Goal: Task Accomplishment & Management: Manage account settings

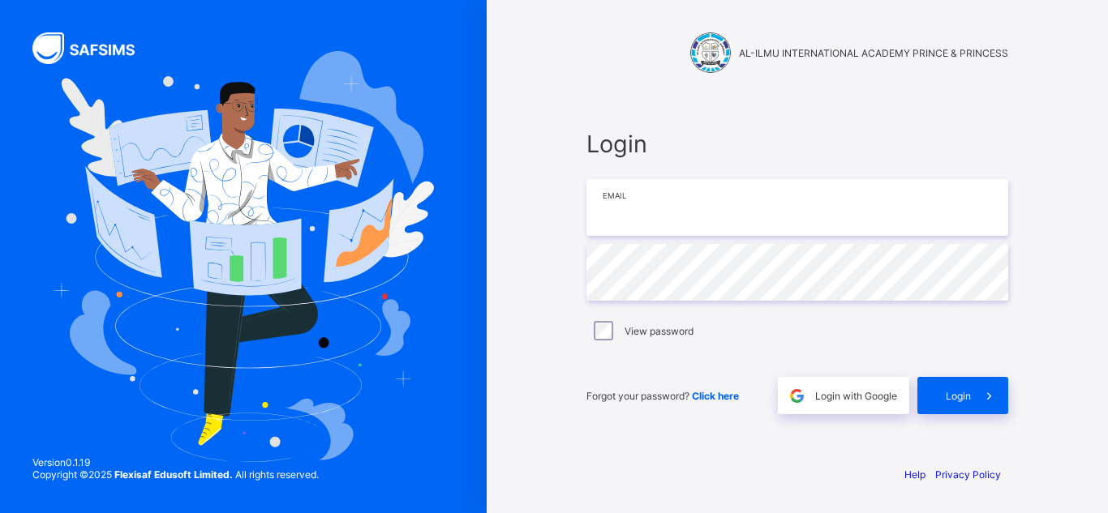
type input "**********"
click at [625, 361] on div "Forgot your password? Click here Login with Google Login" at bounding box center [797, 388] width 422 height 54
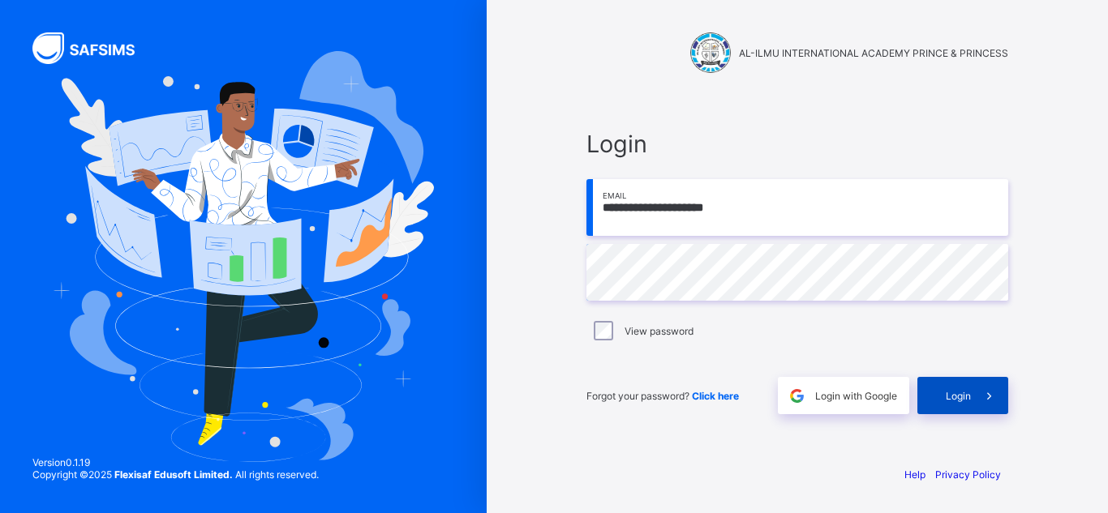
click at [970, 406] on div "Login" at bounding box center [962, 395] width 91 height 37
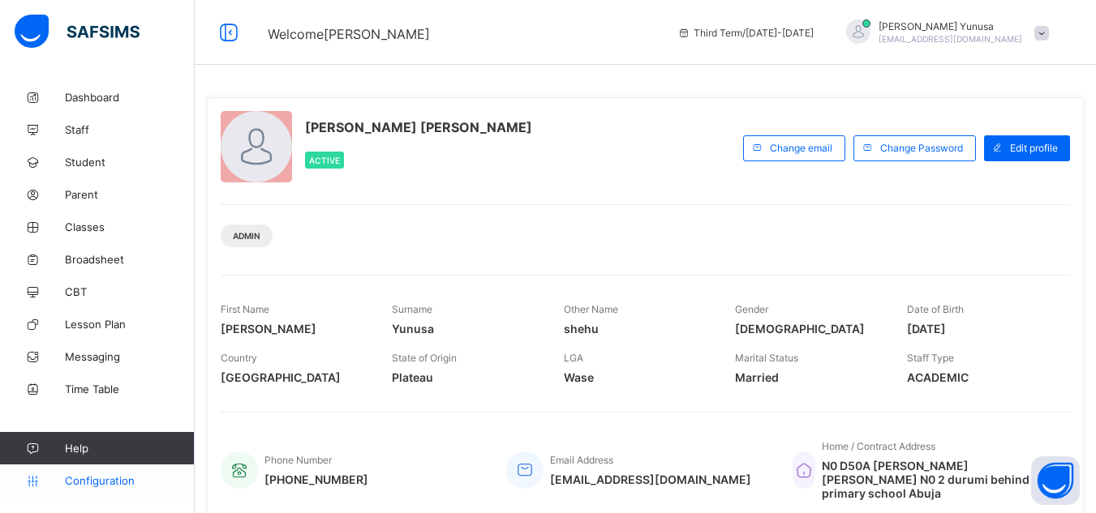
click at [131, 476] on span "Configuration" at bounding box center [129, 480] width 129 height 13
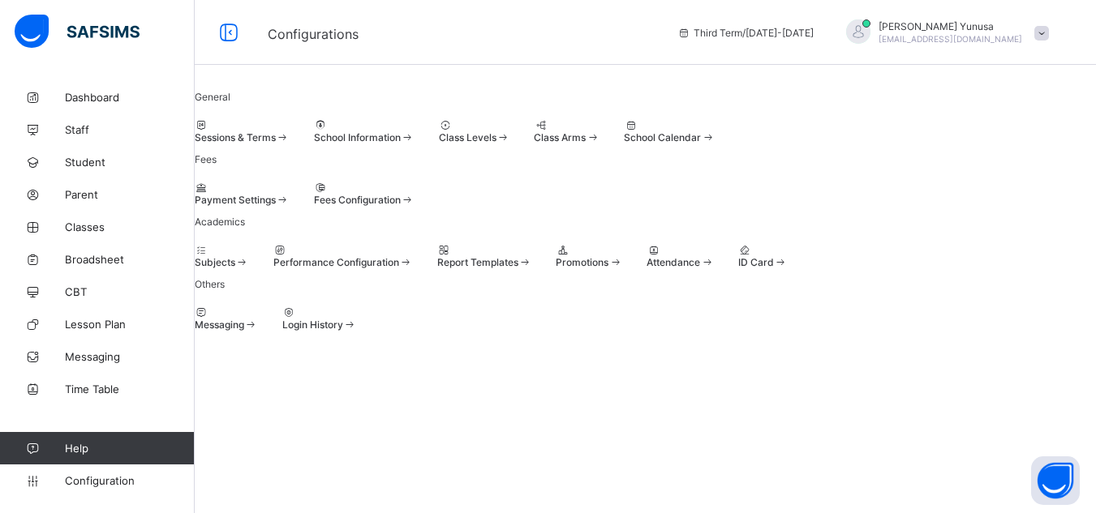
click at [622, 268] on div "Promotions" at bounding box center [589, 262] width 67 height 12
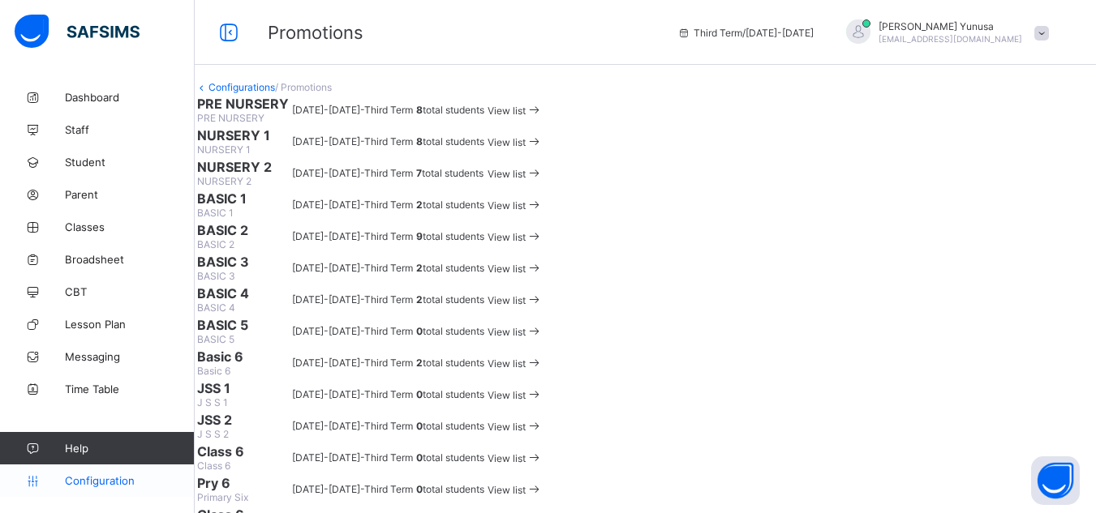
click at [140, 487] on span "Configuration" at bounding box center [129, 480] width 129 height 13
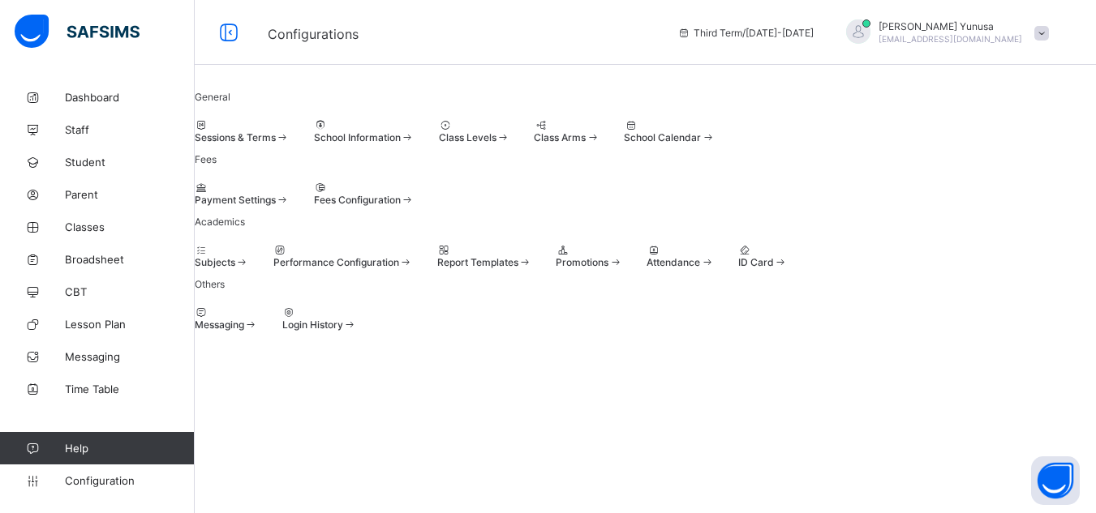
click at [290, 144] on span at bounding box center [283, 137] width 14 height 12
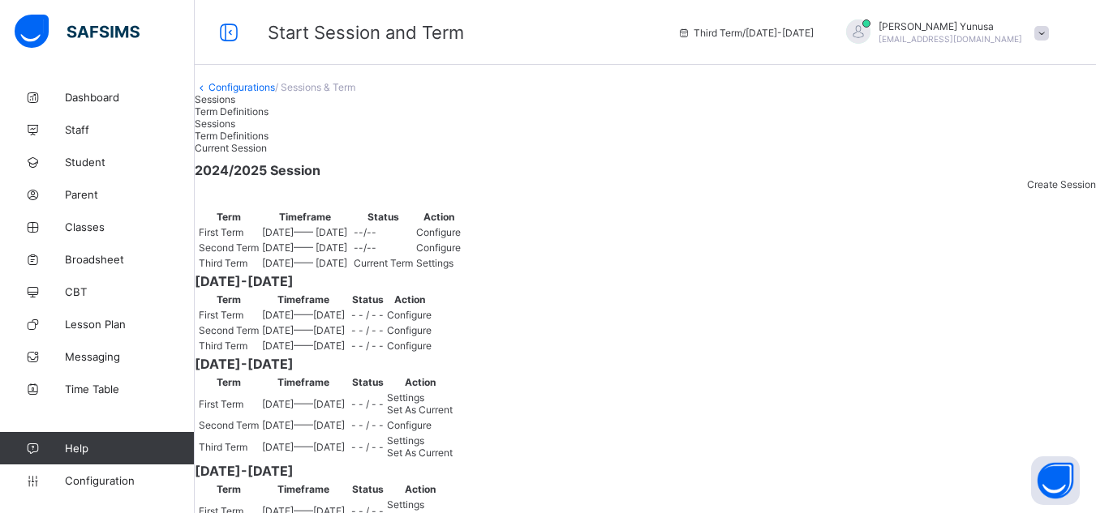
click at [907, 217] on div "Current Session 2024/2025 Session Create Session Term Timeframe Status Action F…" at bounding box center [645, 348] width 901 height 413
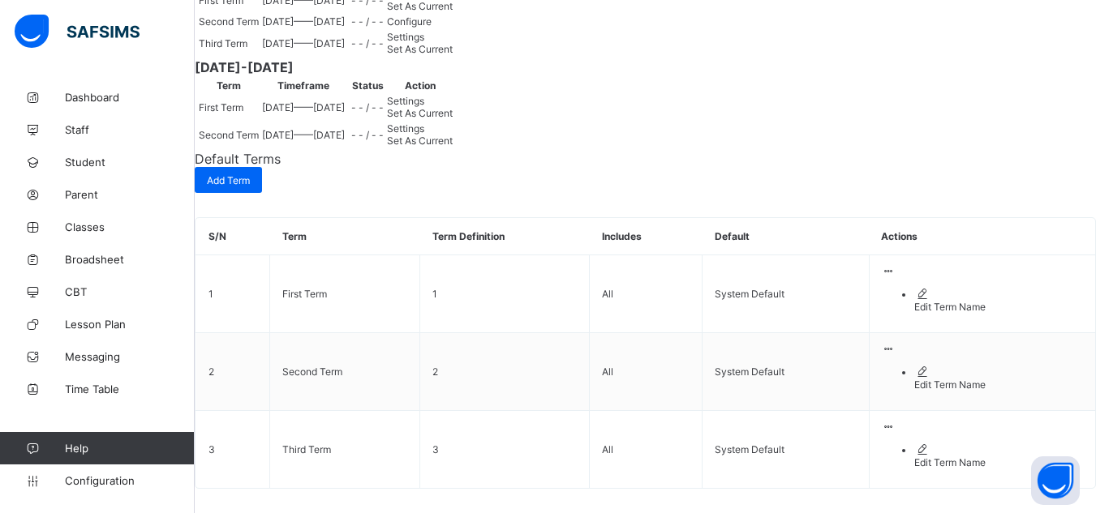
scroll to position [520, 0]
click at [453, 12] on div "Set As Current" at bounding box center [420, 6] width 66 height 12
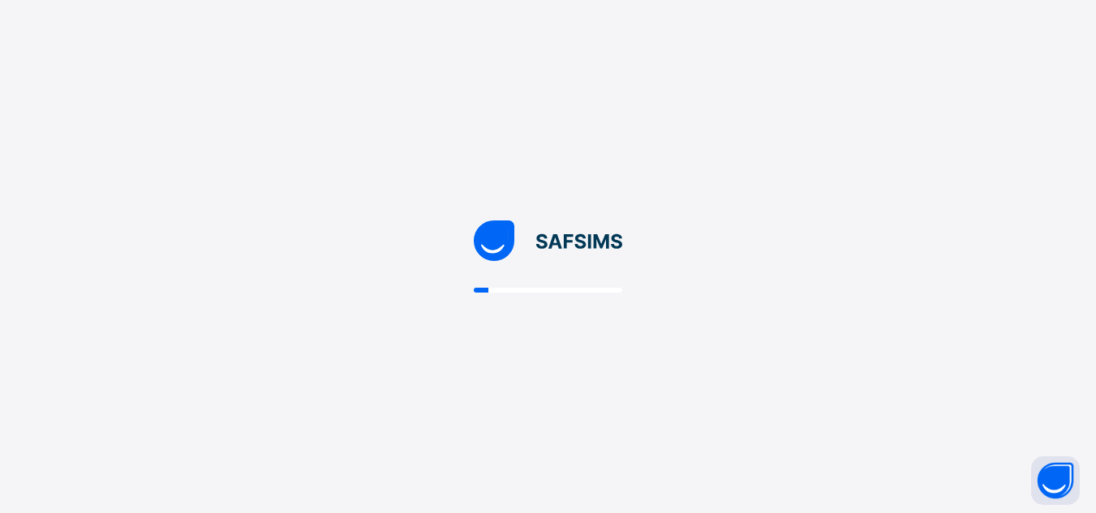
scroll to position [0, 0]
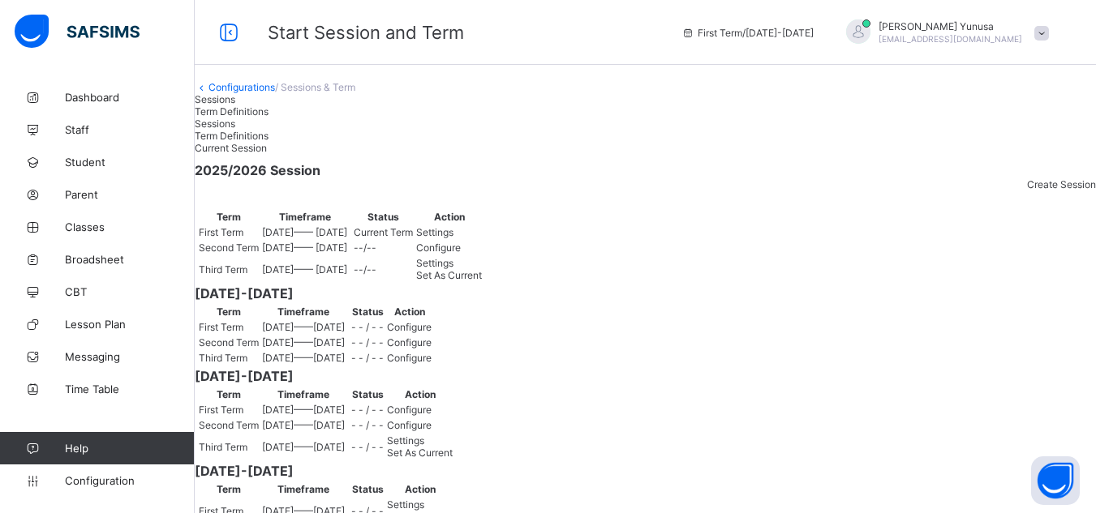
click at [453, 238] on span "Settings" at bounding box center [434, 232] width 37 height 12
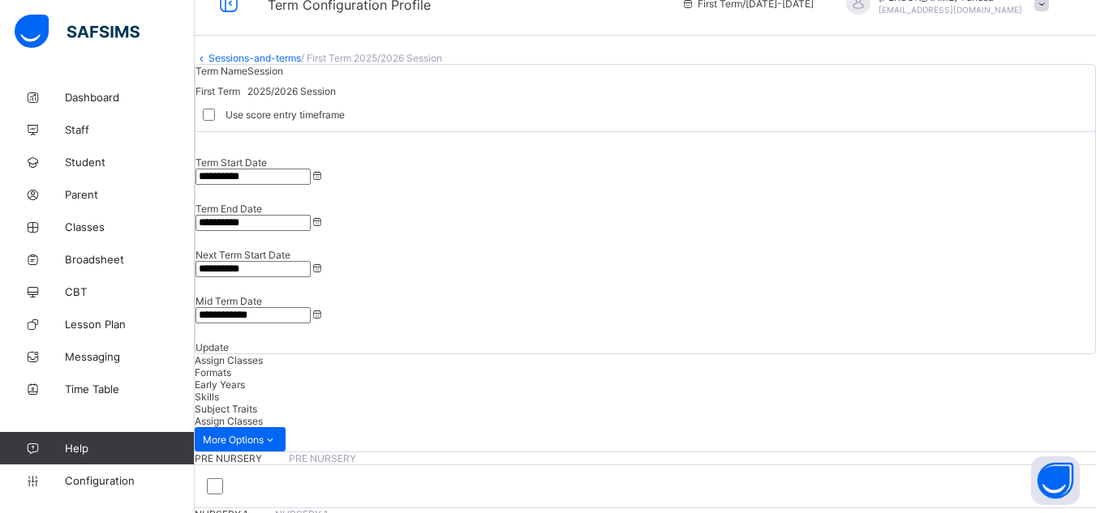
scroll to position [12, 0]
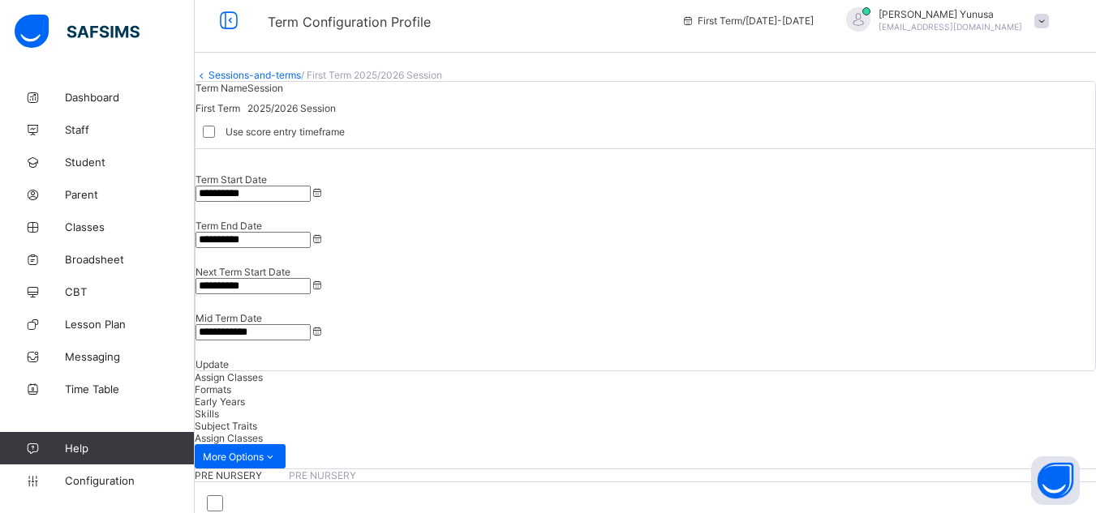
click at [229, 358] on span "Update" at bounding box center [211, 364] width 33 height 12
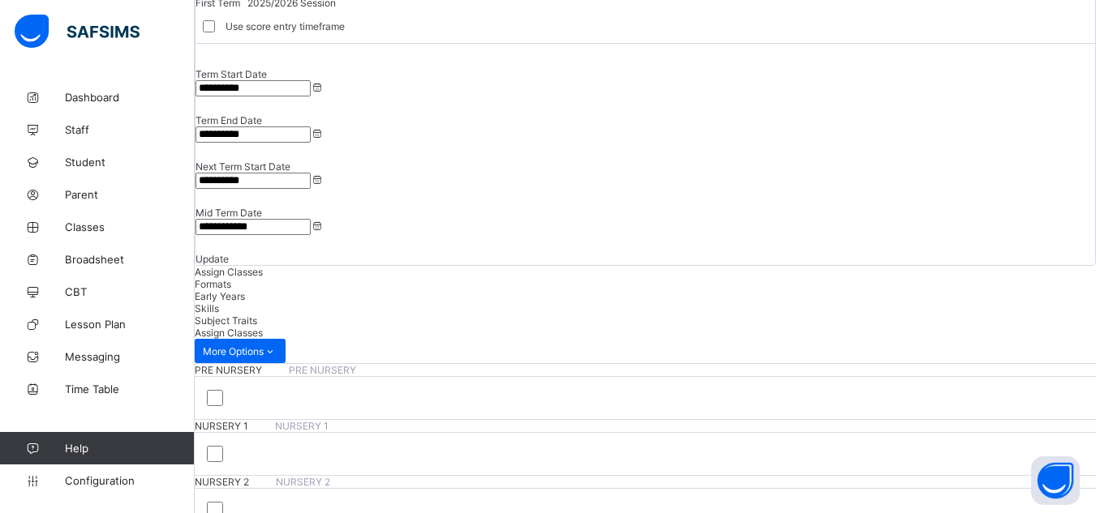
scroll to position [0, 0]
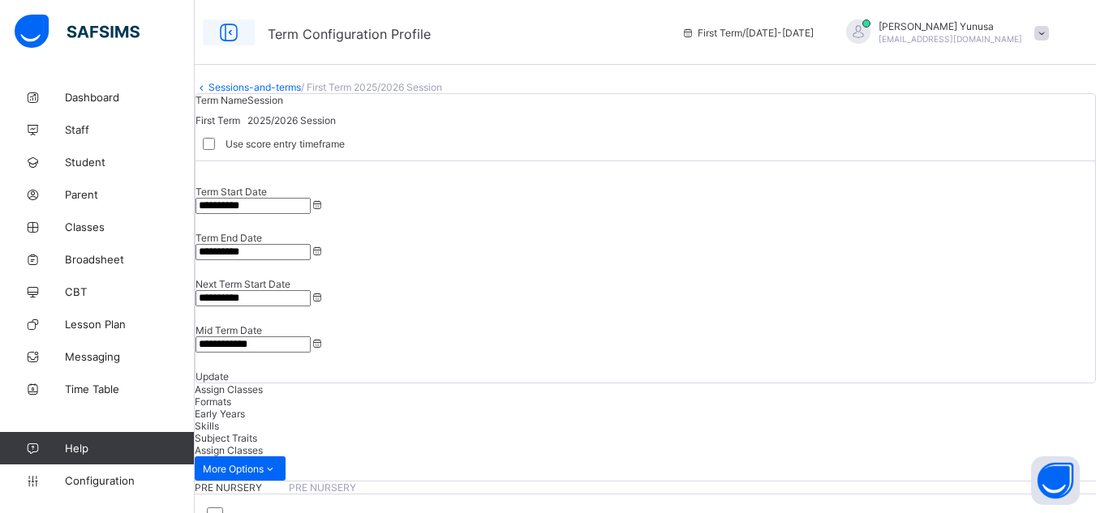
click at [225, 24] on icon at bounding box center [229, 33] width 28 height 24
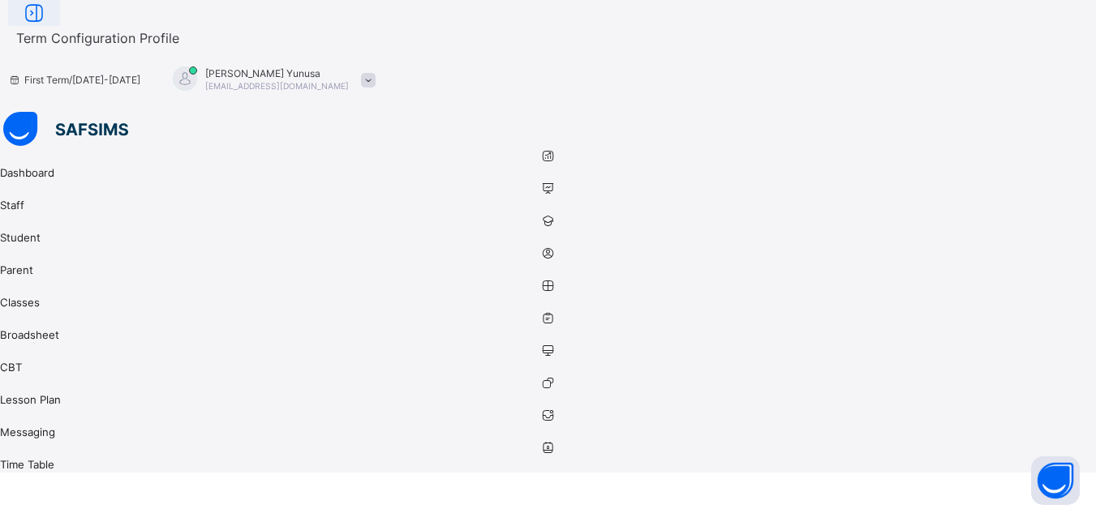
click at [48, 25] on icon at bounding box center [34, 14] width 28 height 24
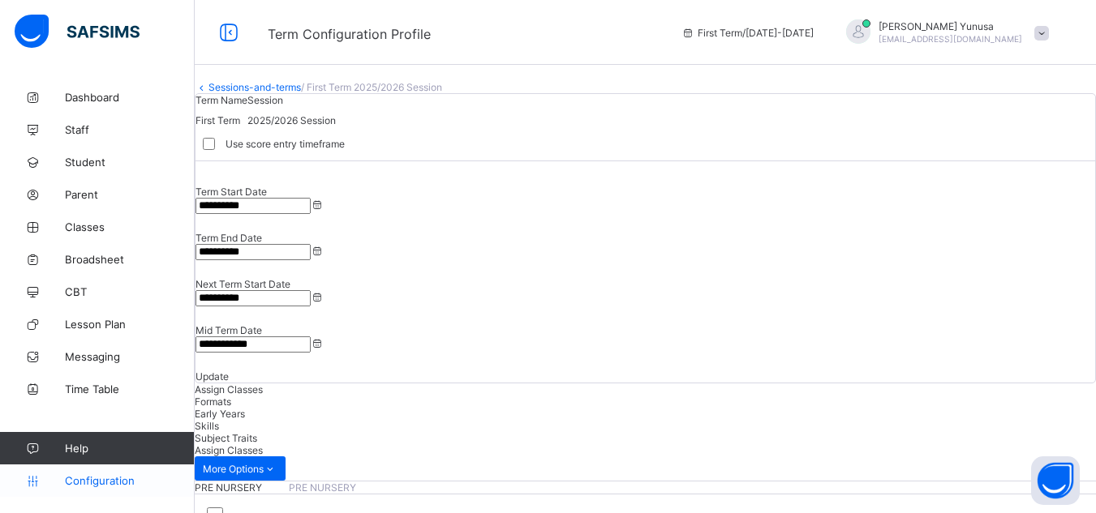
click at [117, 490] on link "Configuration" at bounding box center [97, 481] width 194 height 32
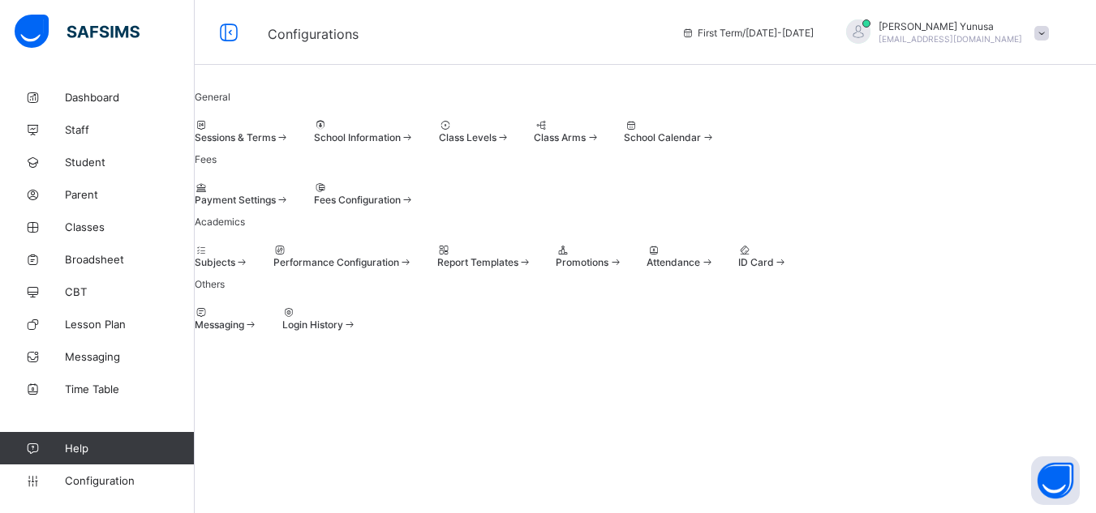
click at [622, 268] on div "Promotions" at bounding box center [589, 262] width 67 height 12
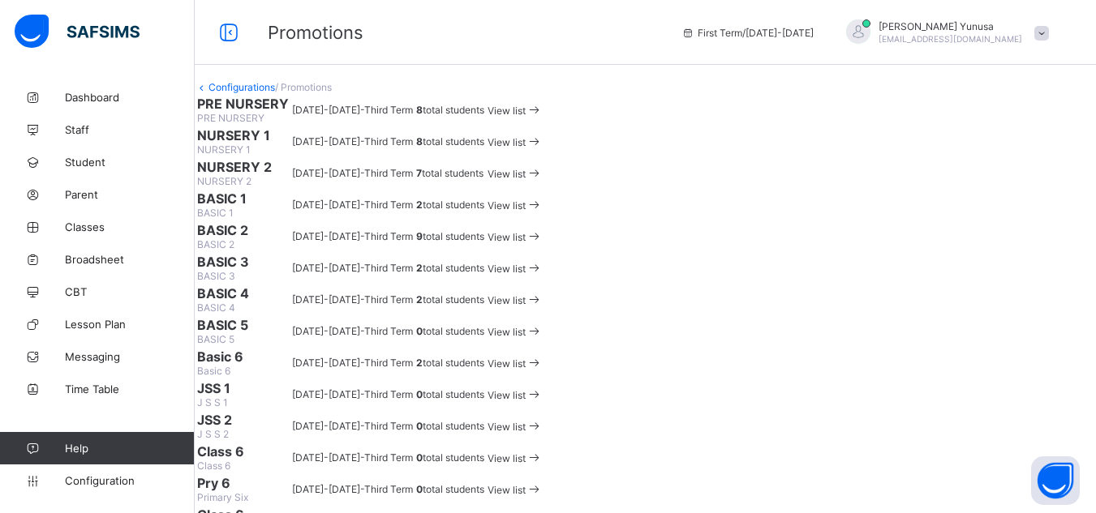
click at [543, 118] on div "View list" at bounding box center [514, 109] width 55 height 15
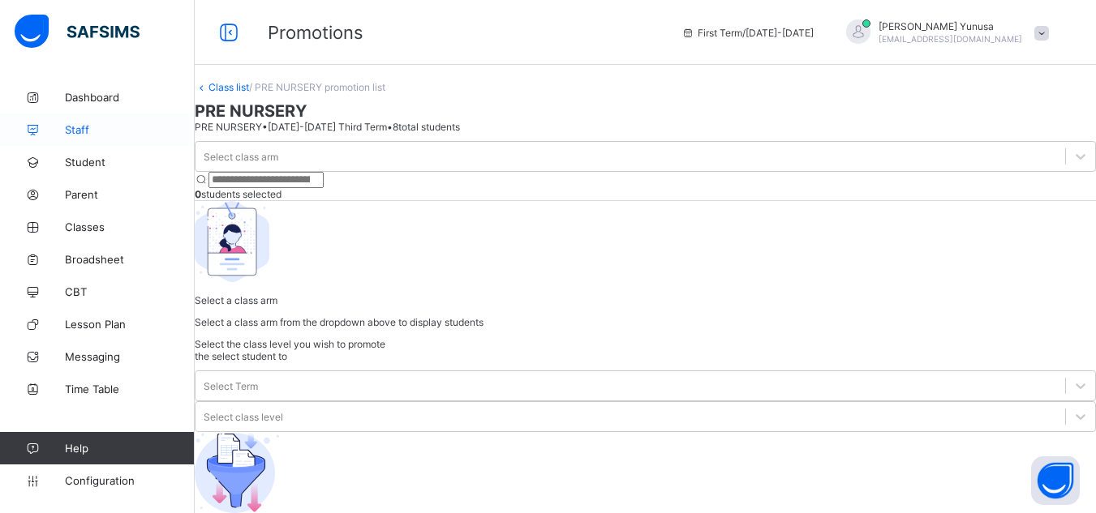
click at [74, 133] on span "Staff" at bounding box center [130, 129] width 130 height 13
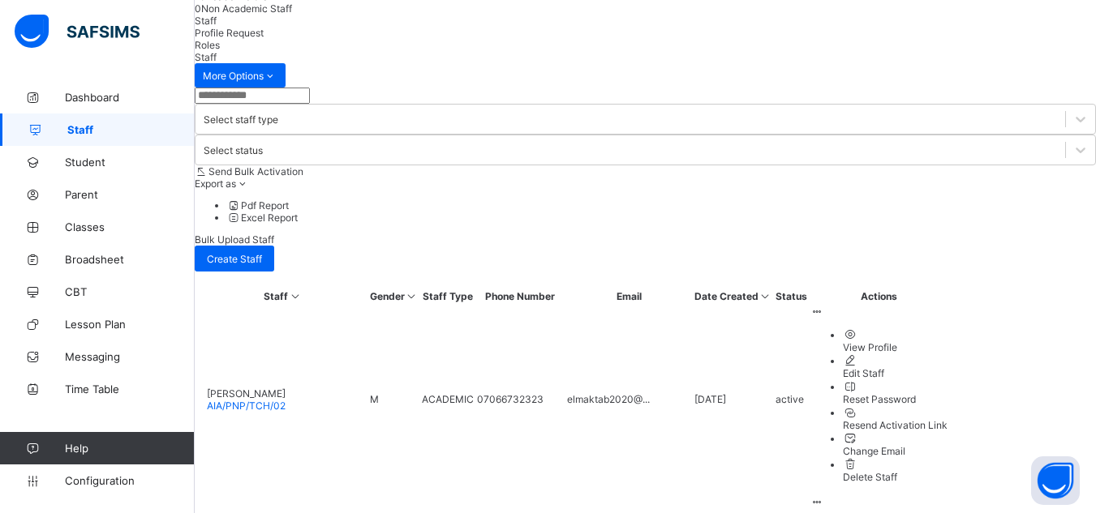
scroll to position [406, 0]
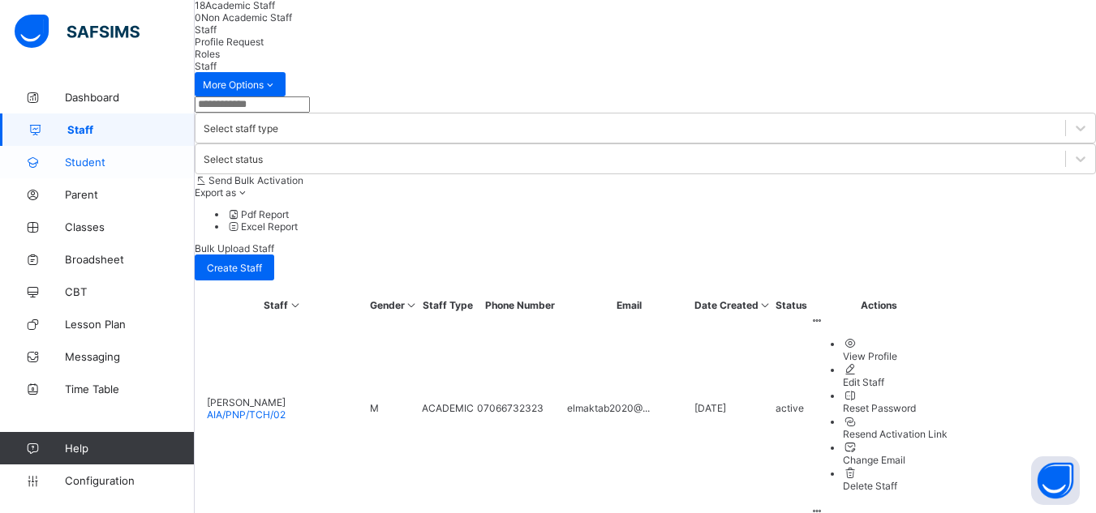
click at [69, 167] on span "Student" at bounding box center [130, 162] width 130 height 13
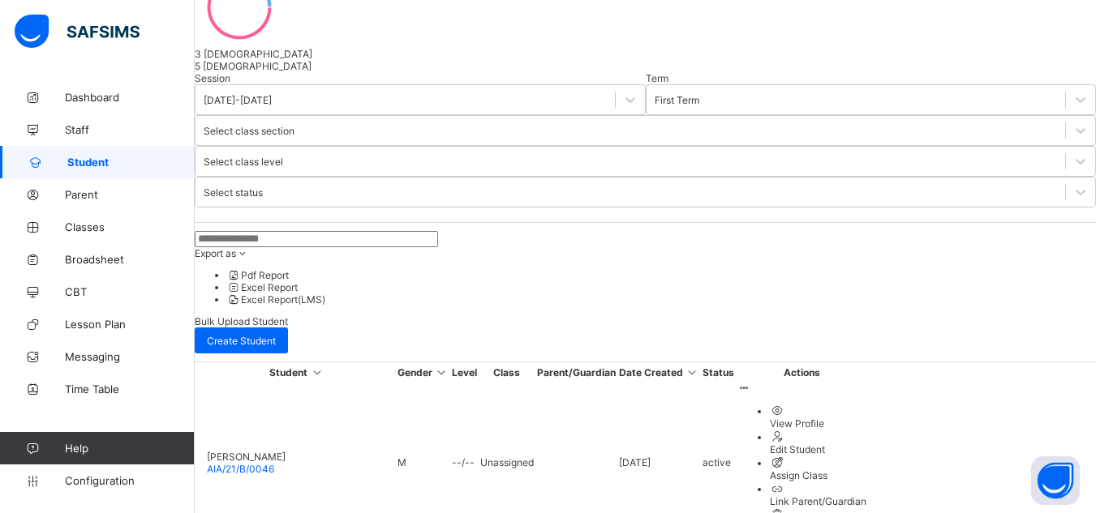
scroll to position [260, 0]
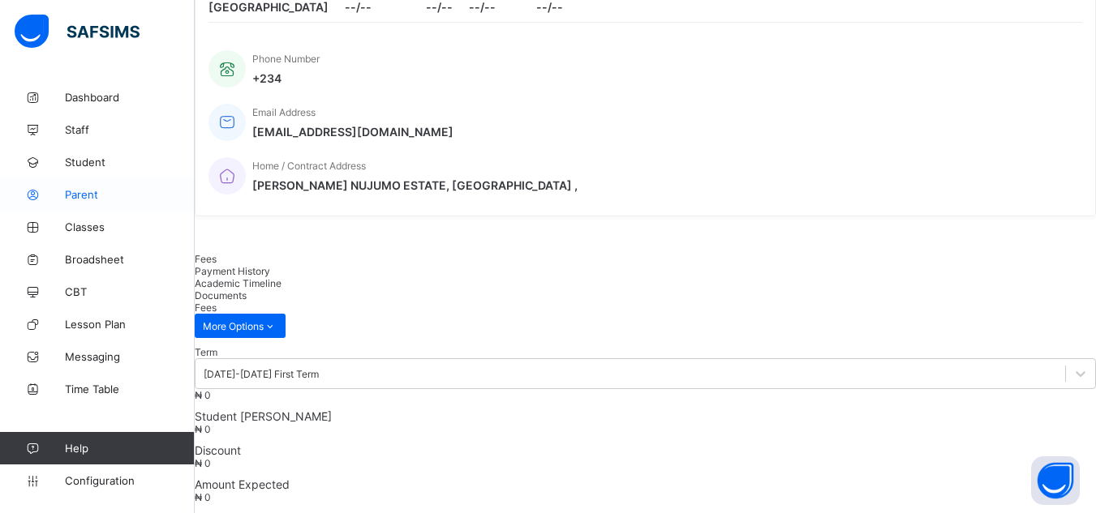
click at [74, 202] on link "Parent" at bounding box center [97, 194] width 195 height 32
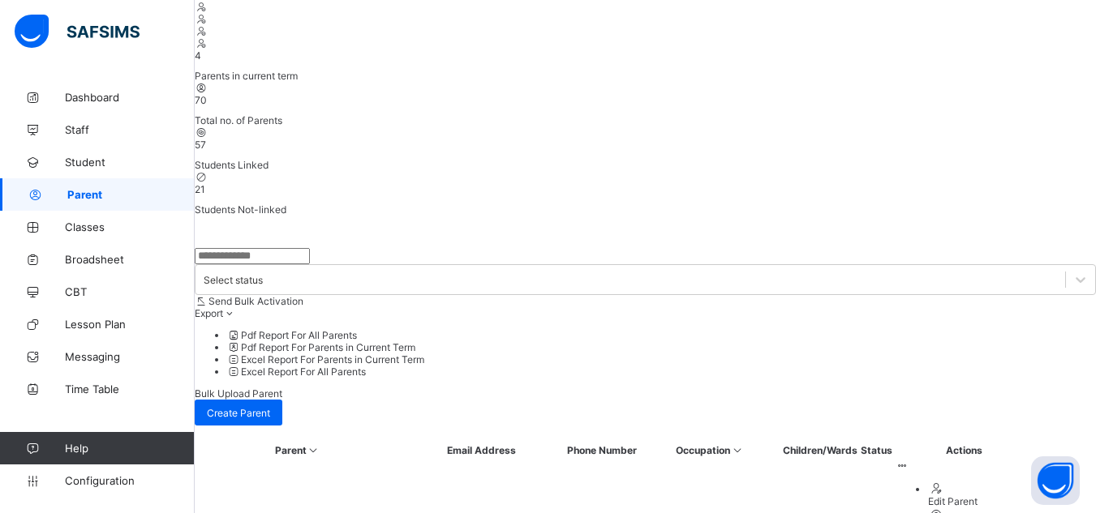
scroll to position [260, 0]
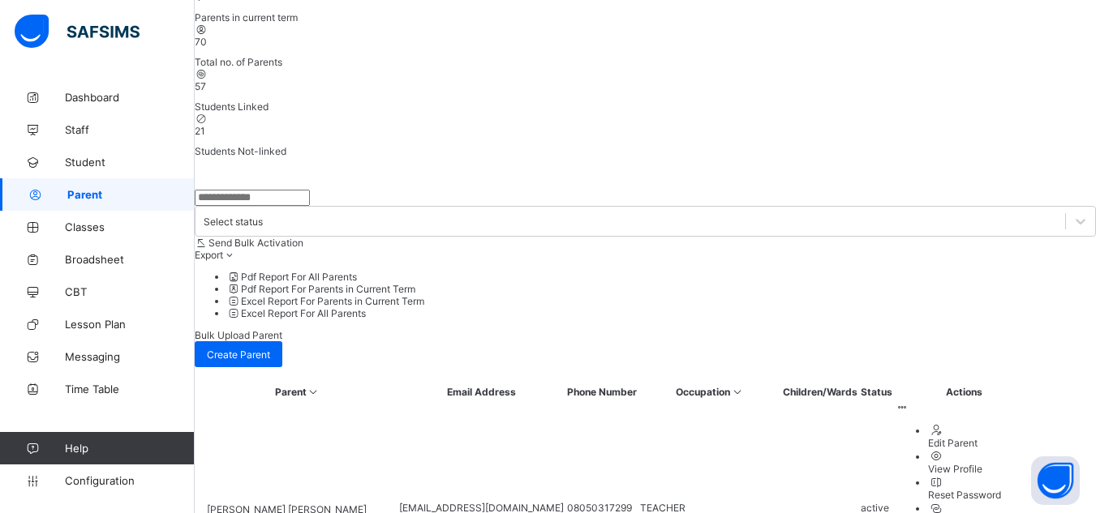
click at [1031, 401] on div at bounding box center [963, 407] width 137 height 12
click at [780, 385] on th "Occupation" at bounding box center [709, 392] width 141 height 14
click at [324, 504] on span "[PERSON_NAME] [PERSON_NAME]" at bounding box center [287, 510] width 160 height 12
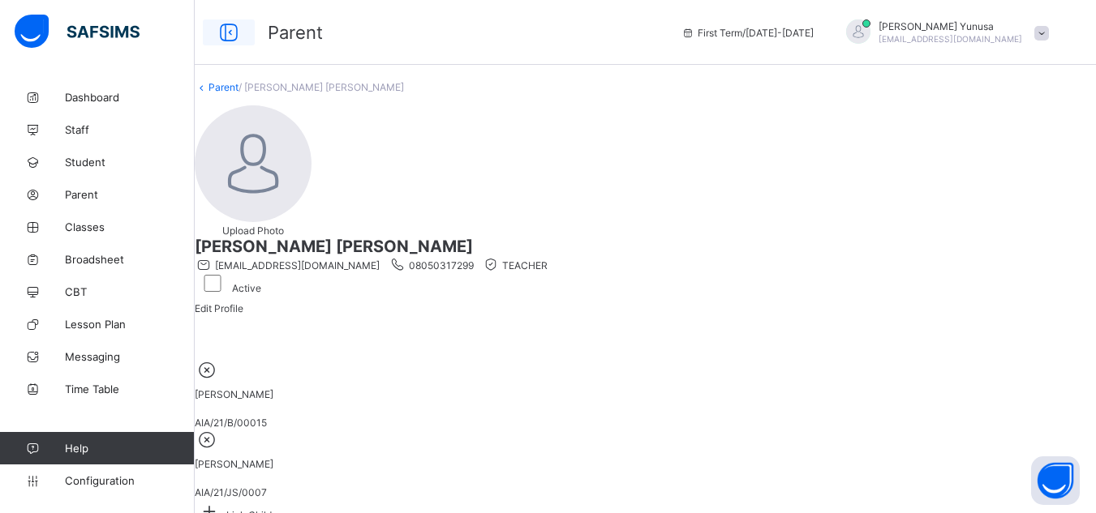
click at [218, 37] on icon at bounding box center [229, 33] width 28 height 24
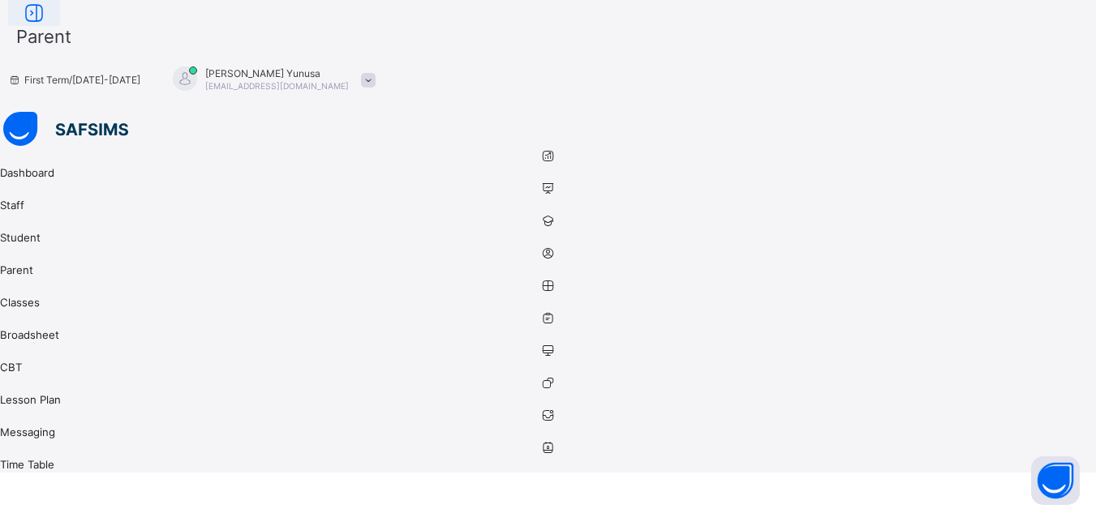
click at [48, 25] on icon at bounding box center [34, 14] width 28 height 24
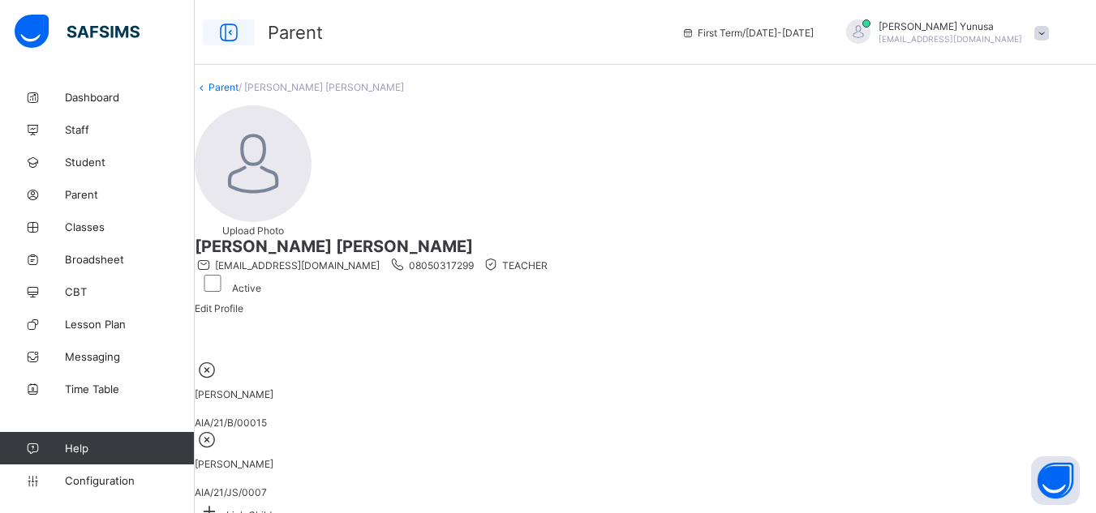
click at [230, 42] on icon at bounding box center [229, 33] width 28 height 24
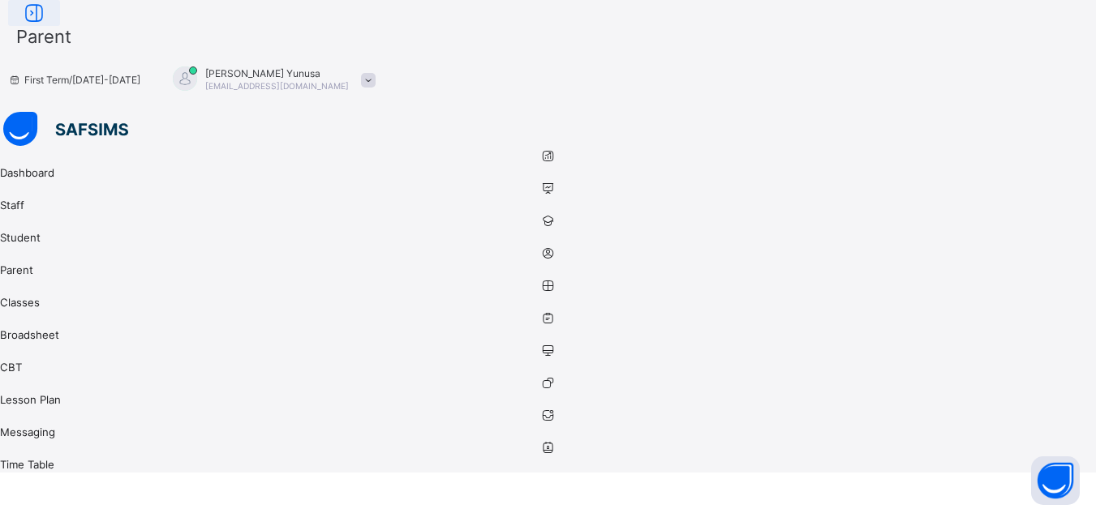
click at [48, 25] on icon at bounding box center [34, 14] width 28 height 24
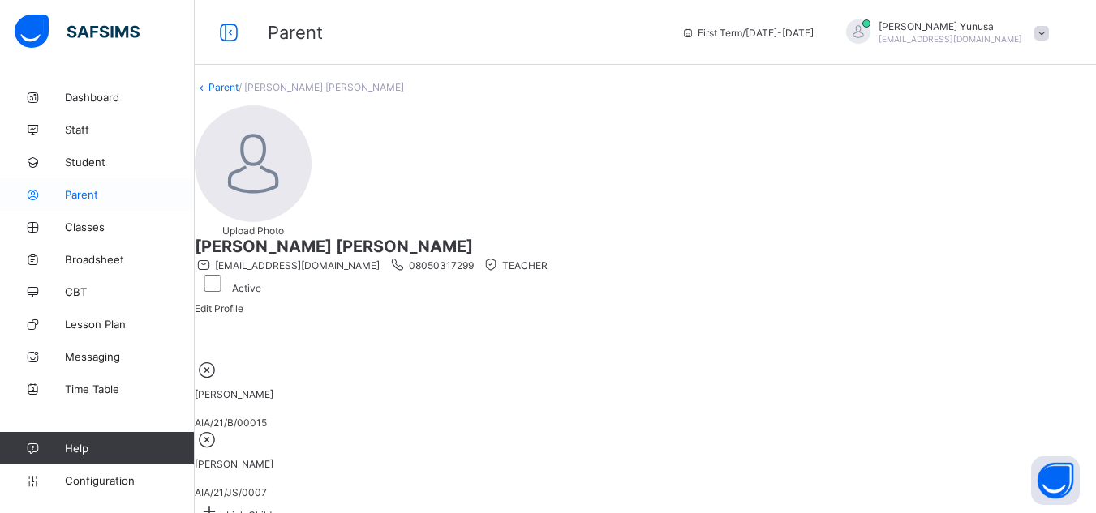
click at [78, 199] on span "Parent" at bounding box center [130, 194] width 130 height 13
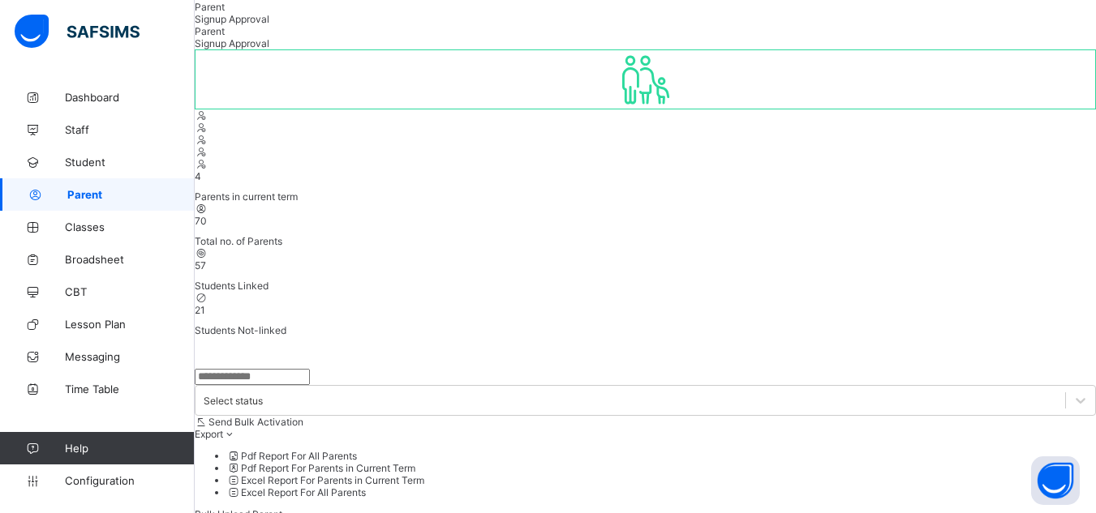
scroll to position [84, 0]
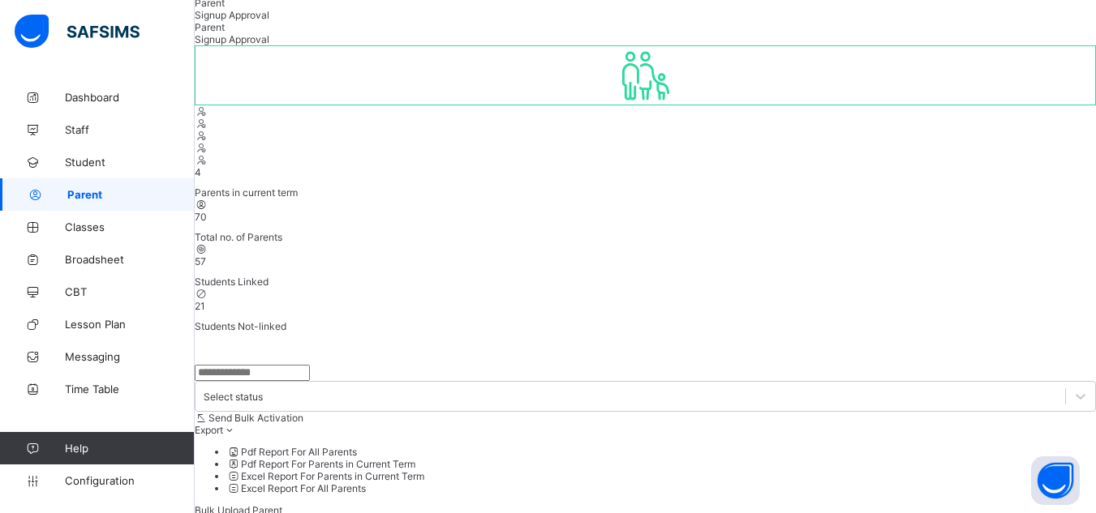
click at [310, 365] on input "text" at bounding box center [252, 373] width 115 height 16
type input "****"
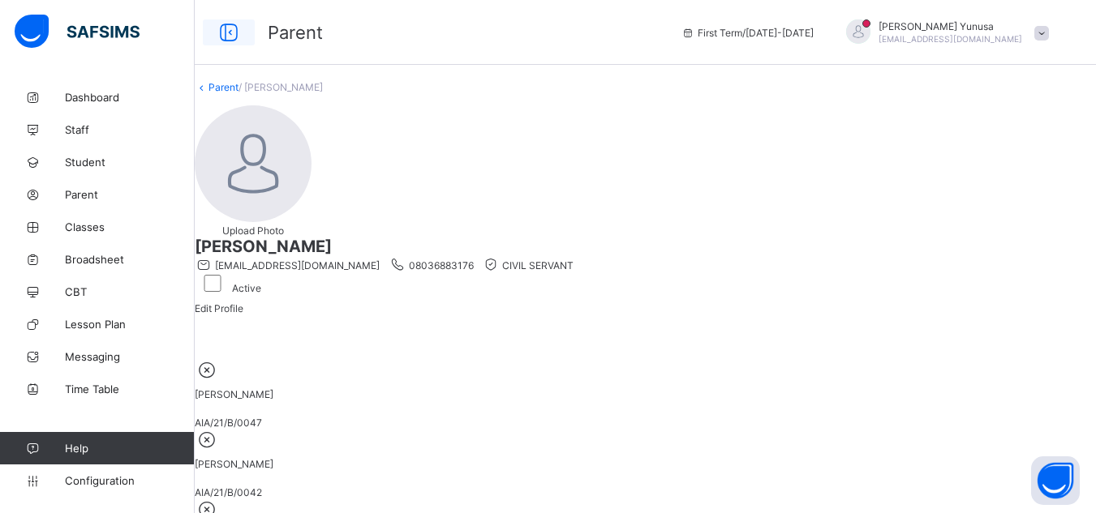
click at [238, 41] on icon at bounding box center [229, 33] width 28 height 24
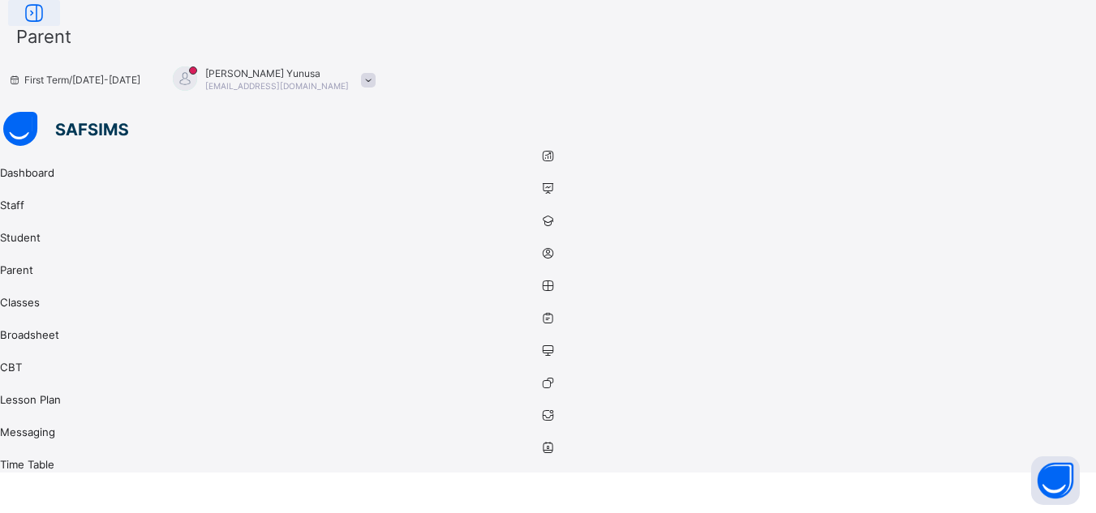
click at [48, 25] on icon at bounding box center [34, 14] width 28 height 24
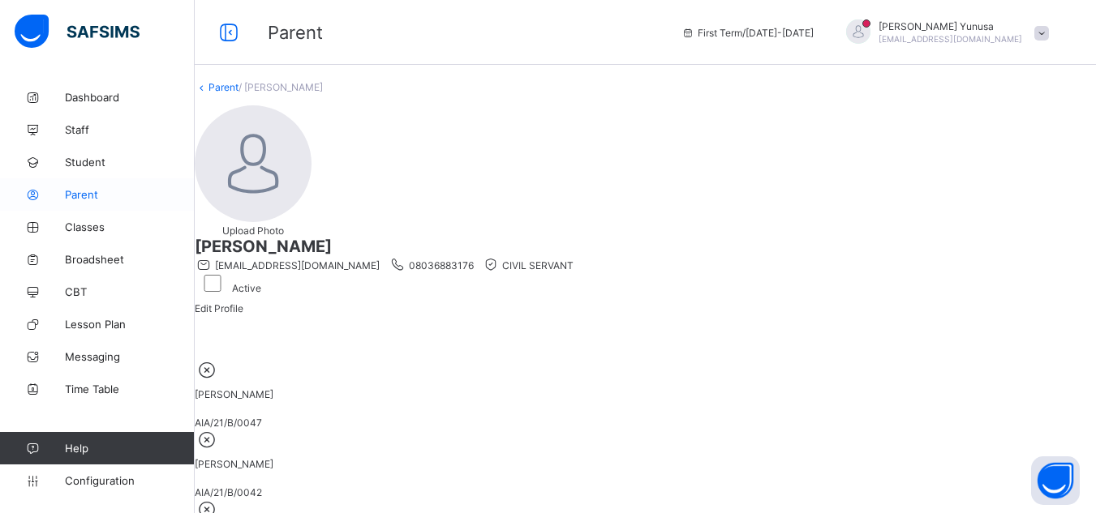
click at [64, 194] on icon at bounding box center [32, 195] width 65 height 12
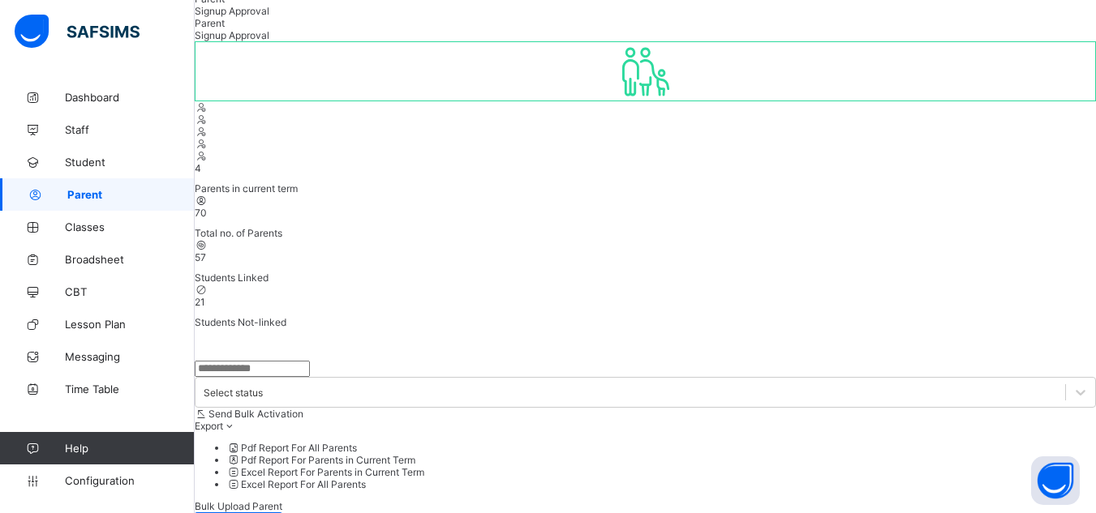
scroll to position [90, 0]
click at [269, 359] on input "text" at bounding box center [252, 367] width 115 height 16
type input "****"
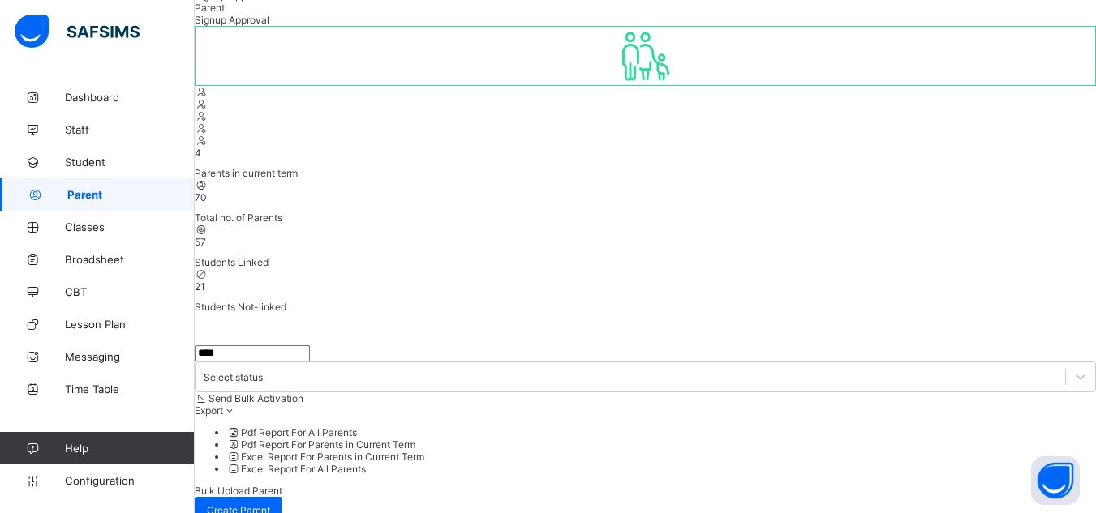
scroll to position [154, 0]
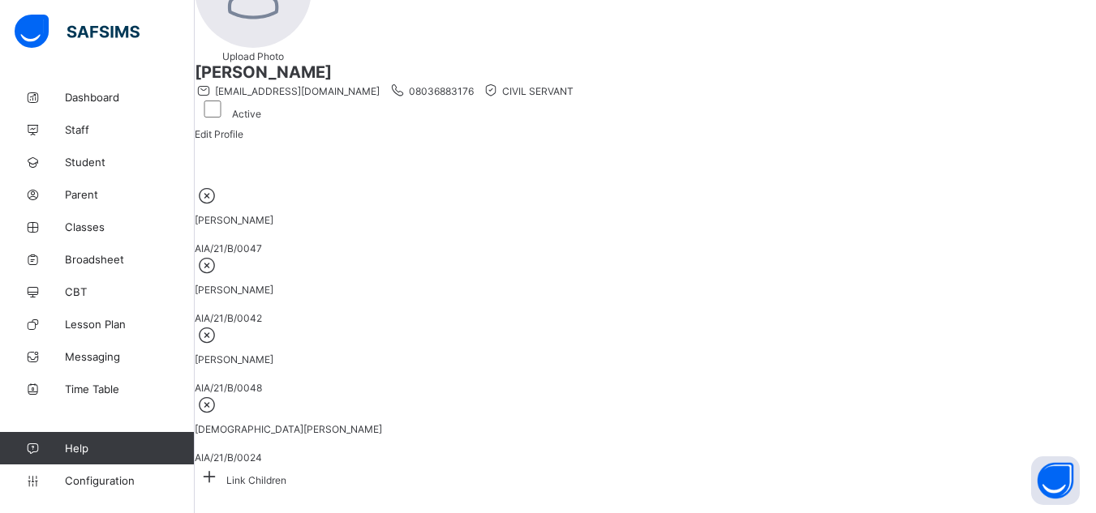
scroll to position [241, 0]
click at [224, 464] on icon at bounding box center [209, 476] width 29 height 25
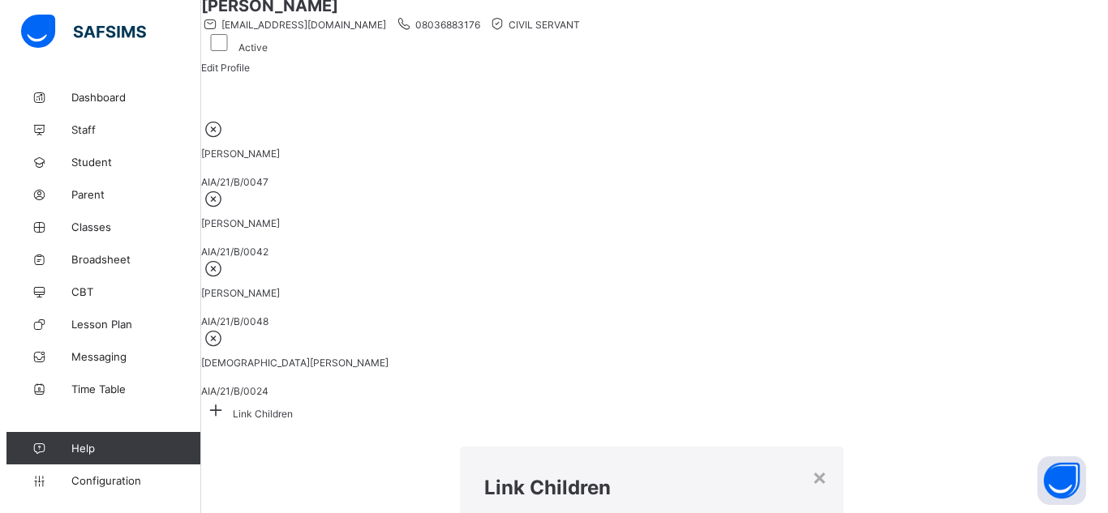
scroll to position [0, 0]
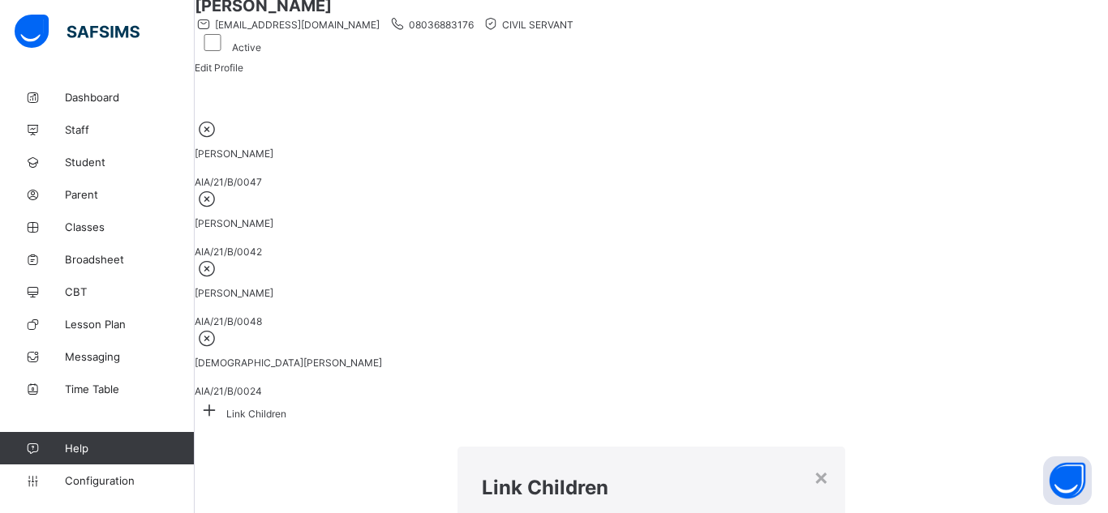
type input "*****"
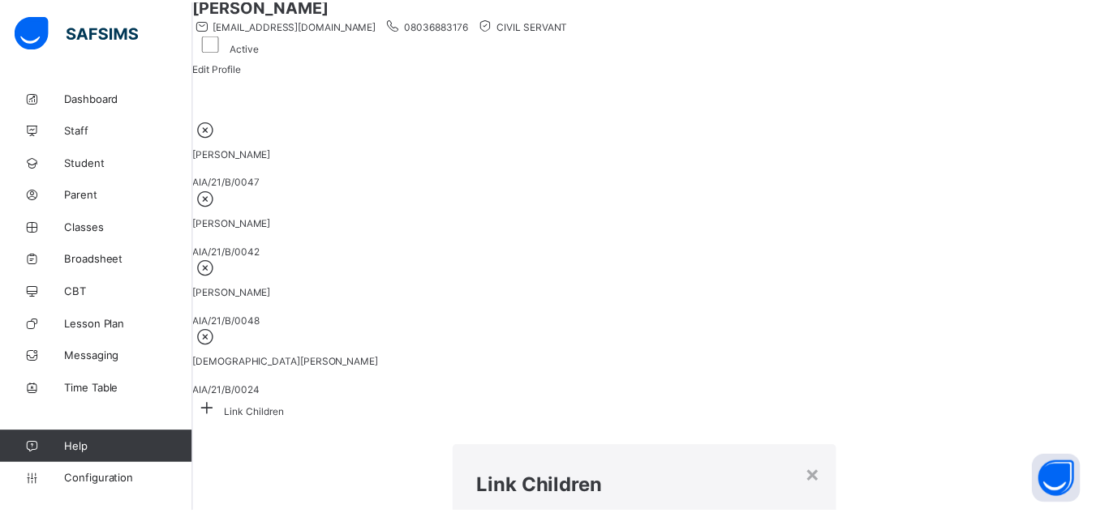
scroll to position [83, 0]
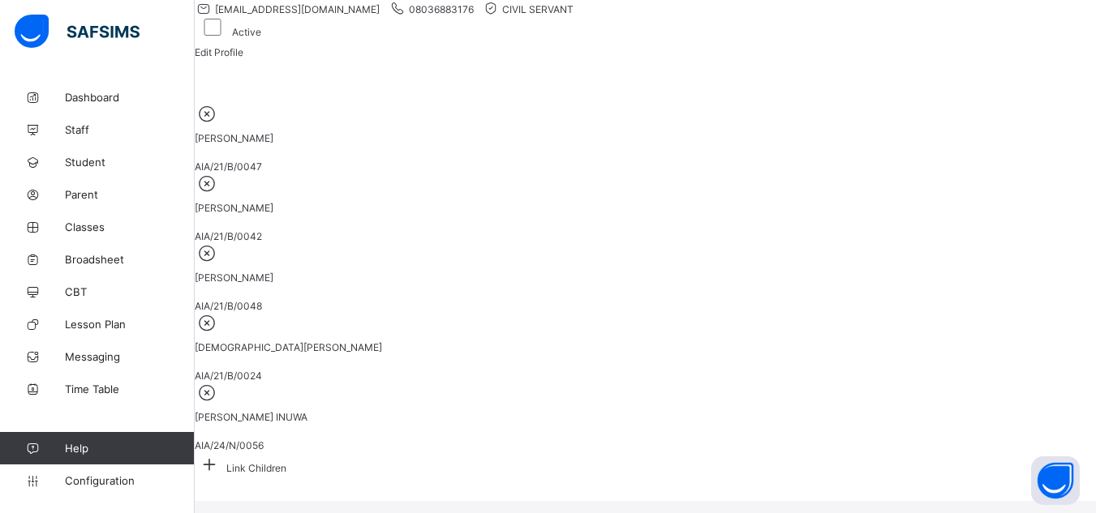
scroll to position [293, 0]
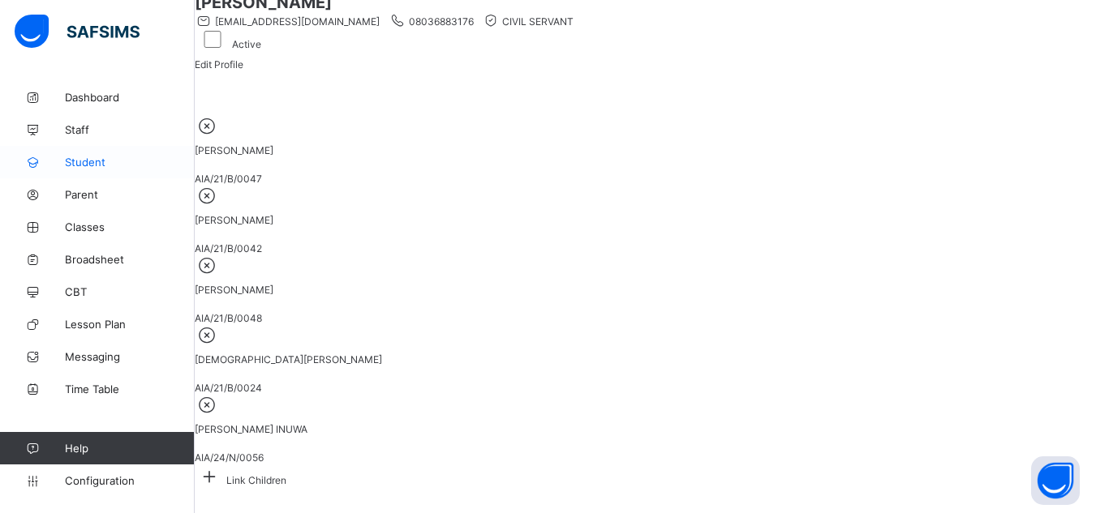
click at [79, 161] on span "Student" at bounding box center [130, 162] width 130 height 13
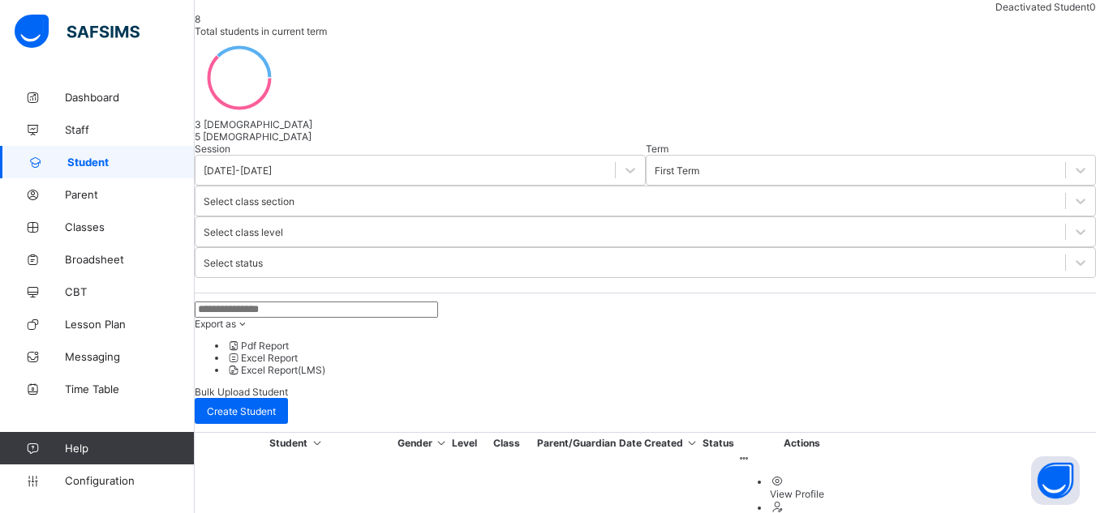
scroll to position [293, 0]
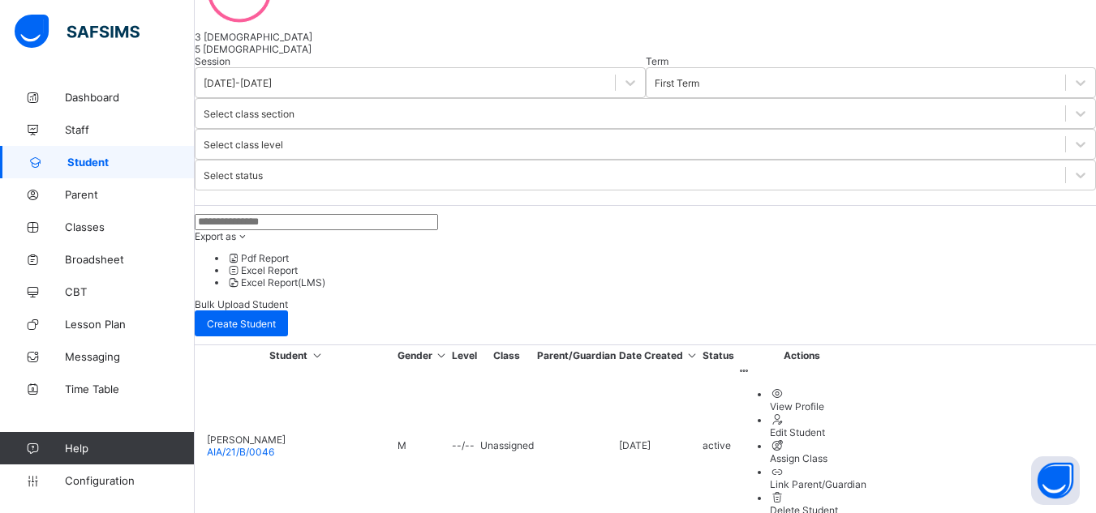
click at [346, 214] on input "text" at bounding box center [316, 222] width 243 height 16
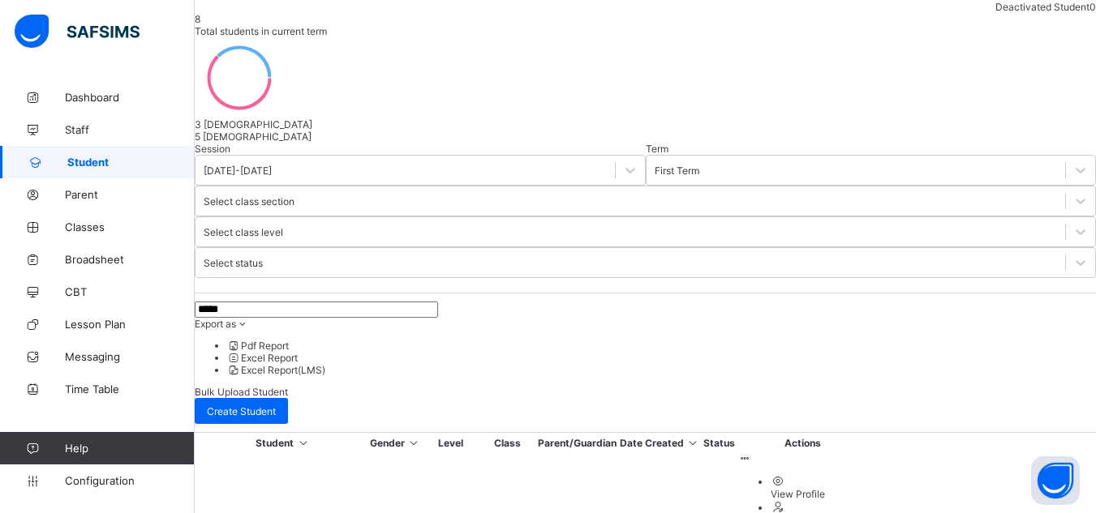
scroll to position [262, 0]
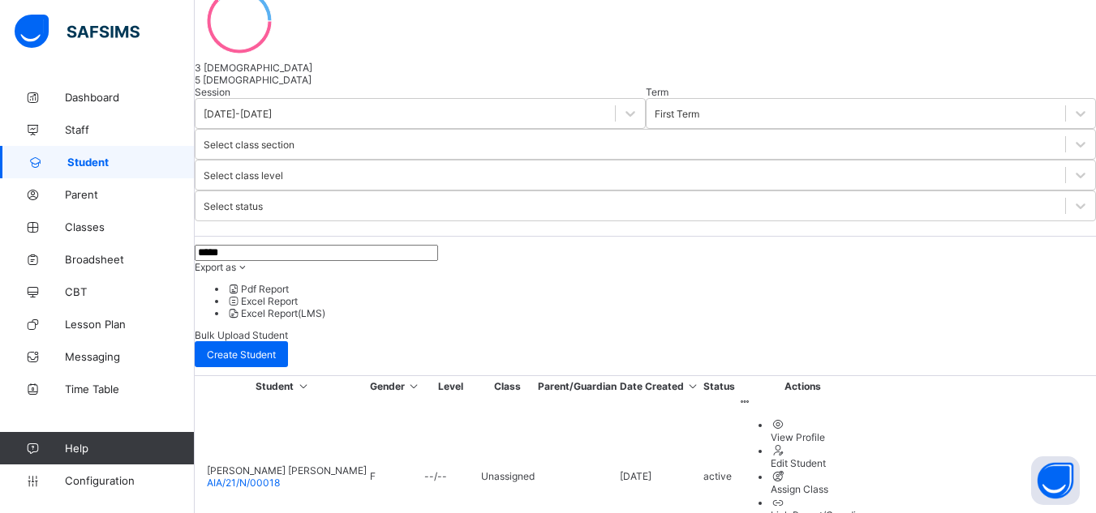
type input "*****"
select select "**"
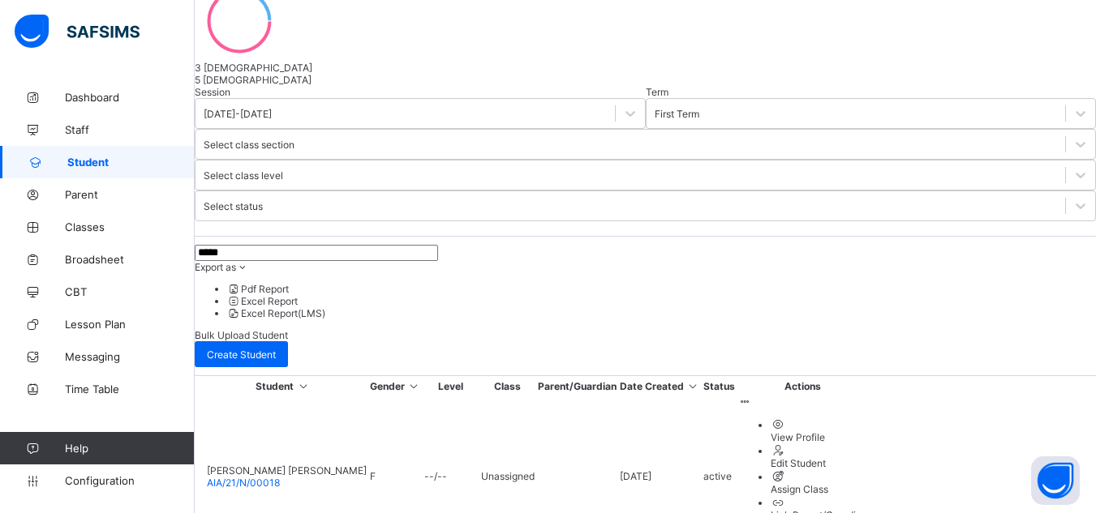
type input "*"
type input "******"
type input "*"
type input "*****"
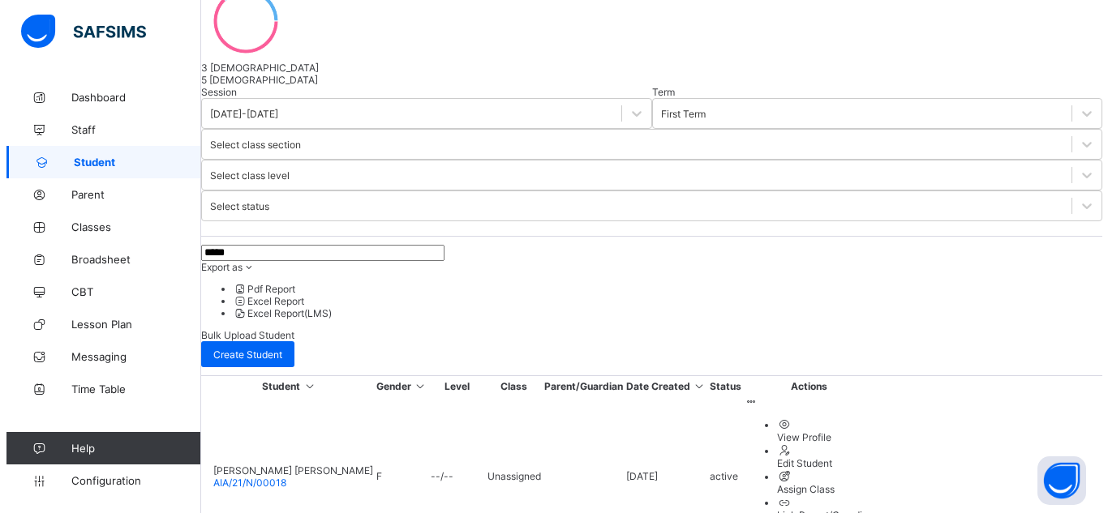
scroll to position [710, 0]
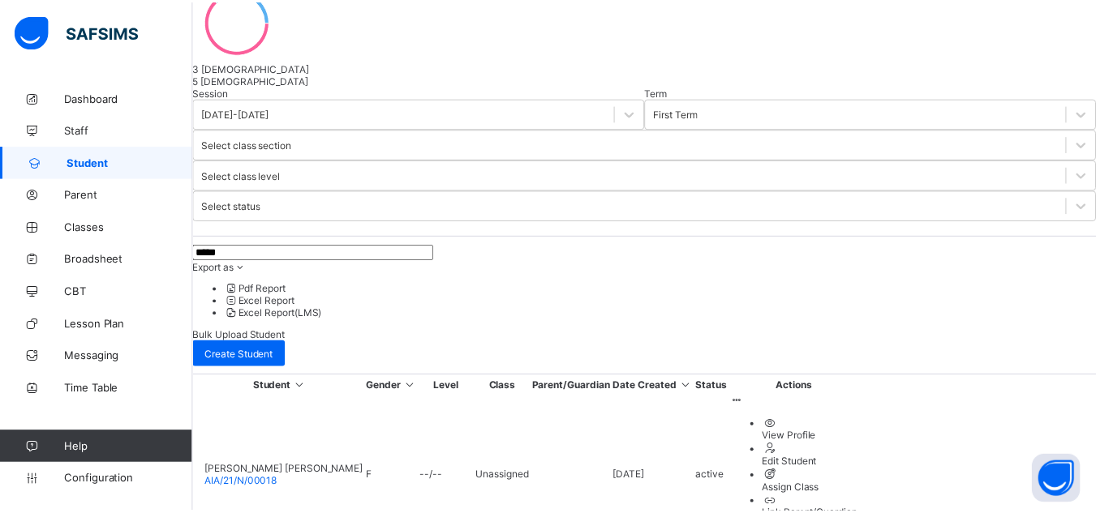
scroll to position [324, 0]
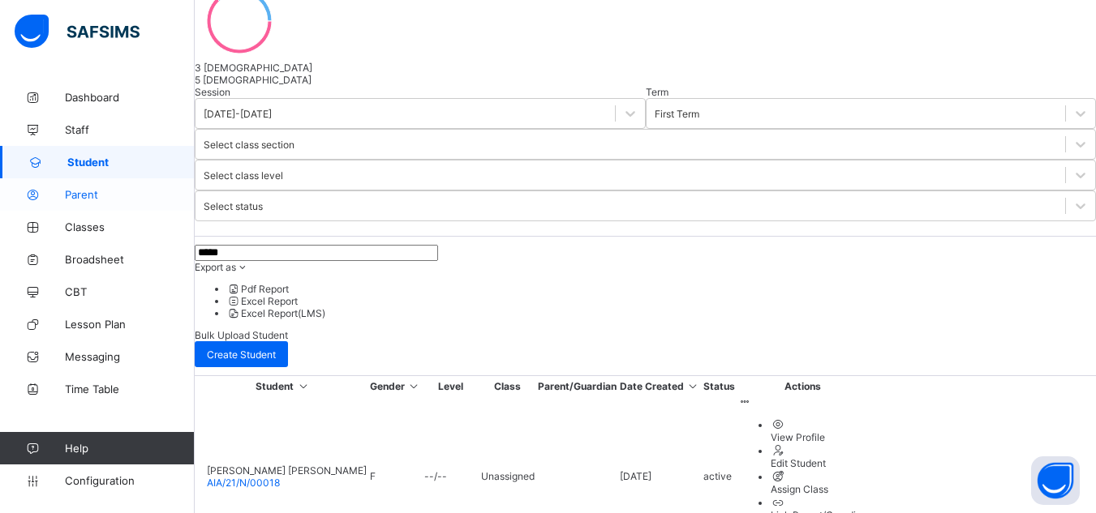
click at [114, 202] on link "Parent" at bounding box center [97, 194] width 195 height 32
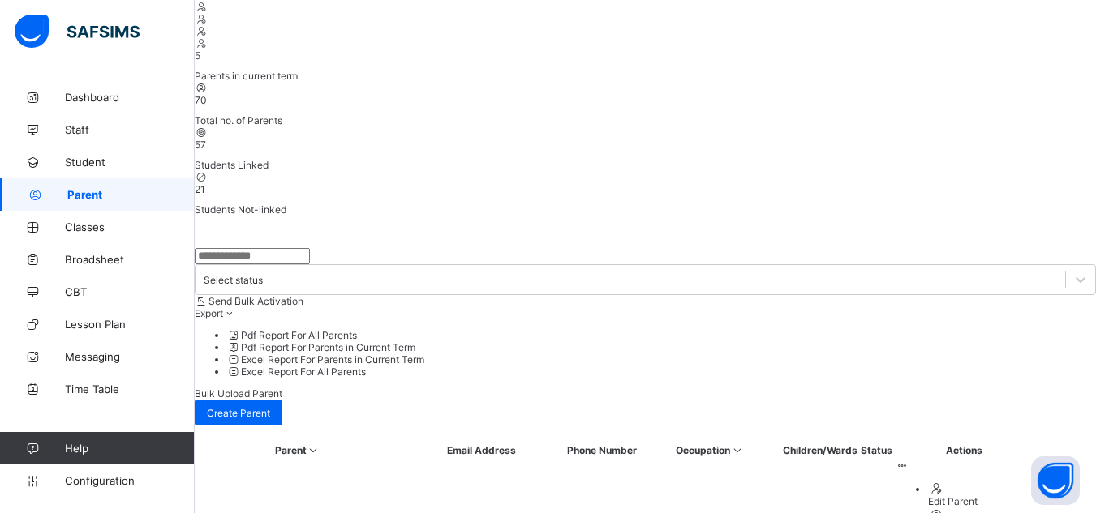
scroll to position [262, 0]
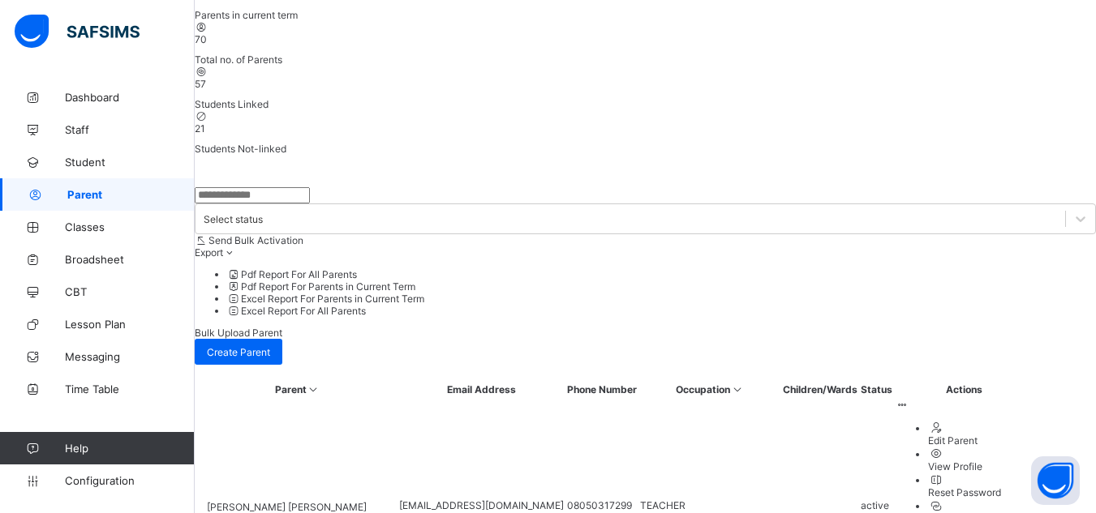
click at [310, 187] on input "text" at bounding box center [252, 195] width 115 height 16
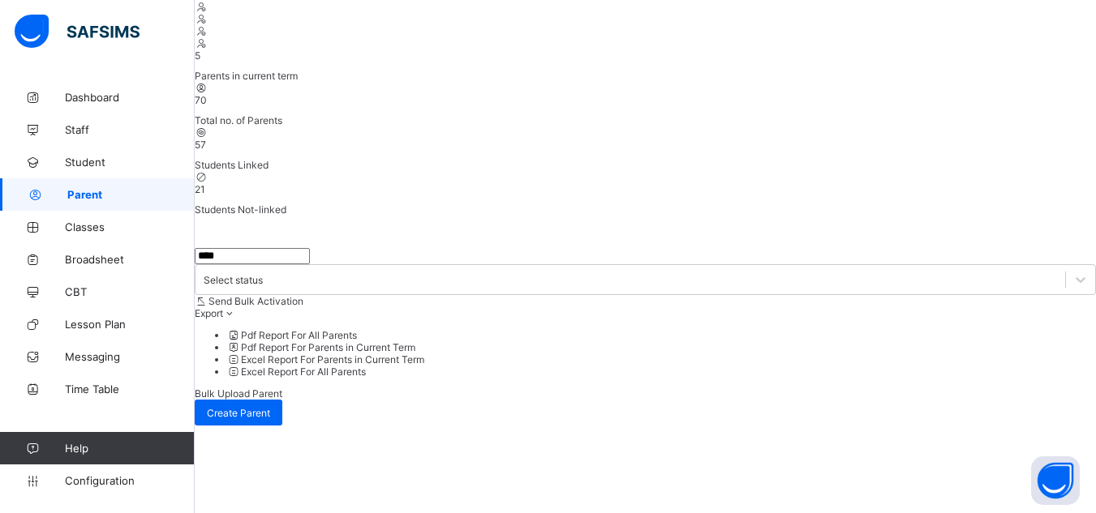
type input "*****"
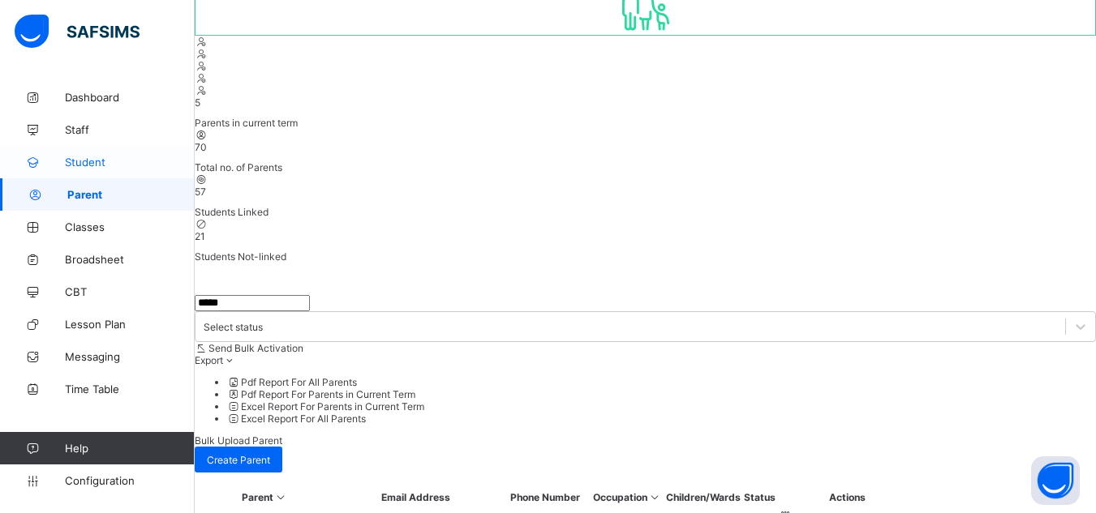
click at [105, 170] on link "Student" at bounding box center [97, 162] width 195 height 32
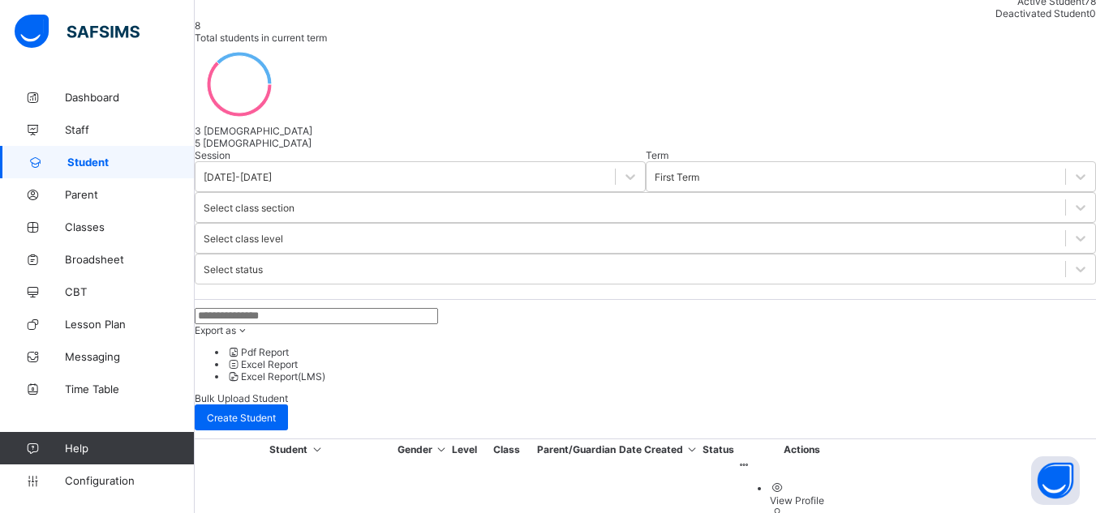
scroll to position [211, 0]
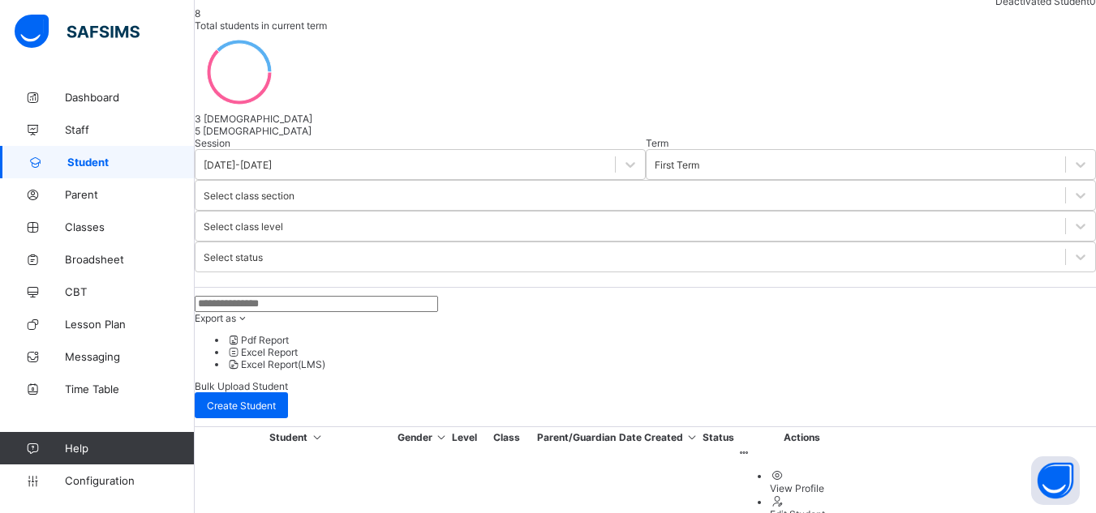
drag, startPoint x: 463, startPoint y: 311, endPoint x: 414, endPoint y: 287, distance: 55.1
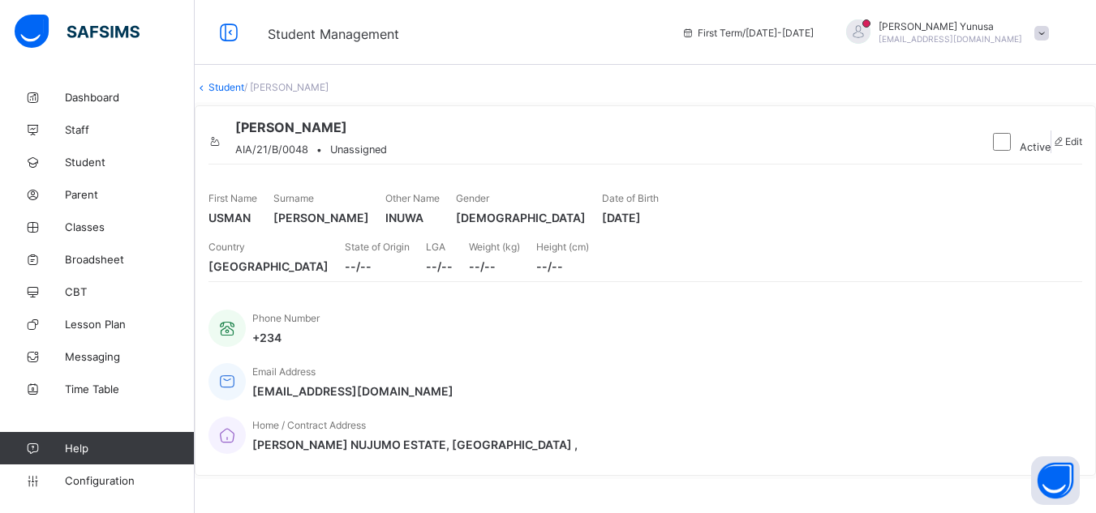
click at [410, 253] on span "State of Origin" at bounding box center [377, 247] width 65 height 12
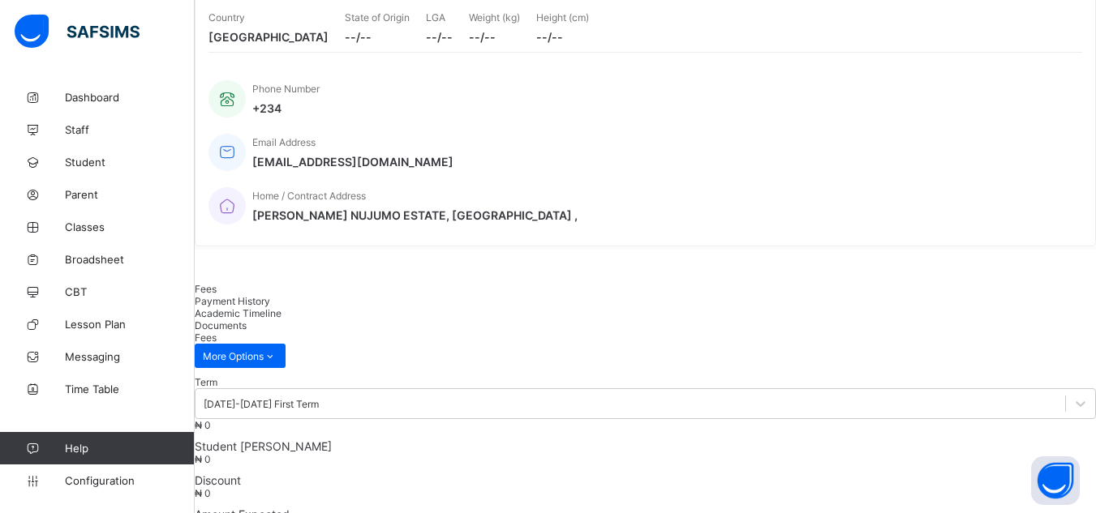
scroll to position [217, 0]
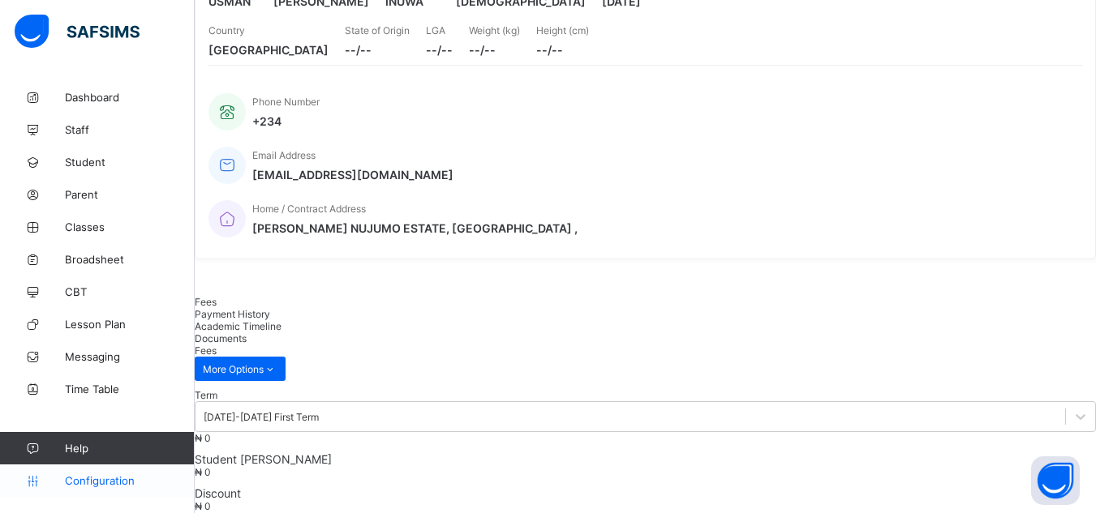
click at [118, 474] on span "Configuration" at bounding box center [129, 480] width 129 height 13
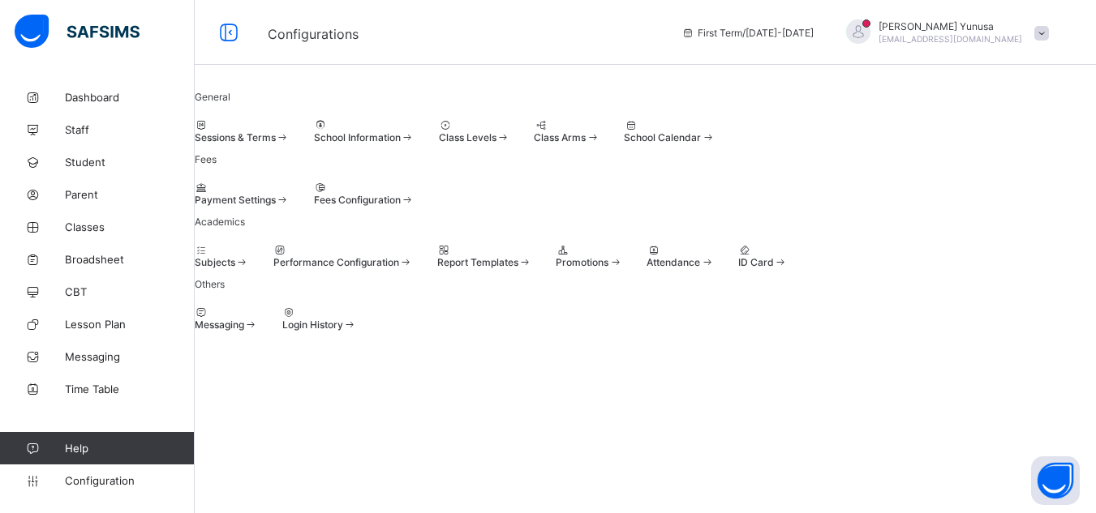
click at [290, 194] on span at bounding box center [283, 200] width 14 height 12
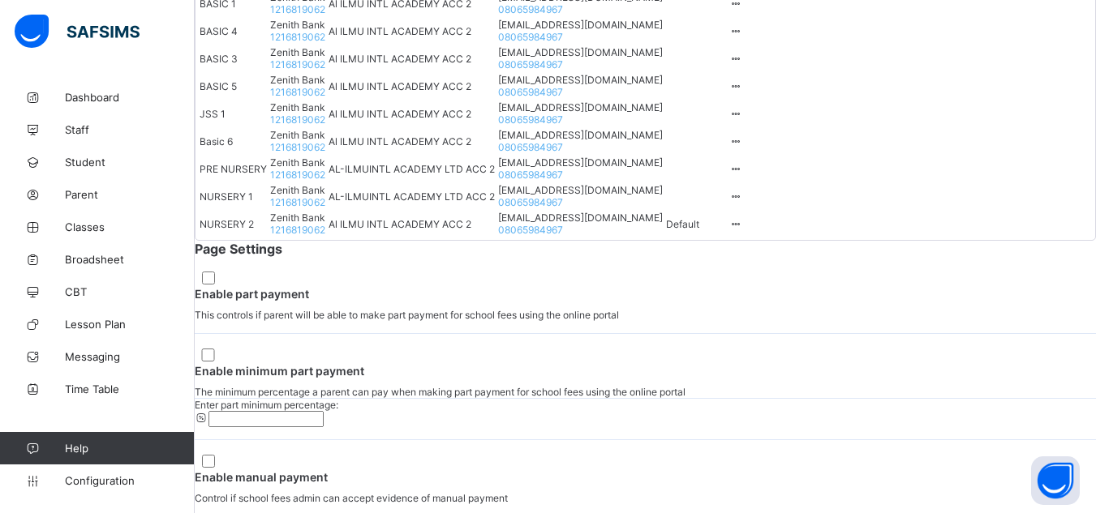
scroll to position [1246, 0]
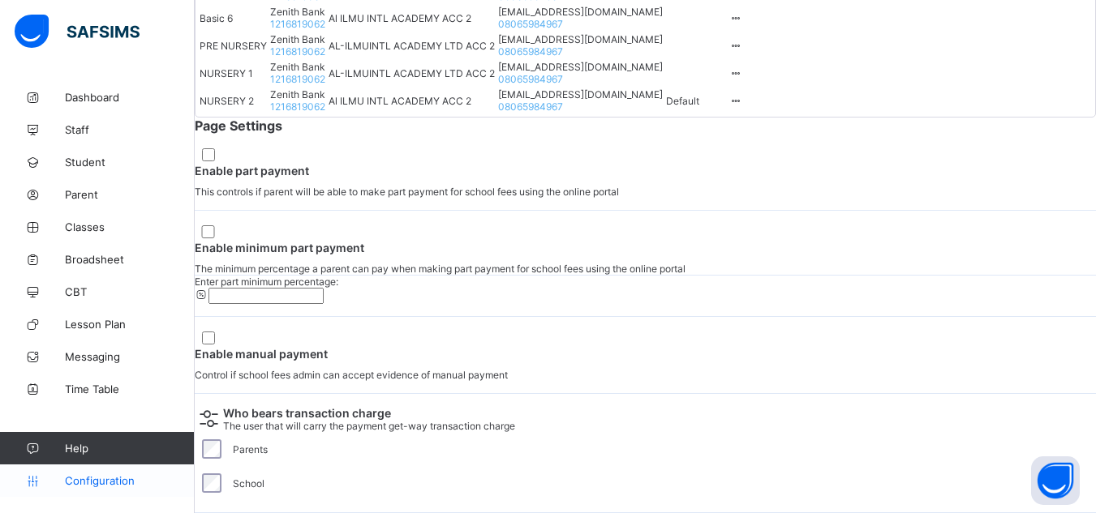
click at [119, 484] on span "Configuration" at bounding box center [129, 480] width 129 height 13
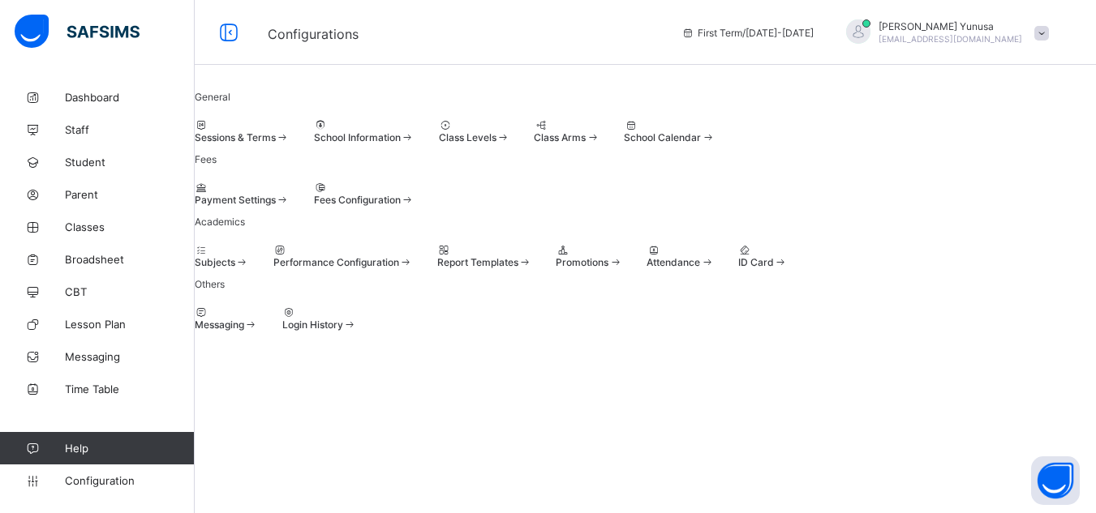
click at [195, 131] on span at bounding box center [195, 131] width 0 height 0
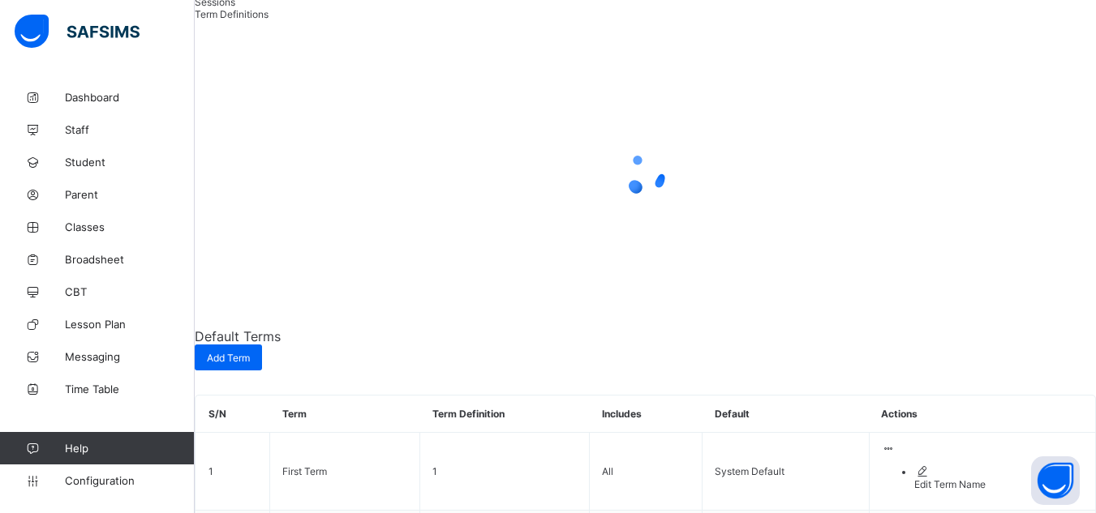
scroll to position [15, 0]
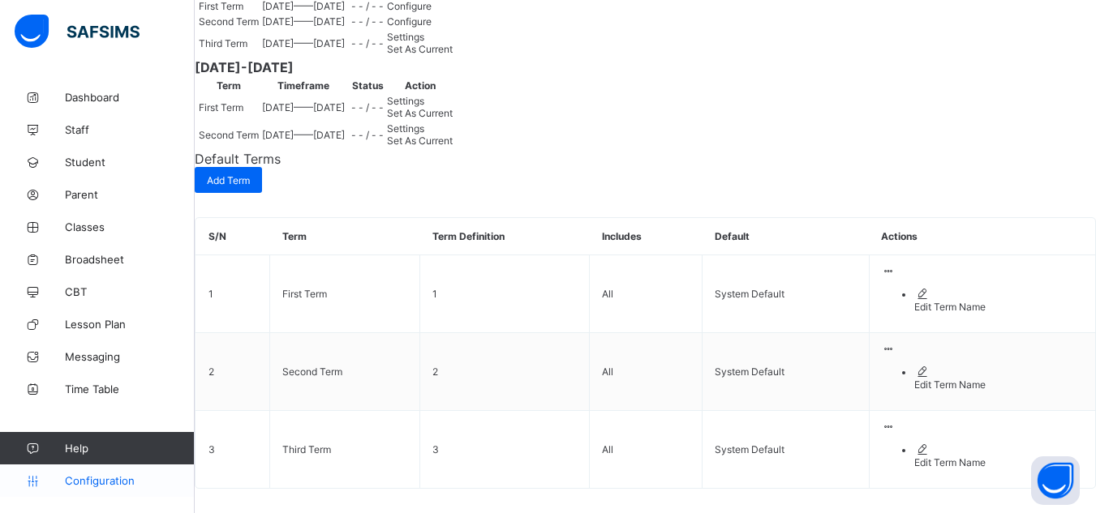
click at [127, 480] on span "Configuration" at bounding box center [129, 480] width 129 height 13
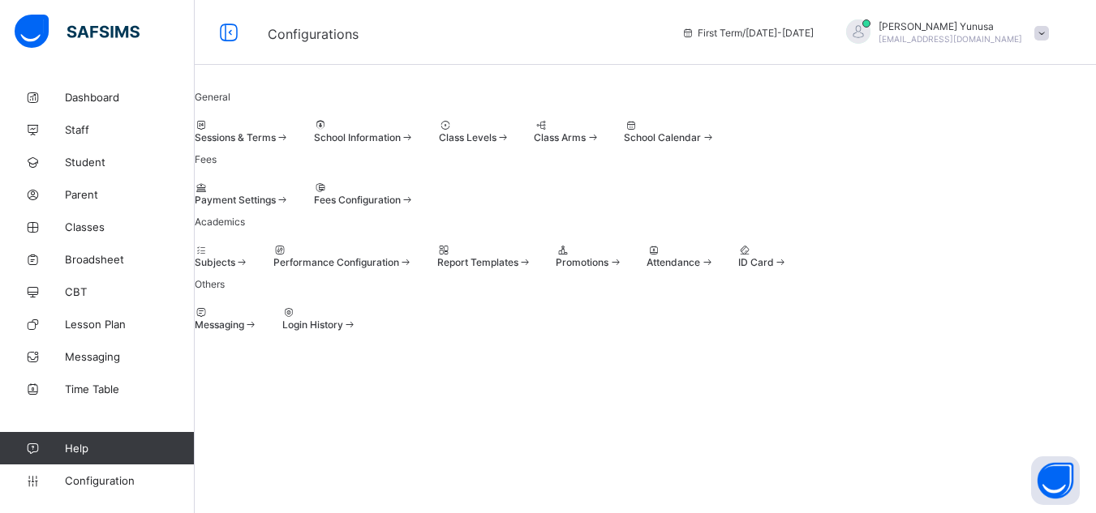
scroll to position [83, 0]
click at [622, 268] on span at bounding box center [615, 262] width 14 height 12
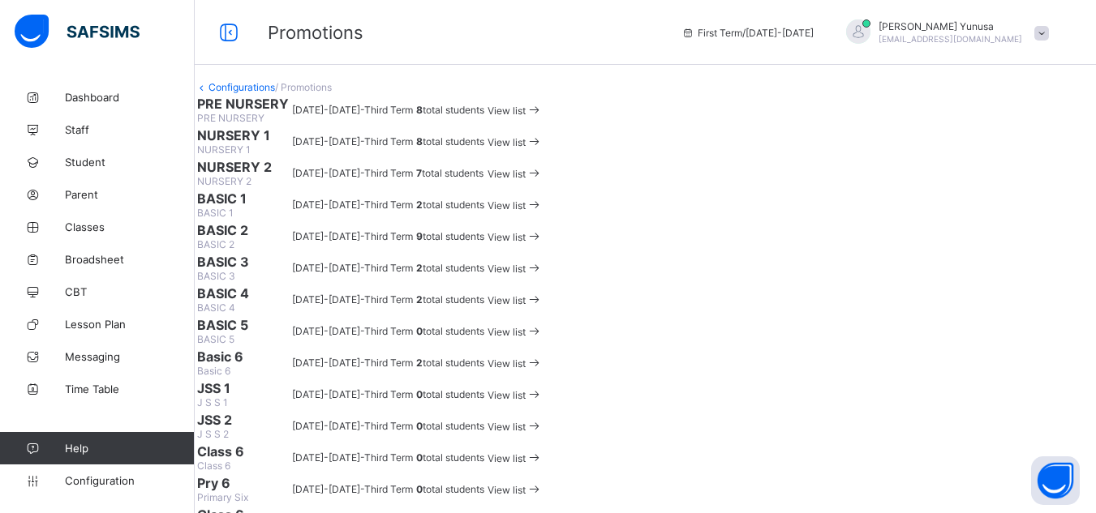
click at [543, 118] on div "View list" at bounding box center [514, 109] width 55 height 15
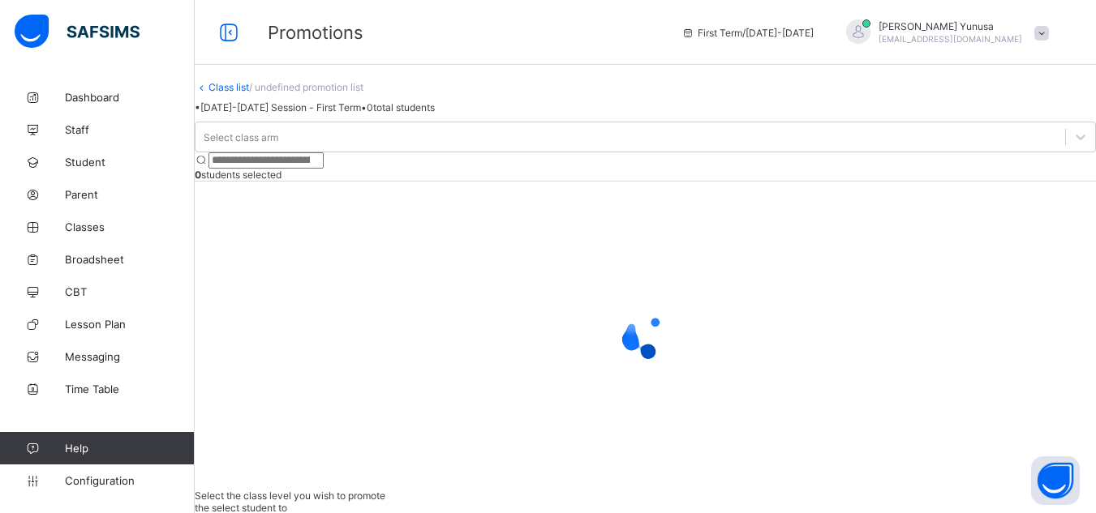
click at [588, 332] on div at bounding box center [645, 335] width 901 height 65
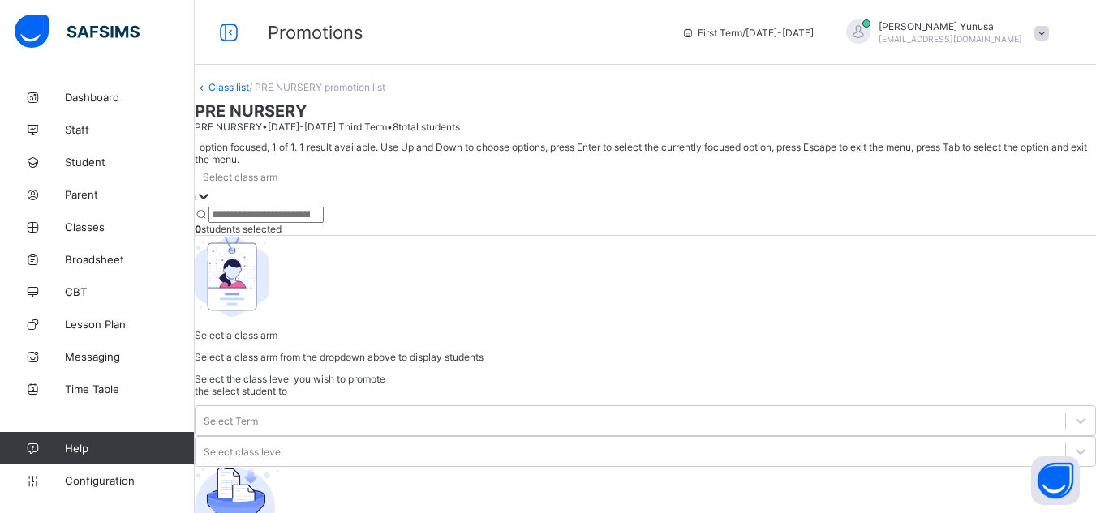
click at [212, 188] on div at bounding box center [203, 197] width 16 height 19
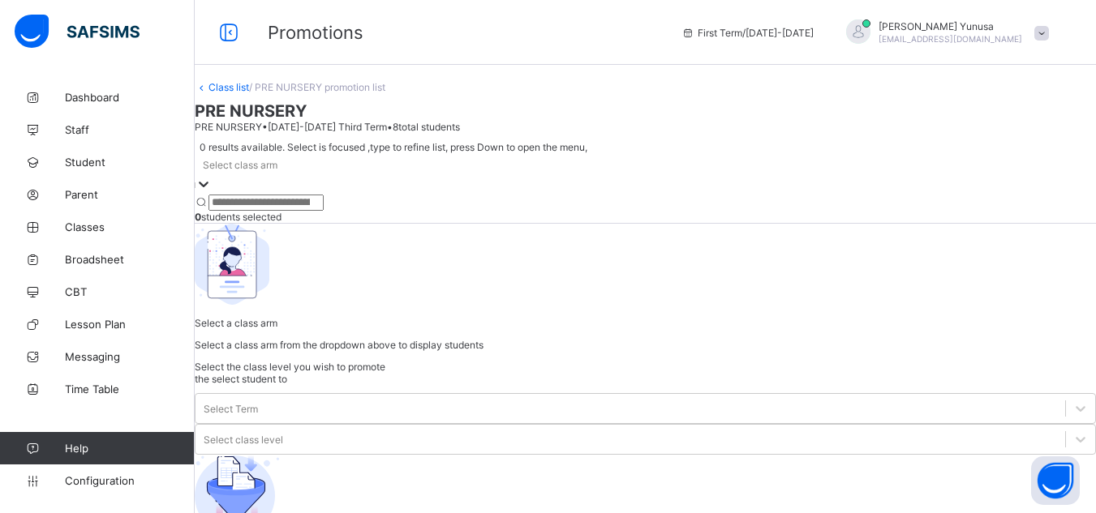
click at [212, 176] on icon at bounding box center [203, 184] width 16 height 16
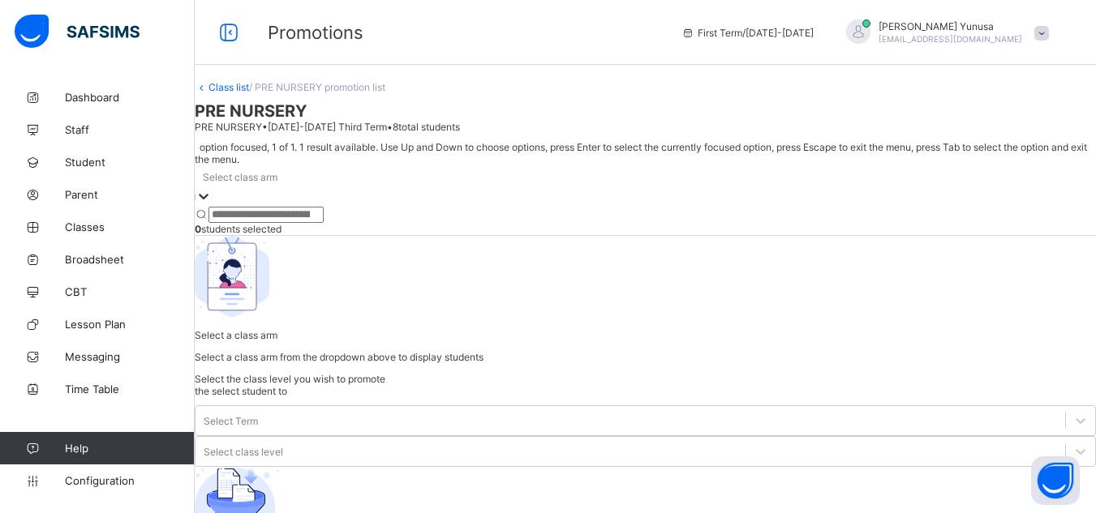
click at [212, 188] on div at bounding box center [203, 197] width 16 height 19
click at [342, 207] on div at bounding box center [645, 207] width 901 height 0
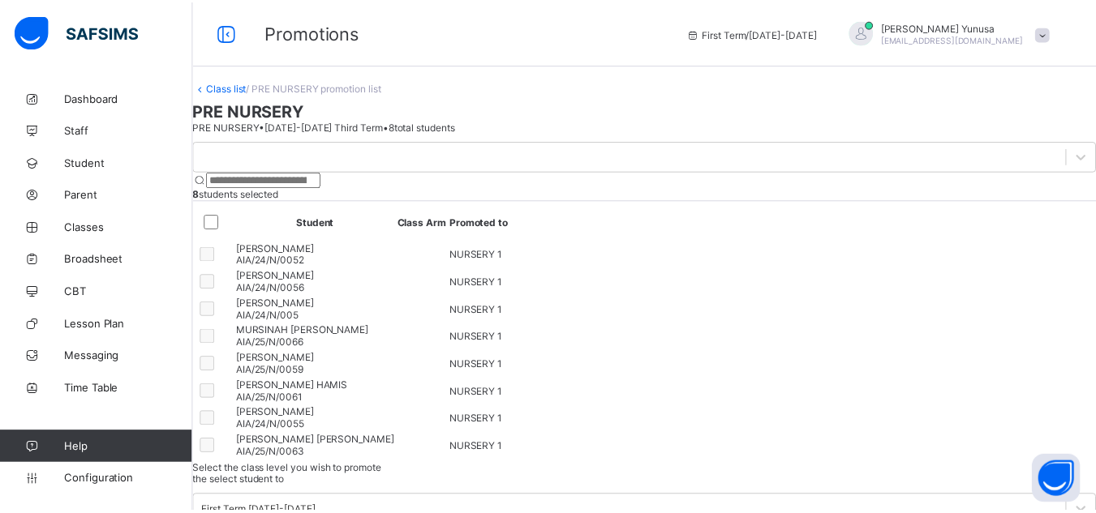
scroll to position [96, 0]
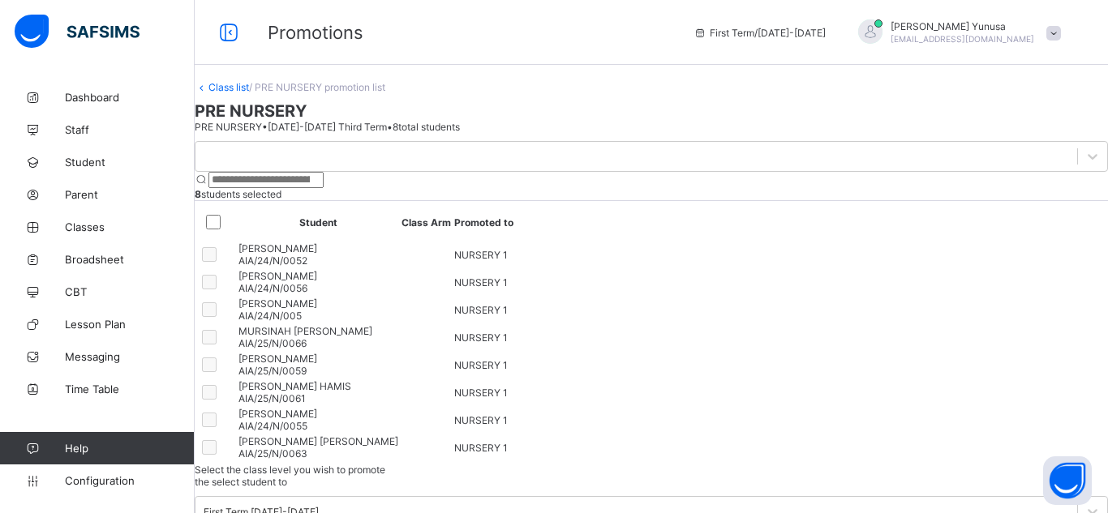
click at [225, 38] on icon at bounding box center [229, 33] width 28 height 24
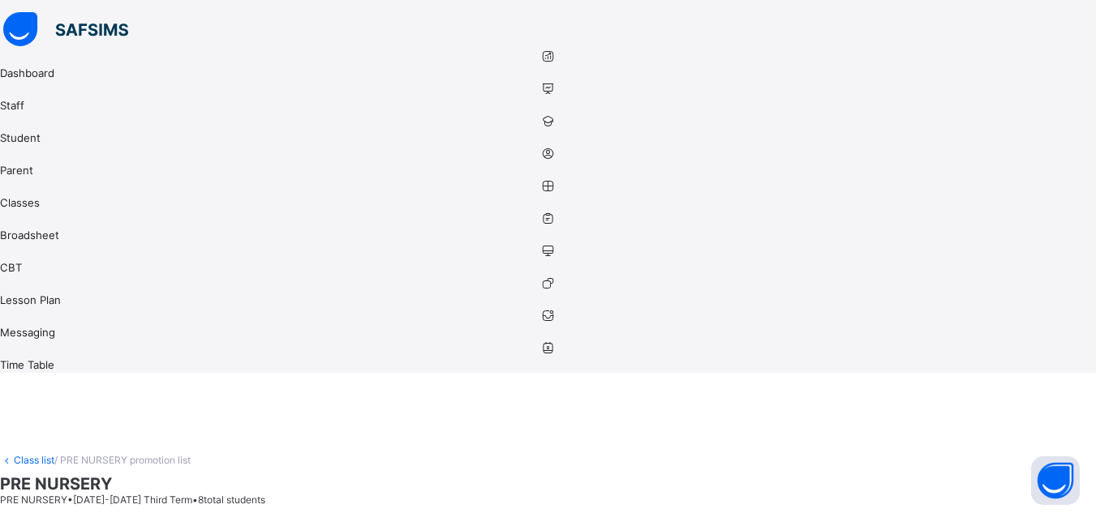
scroll to position [99, 0]
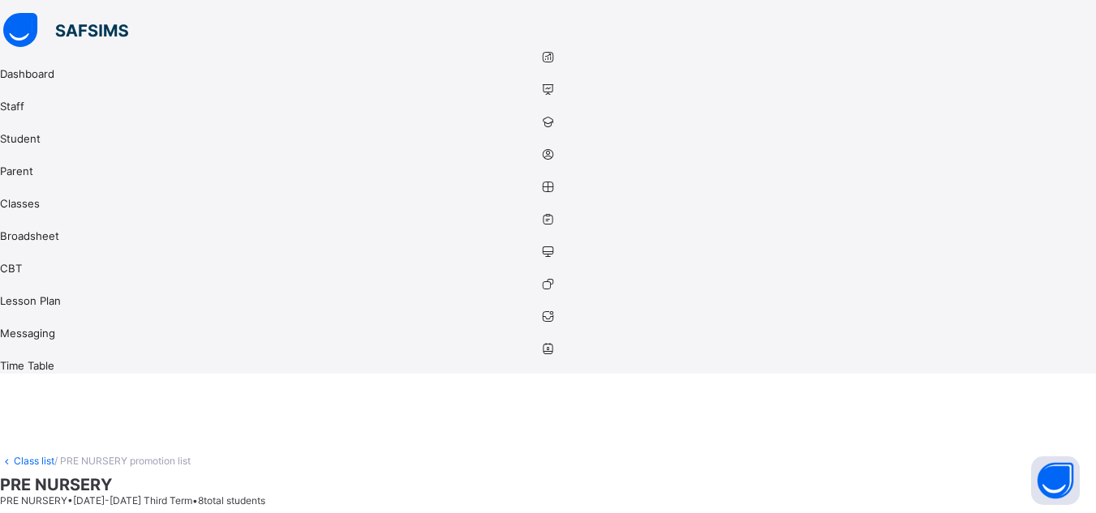
click at [14, 455] on icon at bounding box center [7, 461] width 14 height 12
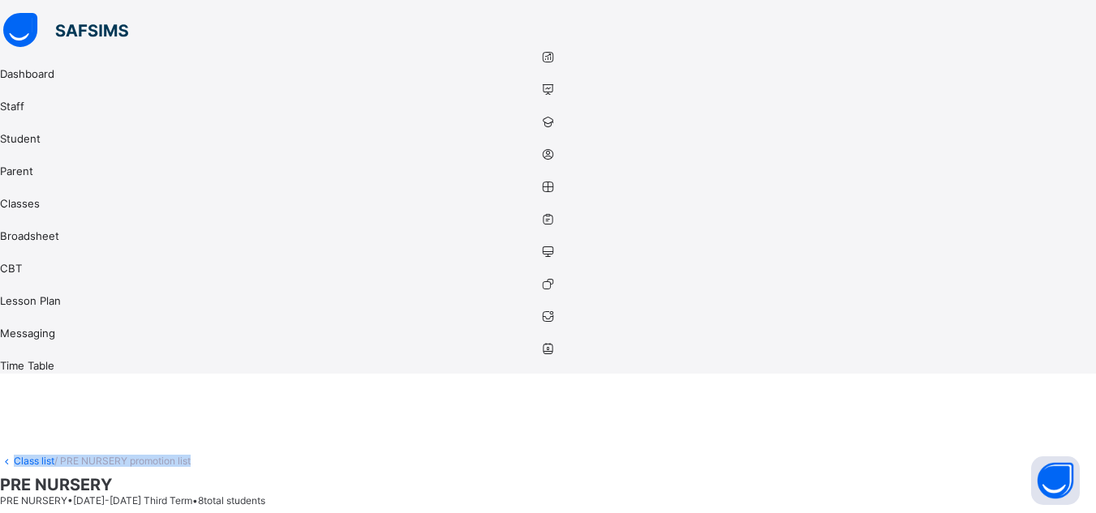
click at [14, 455] on icon at bounding box center [7, 461] width 14 height 12
click at [315, 475] on span "PRE NURSERY" at bounding box center [548, 484] width 1096 height 19
click at [54, 455] on link "Class list" at bounding box center [34, 461] width 41 height 12
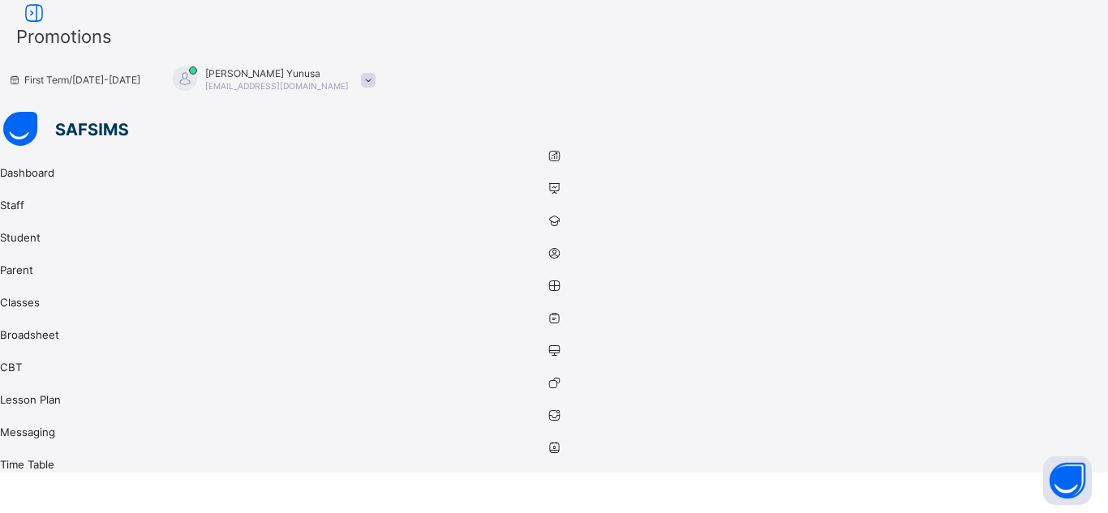
scroll to position [96, 0]
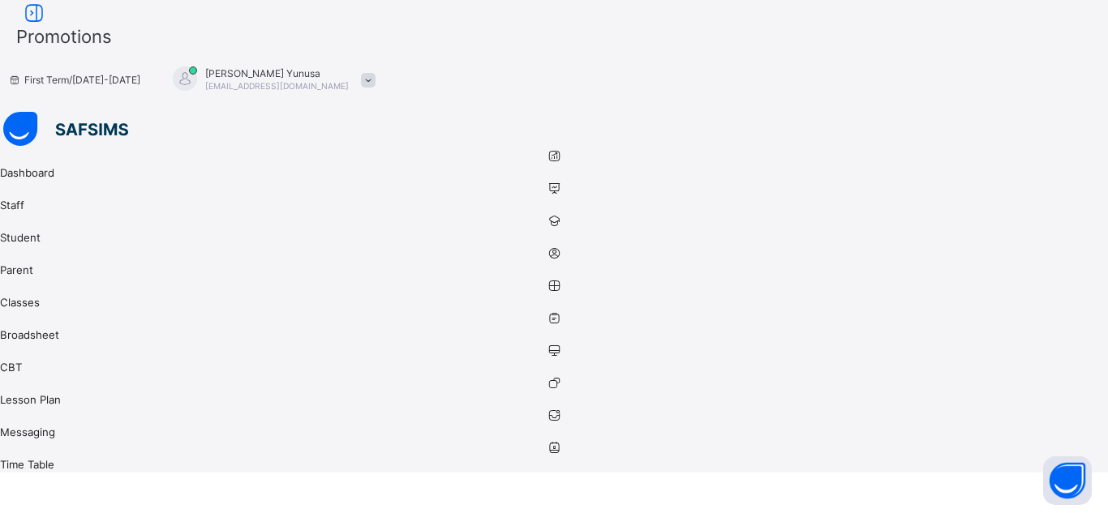
scroll to position [39, 0]
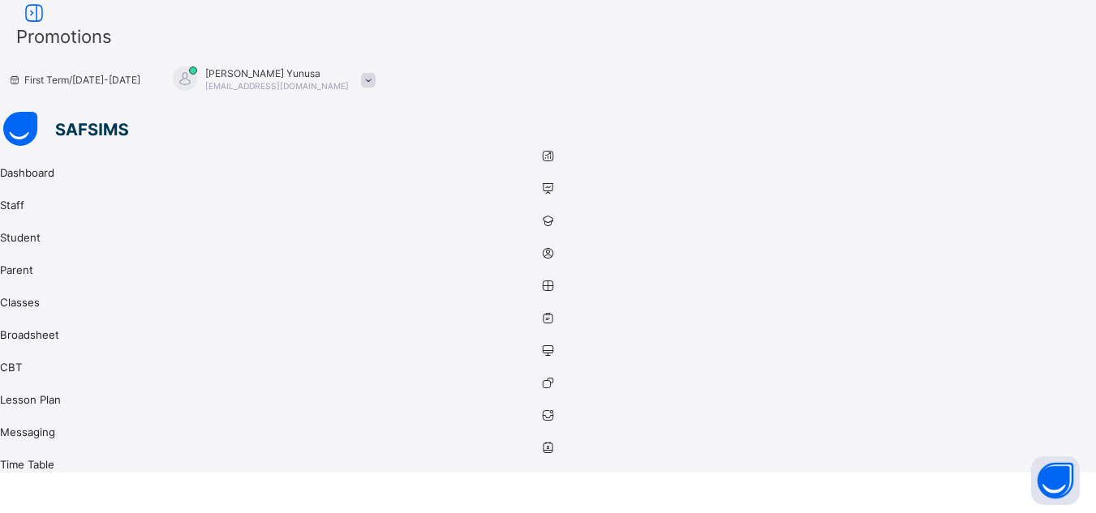
click at [48, 25] on icon at bounding box center [34, 14] width 28 height 24
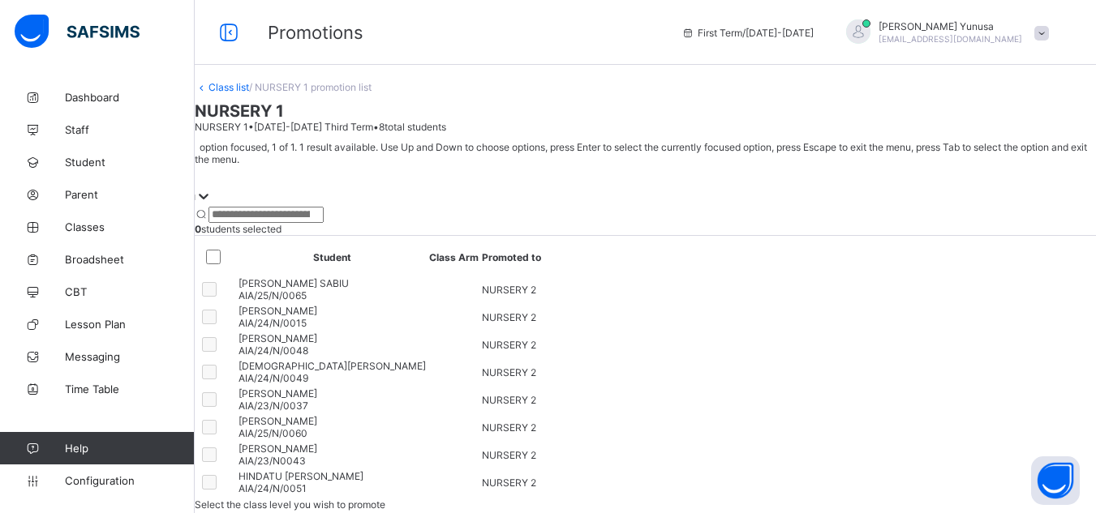
click at [208, 194] on icon at bounding box center [204, 197] width 10 height 6
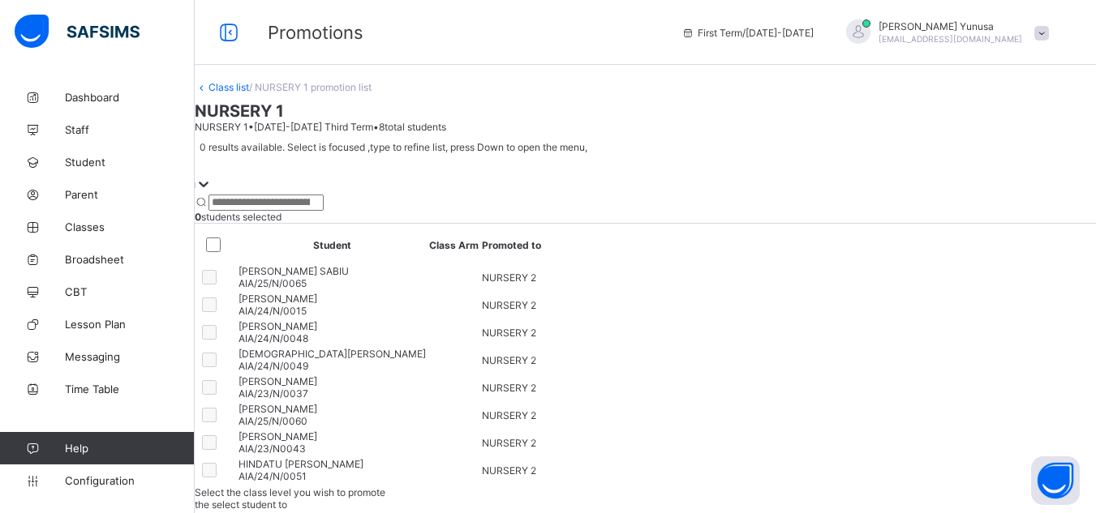
click at [301, 165] on div at bounding box center [645, 164] width 901 height 23
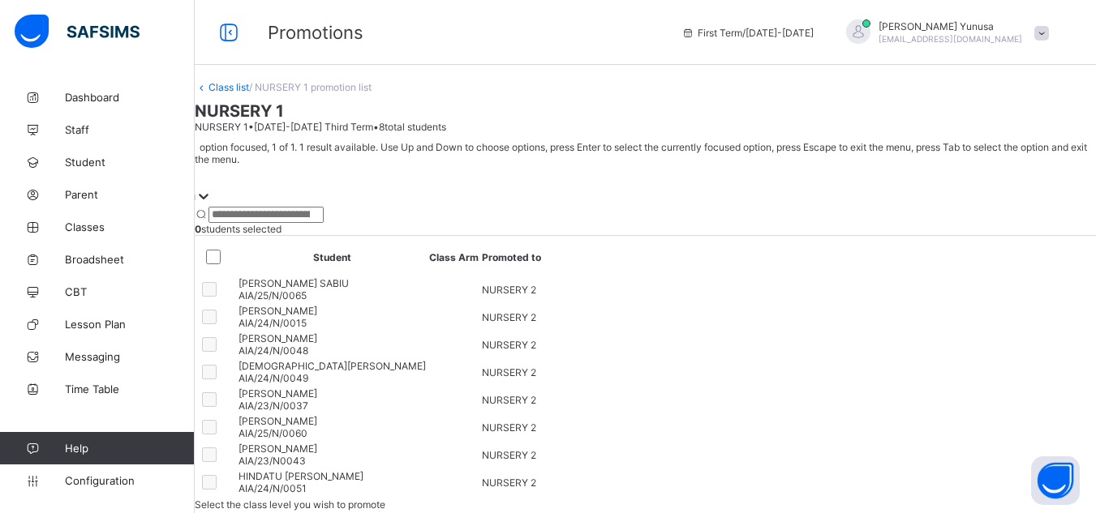
click at [301, 165] on div at bounding box center [645, 176] width 901 height 23
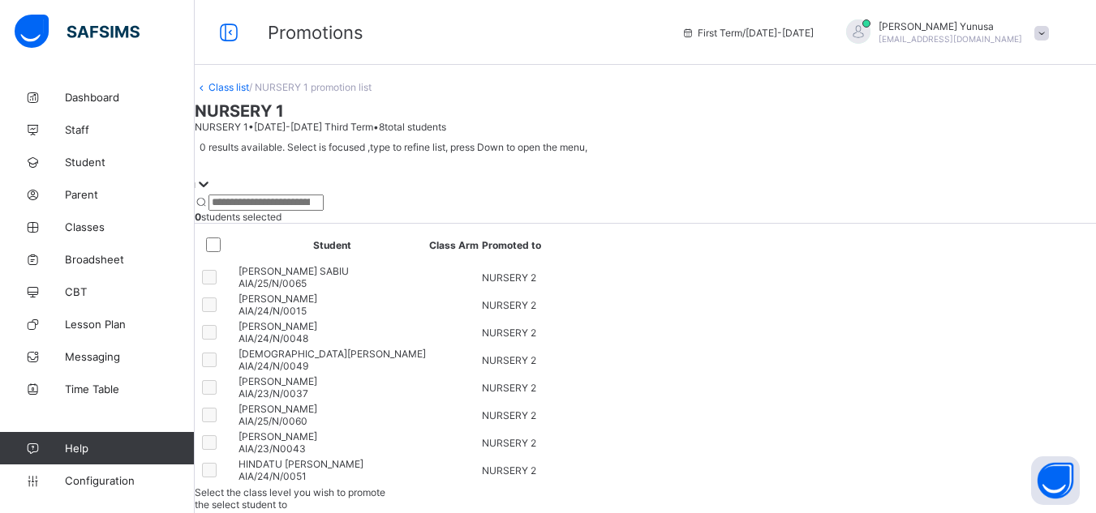
click at [301, 165] on div at bounding box center [645, 164] width 901 height 23
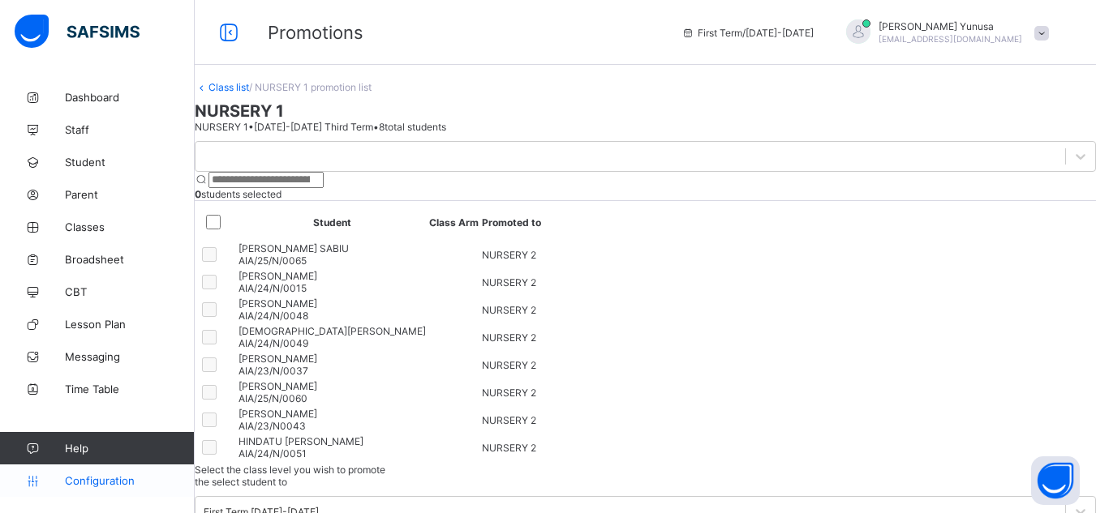
click at [102, 484] on span "Configuration" at bounding box center [129, 480] width 129 height 13
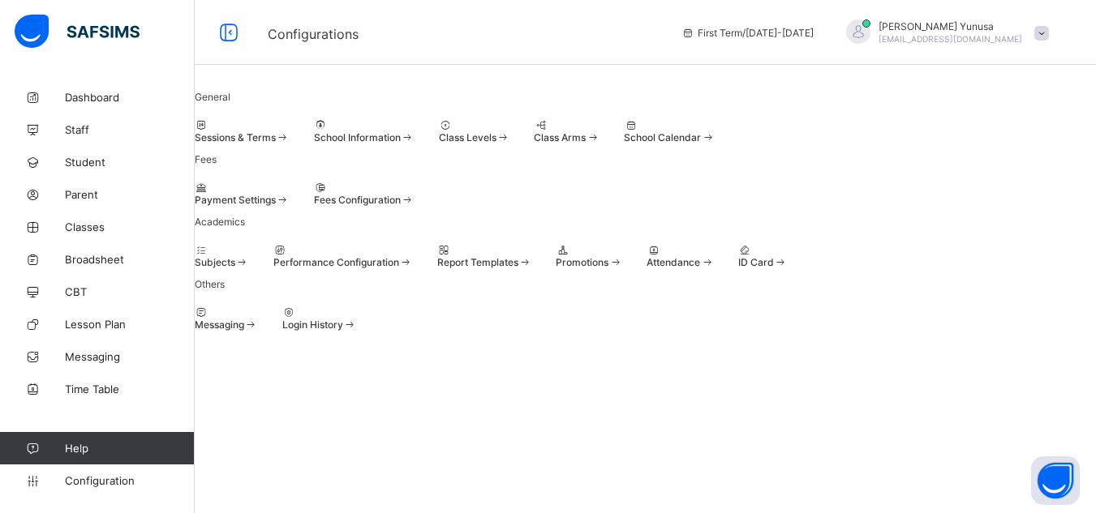
click at [608, 268] on span "Promotions" at bounding box center [582, 262] width 53 height 12
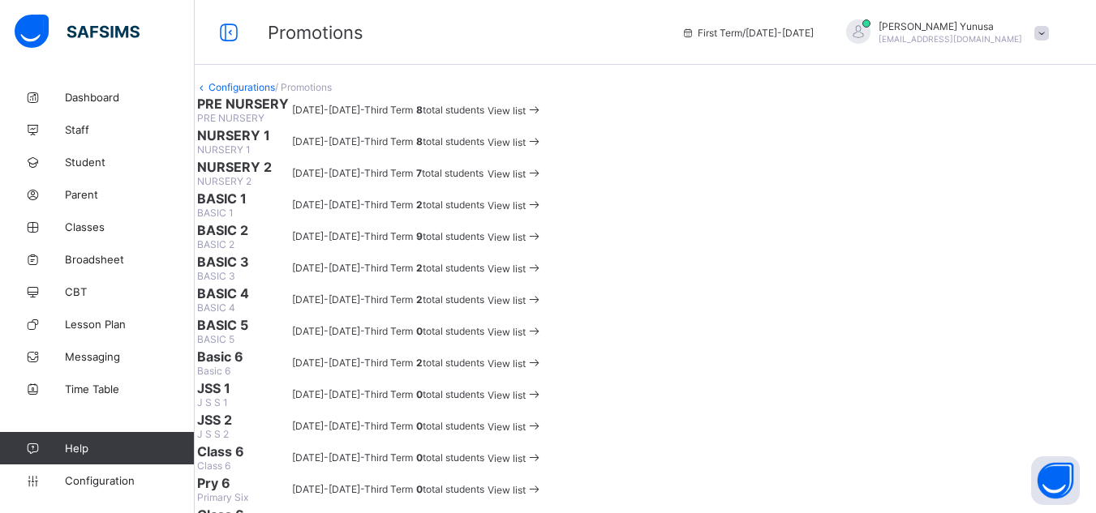
click at [526, 180] on span "View list" at bounding box center [506, 174] width 38 height 12
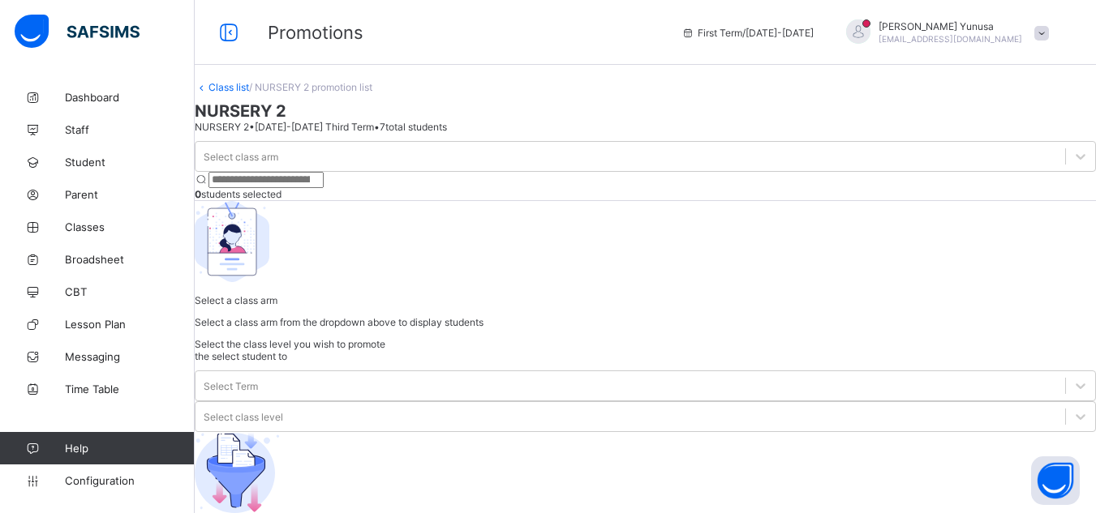
click at [334, 172] on div "Select class arm" at bounding box center [645, 156] width 901 height 31
click at [1066, 164] on div at bounding box center [1080, 156] width 29 height 29
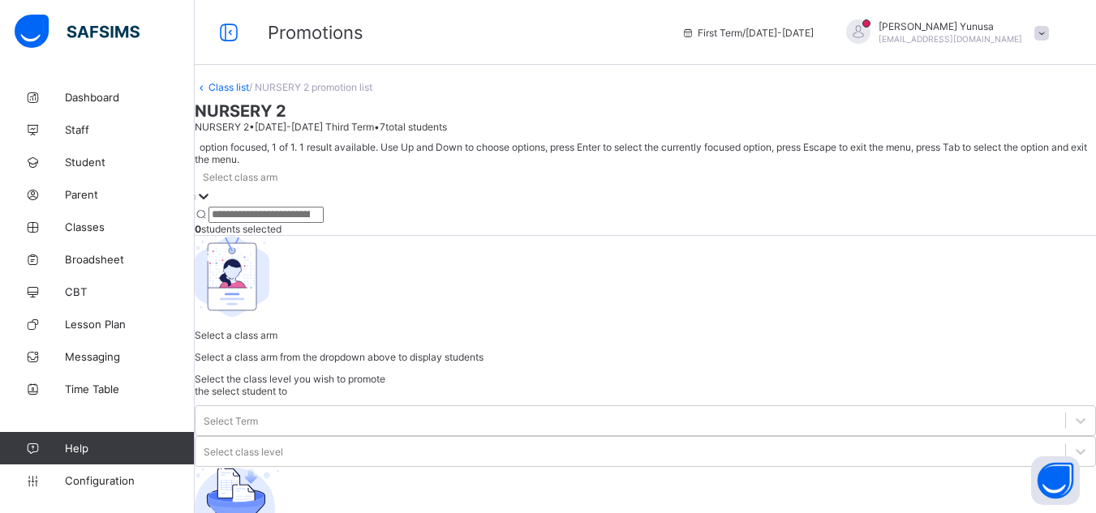
click at [304, 207] on div at bounding box center [645, 207] width 901 height 0
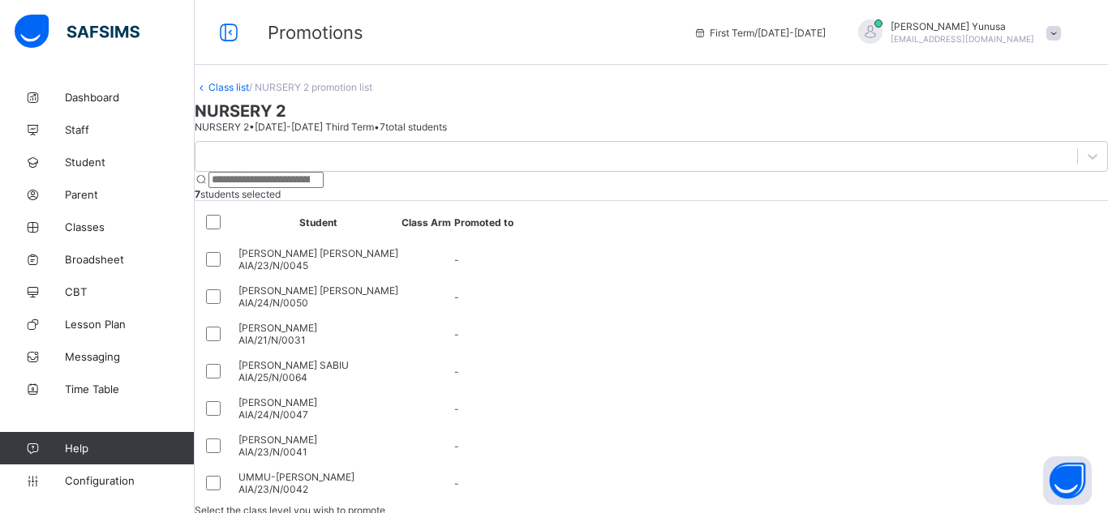
scroll to position [96, 0]
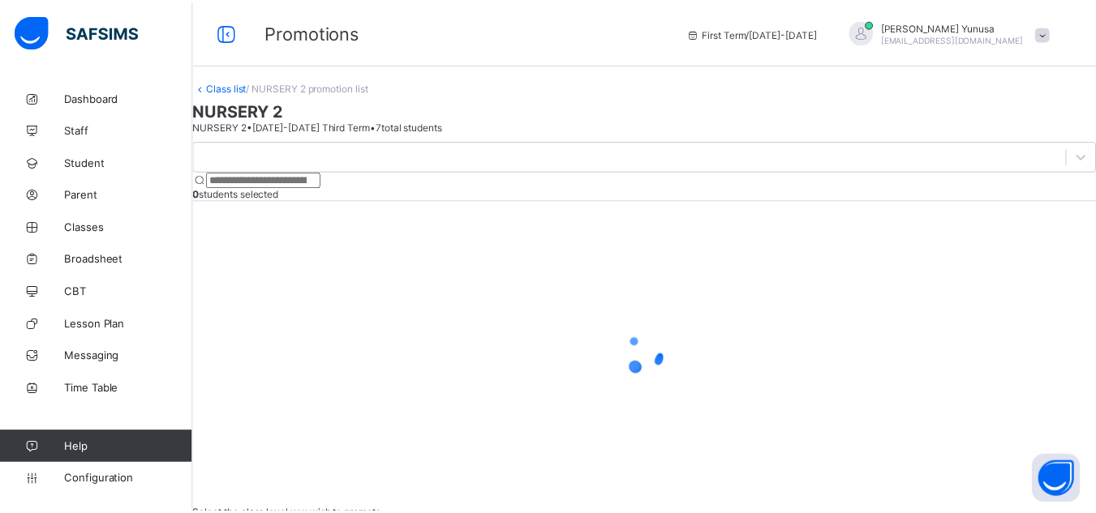
scroll to position [39, 0]
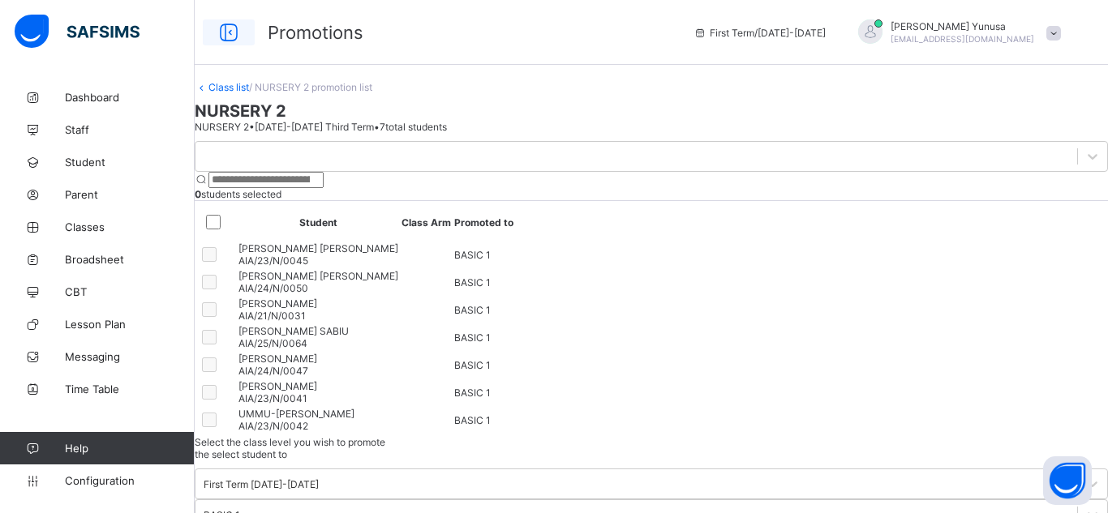
click at [221, 35] on icon at bounding box center [229, 33] width 28 height 24
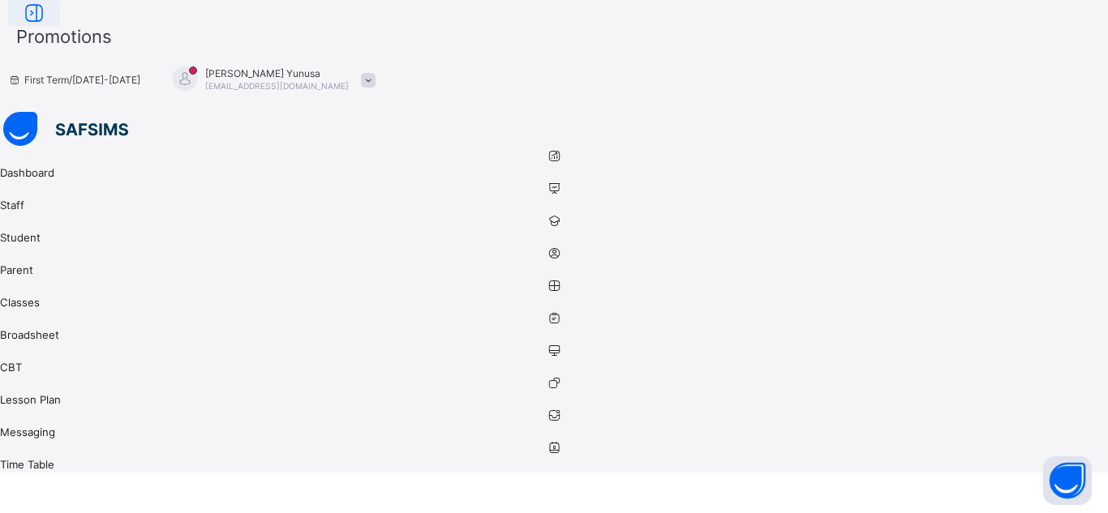
click at [48, 25] on icon at bounding box center [34, 14] width 28 height 24
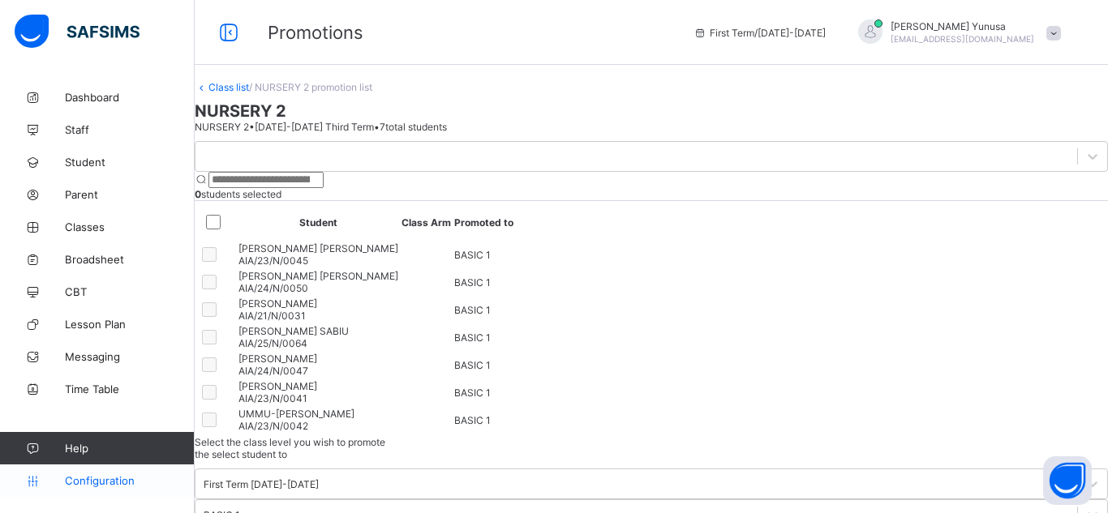
click at [84, 487] on span "Configuration" at bounding box center [129, 480] width 129 height 13
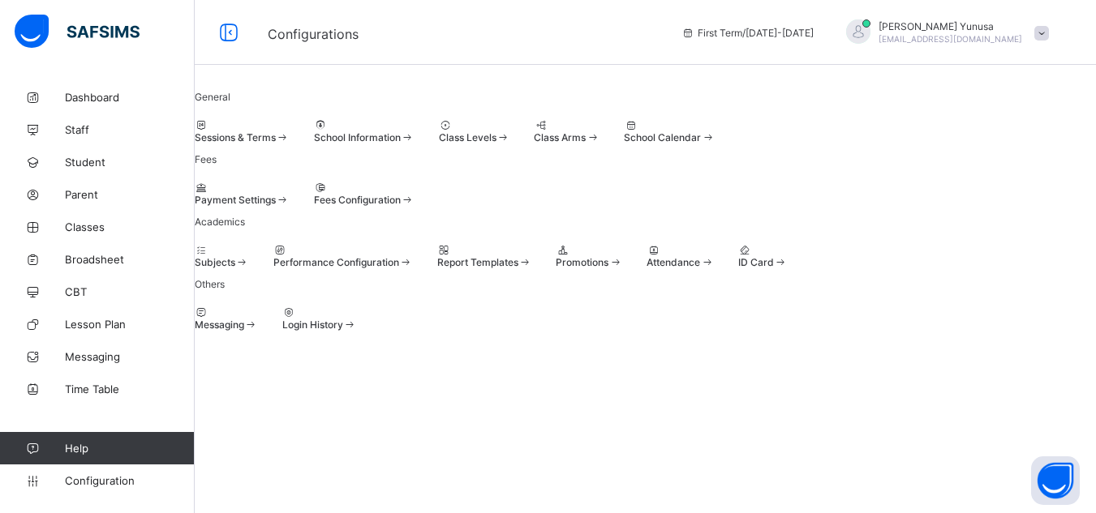
click at [622, 268] on div "Promotions" at bounding box center [589, 262] width 67 height 12
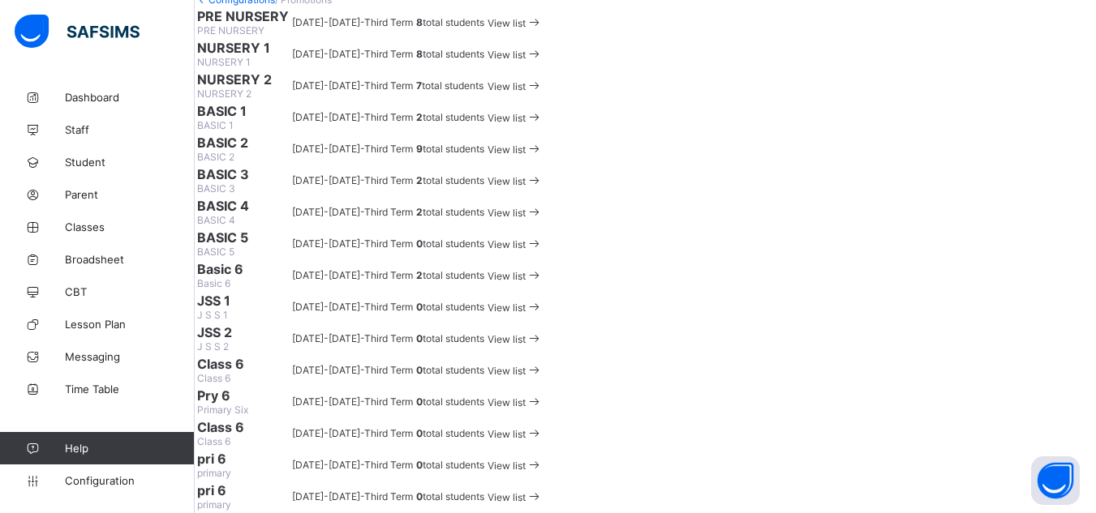
scroll to position [232, 0]
click at [526, 124] on span "View list" at bounding box center [506, 118] width 38 height 12
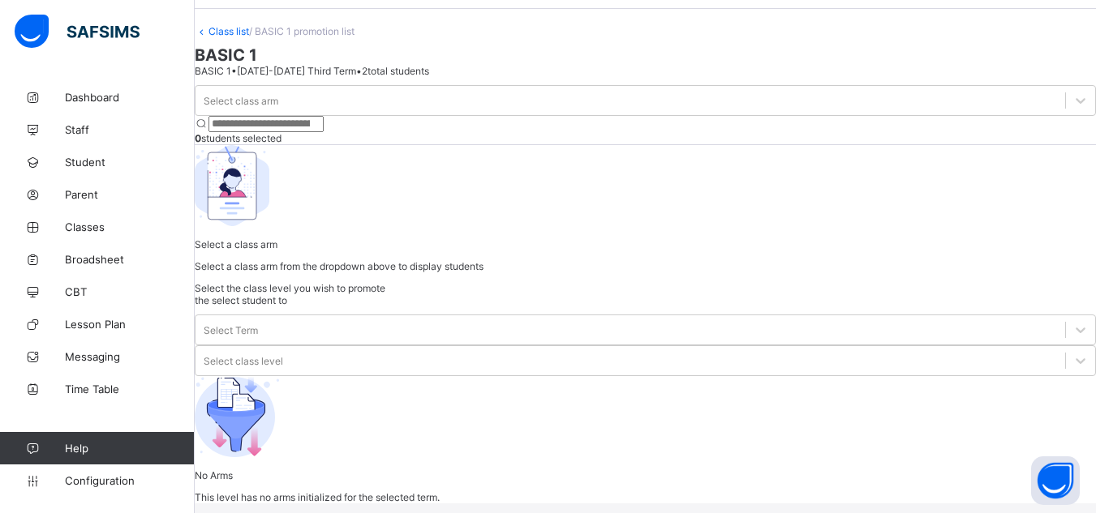
scroll to position [114, 0]
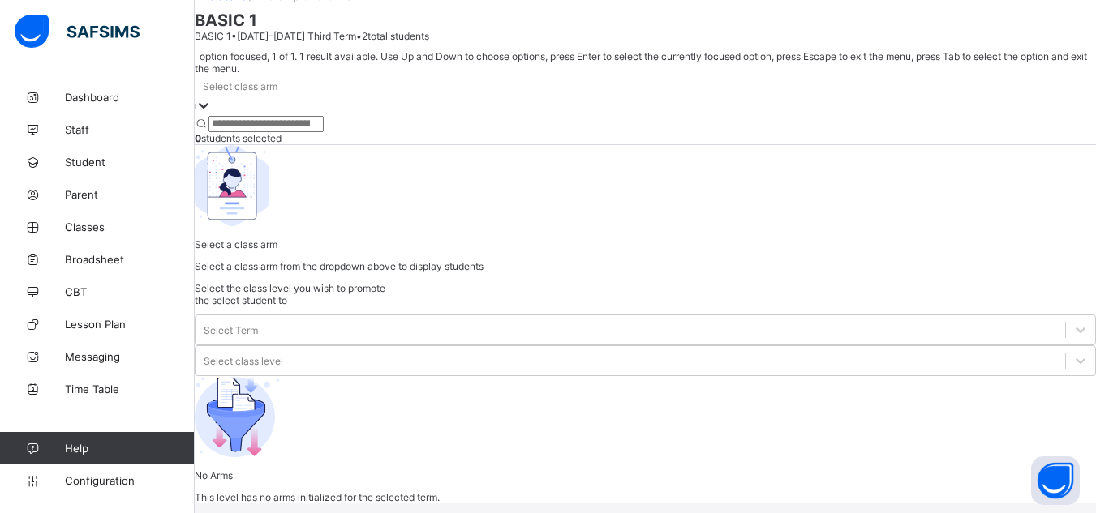
click at [313, 116] on div at bounding box center [645, 116] width 901 height 0
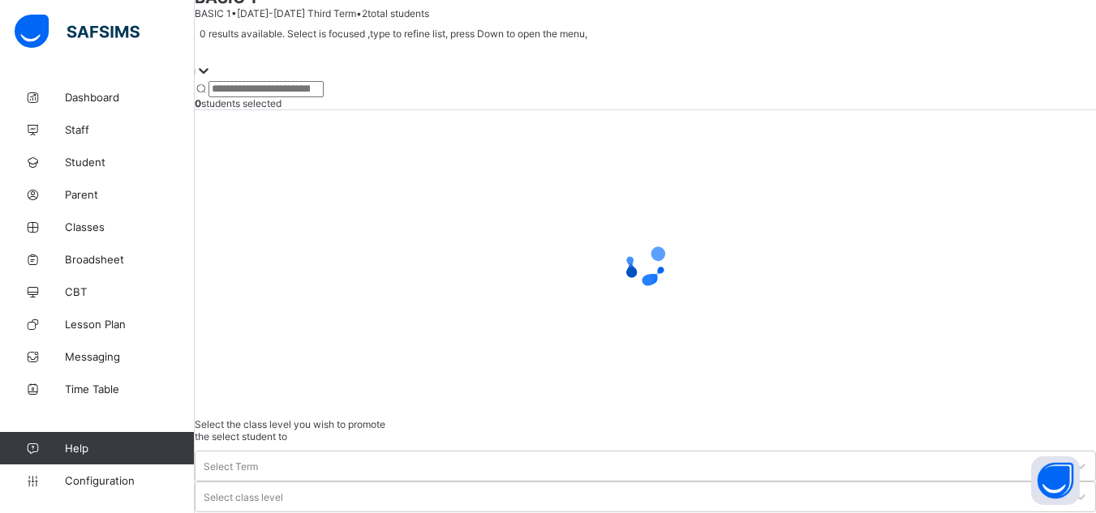
scroll to position [76, 0]
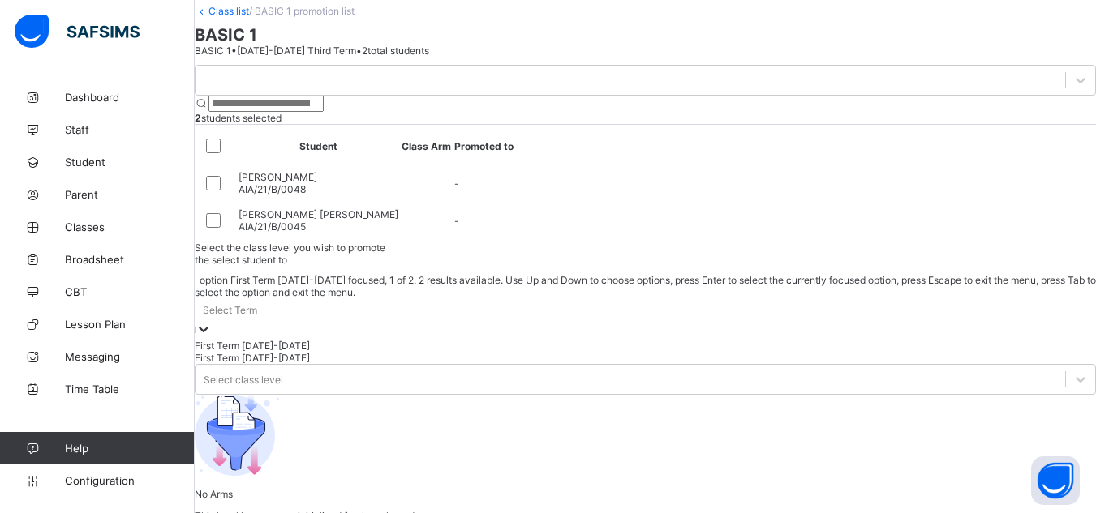
click at [865, 340] on div "First Term [DATE]-[DATE]" at bounding box center [645, 346] width 901 height 12
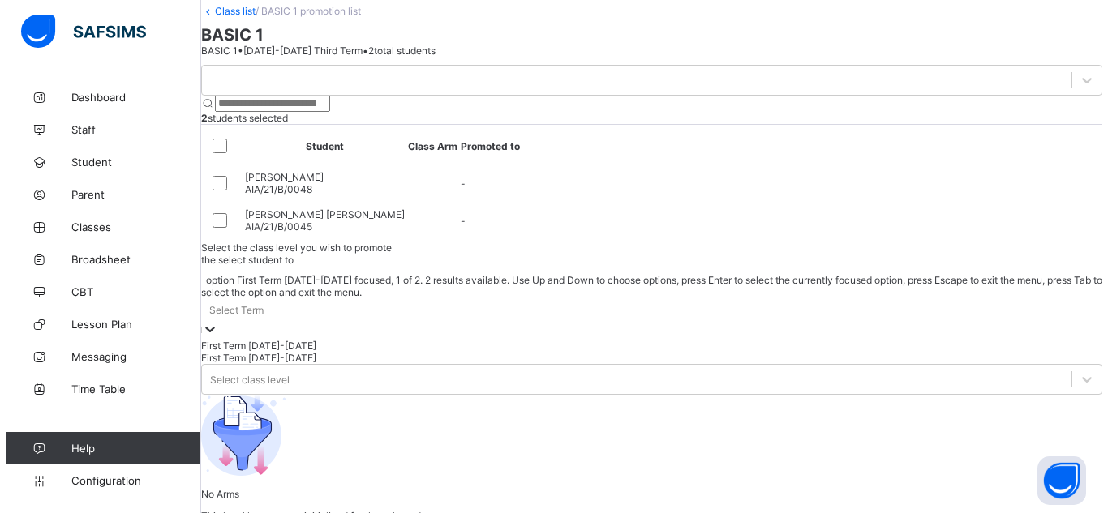
scroll to position [75, 0]
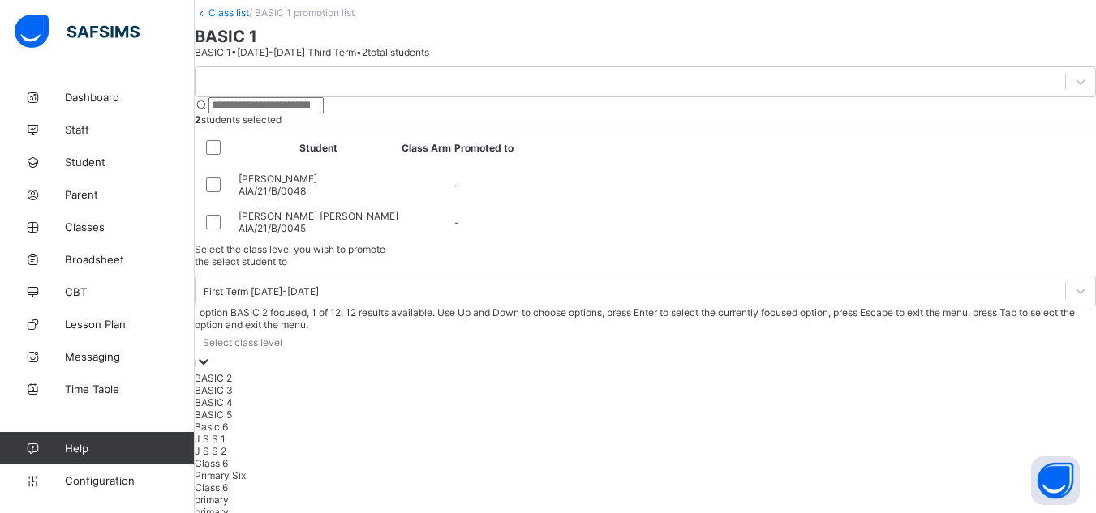
click at [1000, 372] on div "BASIC 2" at bounding box center [645, 378] width 901 height 12
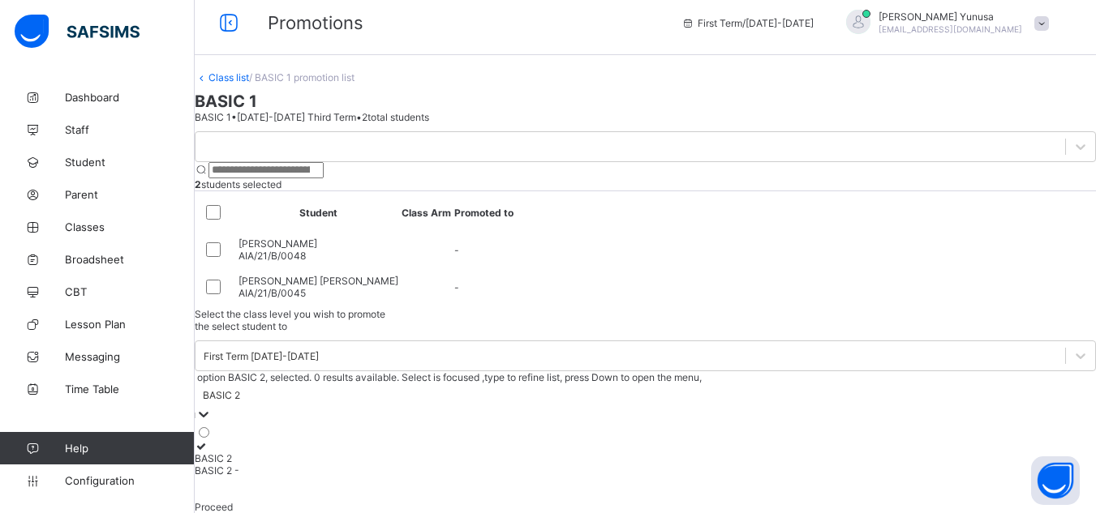
click at [208, 440] on icon at bounding box center [202, 446] width 14 height 12
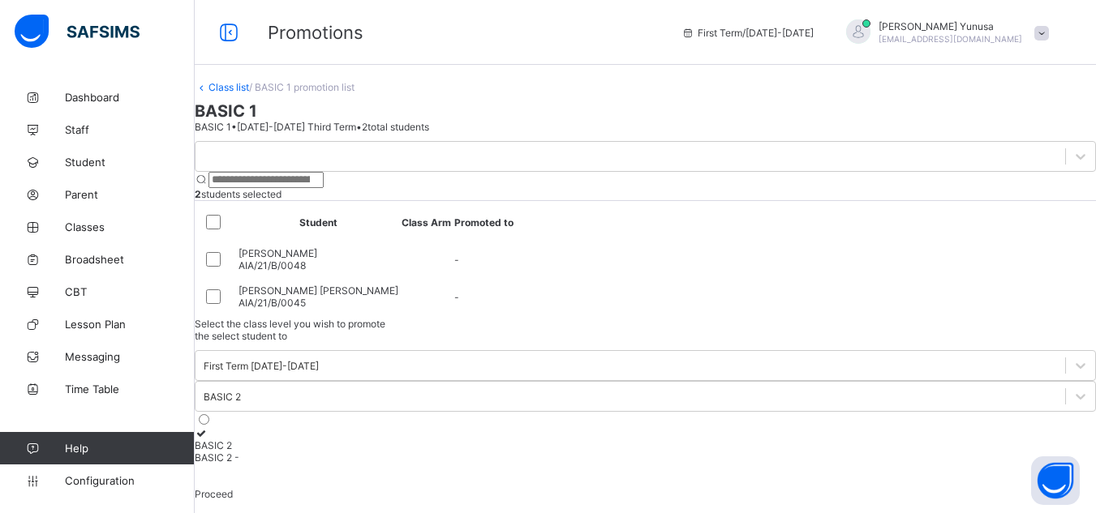
click at [918, 488] on div "Proceed" at bounding box center [645, 494] width 901 height 12
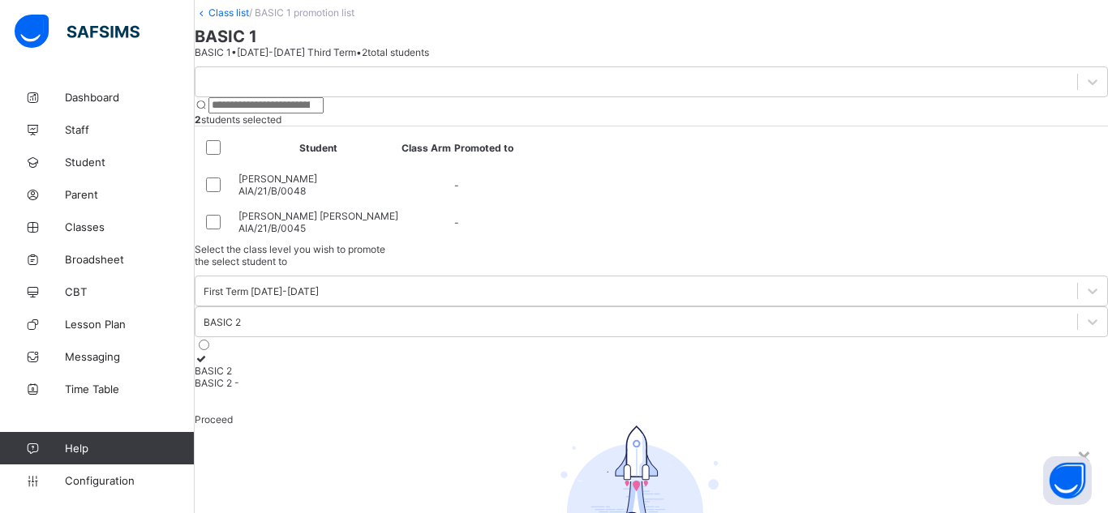
scroll to position [96, 0]
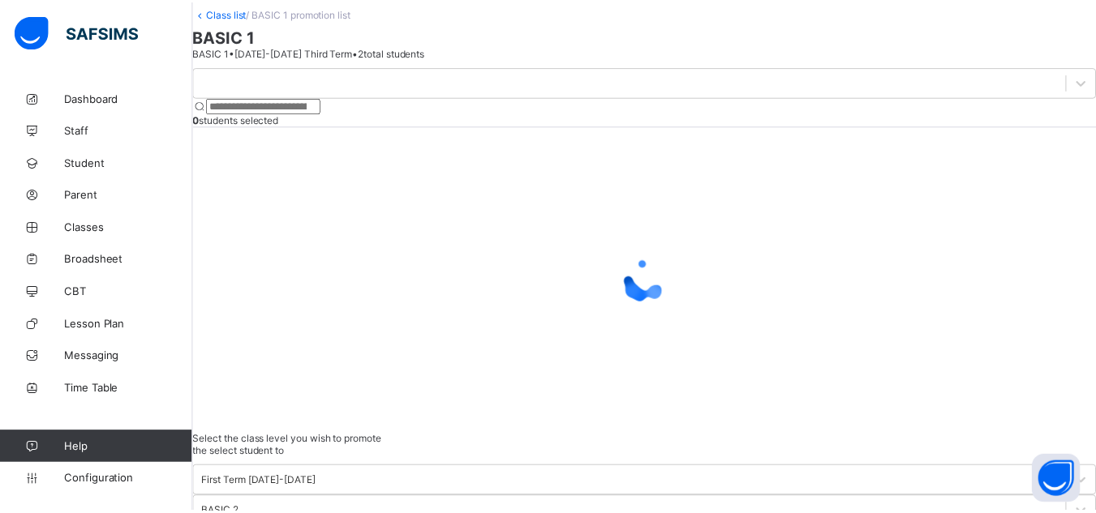
scroll to position [39, 0]
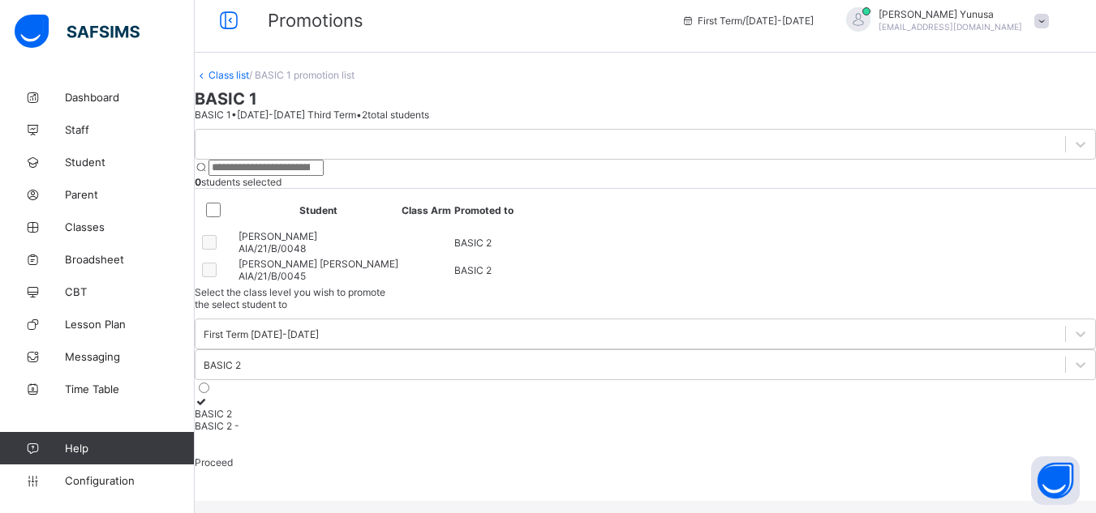
click at [208, 69] on icon at bounding box center [202, 75] width 14 height 12
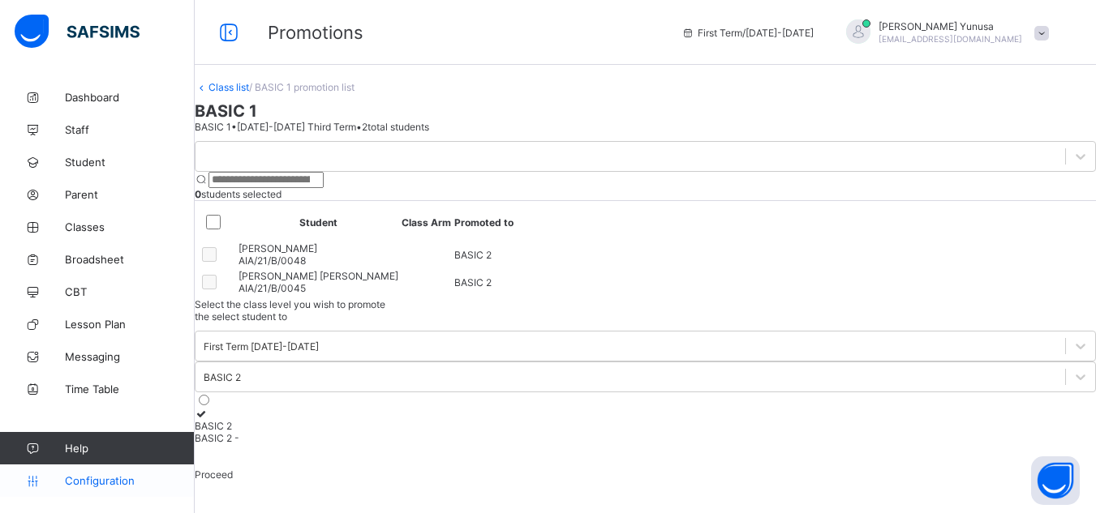
click at [109, 482] on span "Configuration" at bounding box center [129, 480] width 129 height 13
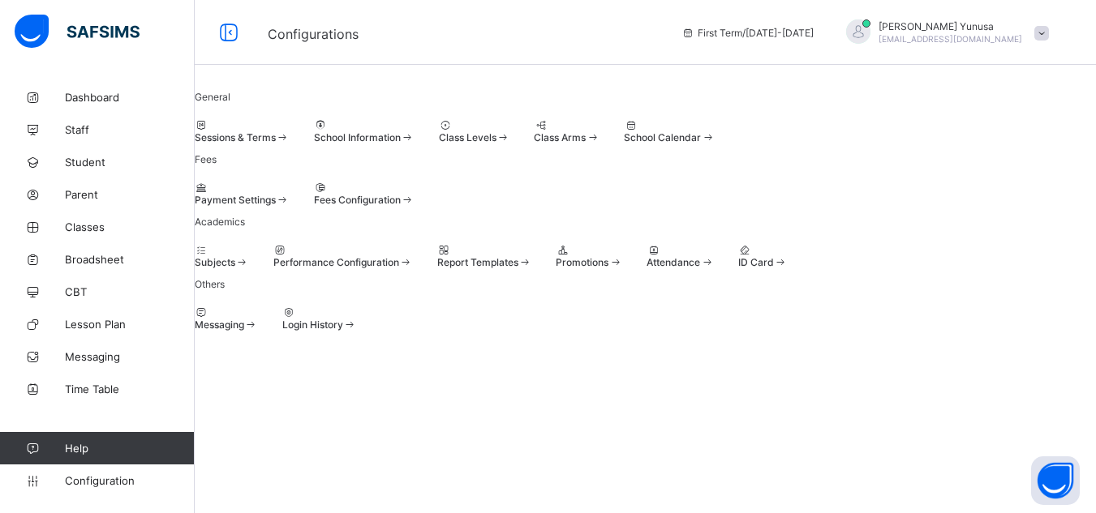
click at [608, 268] on span "Promotions" at bounding box center [582, 262] width 53 height 12
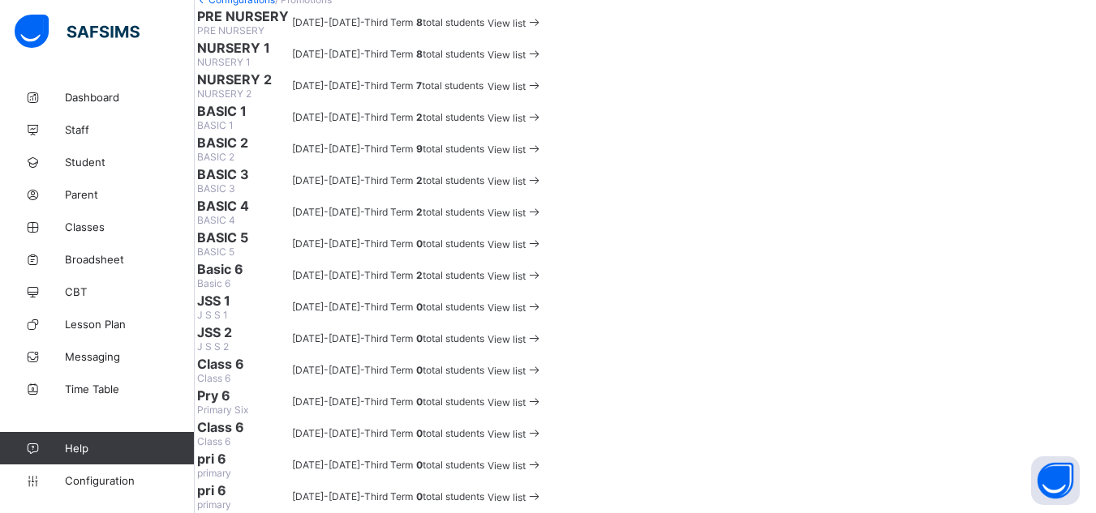
scroll to position [165, 0]
click at [543, 157] on div "View list" at bounding box center [514, 148] width 55 height 15
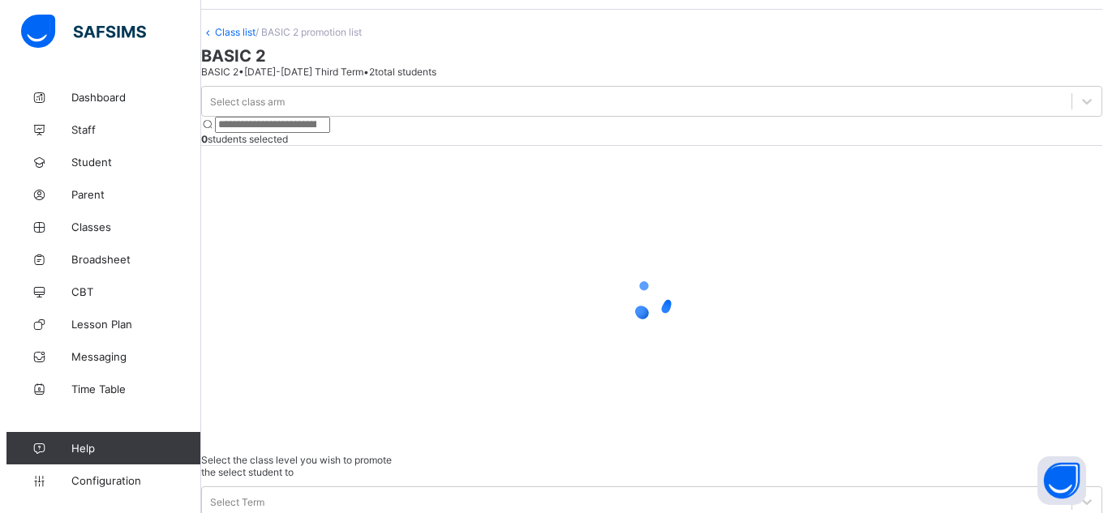
scroll to position [76, 0]
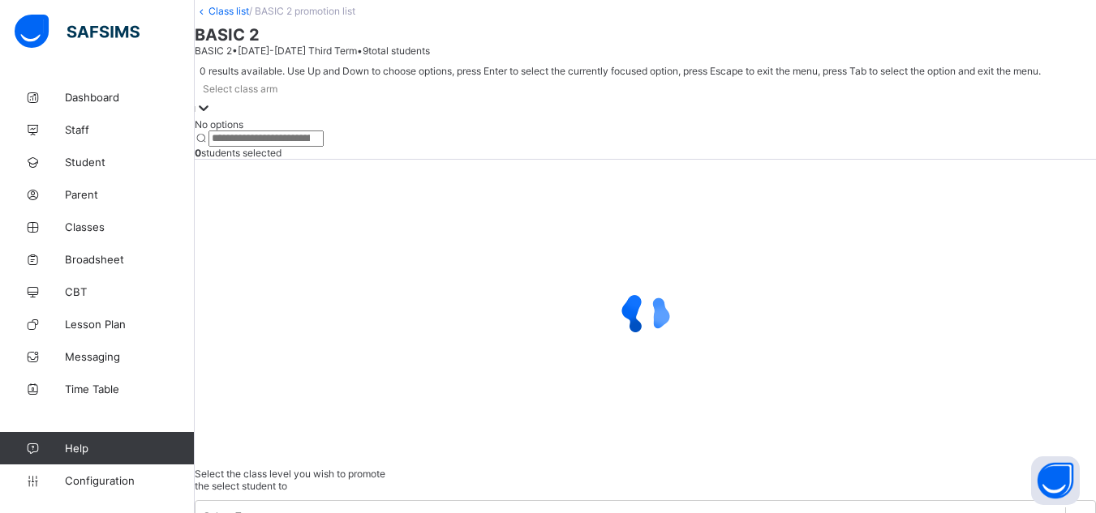
click at [300, 131] on div "No options" at bounding box center [645, 124] width 901 height 12
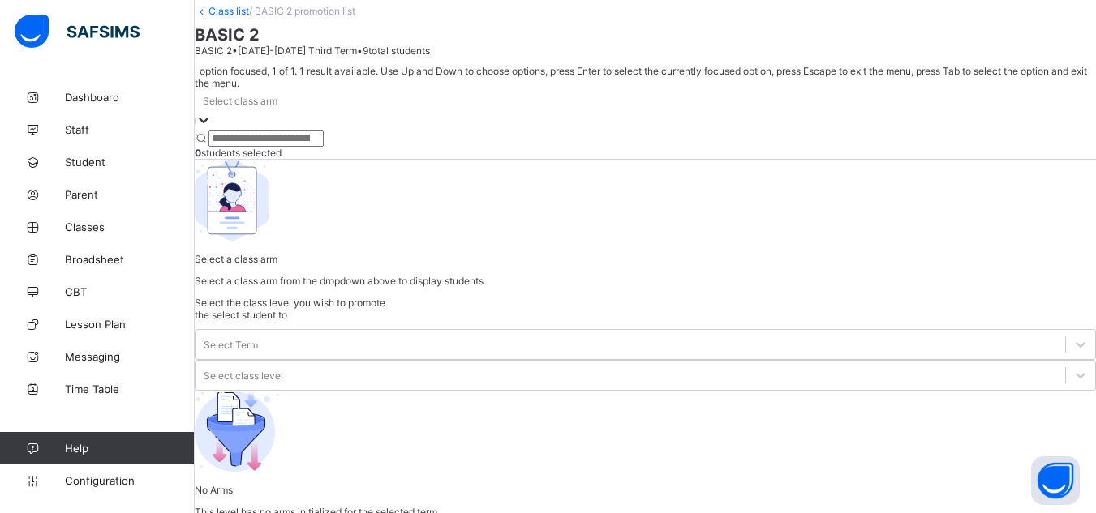
click at [326, 131] on div at bounding box center [645, 131] width 901 height 0
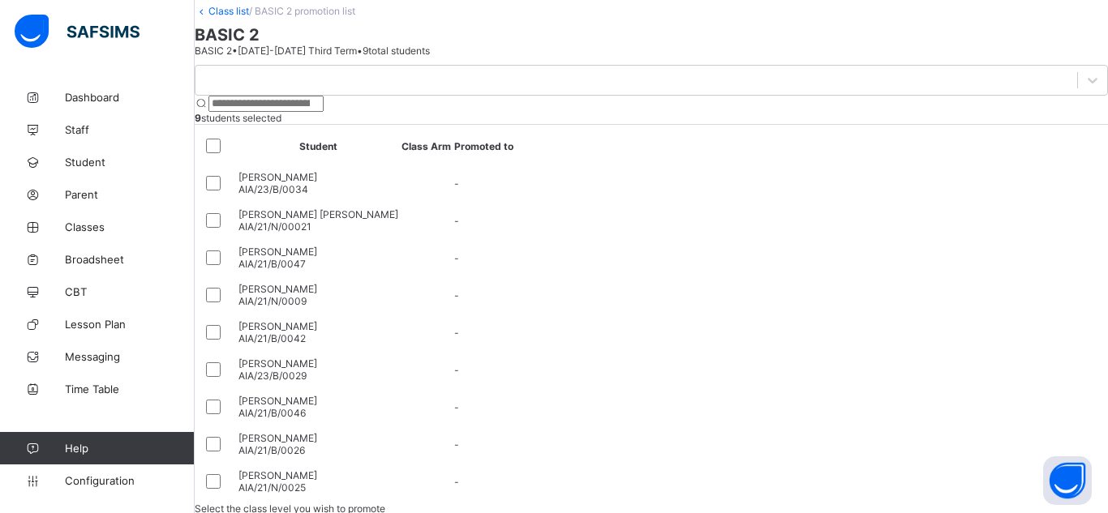
scroll to position [96, 0]
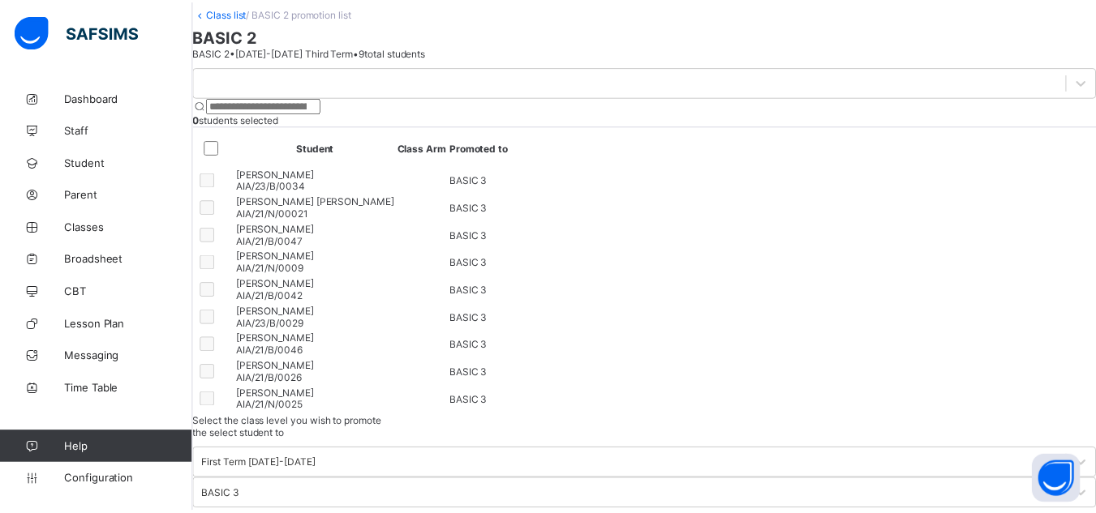
scroll to position [76, 0]
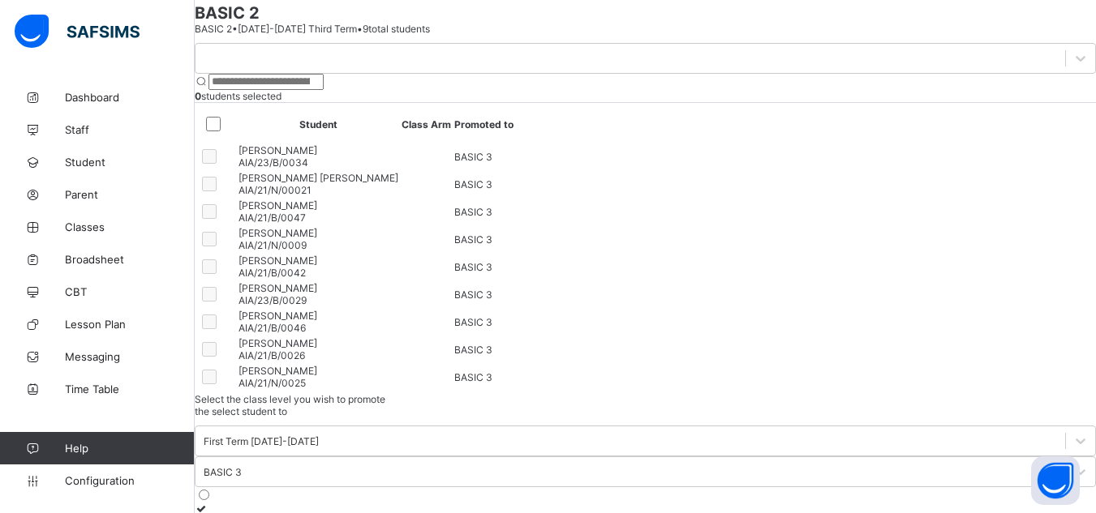
scroll to position [67, 0]
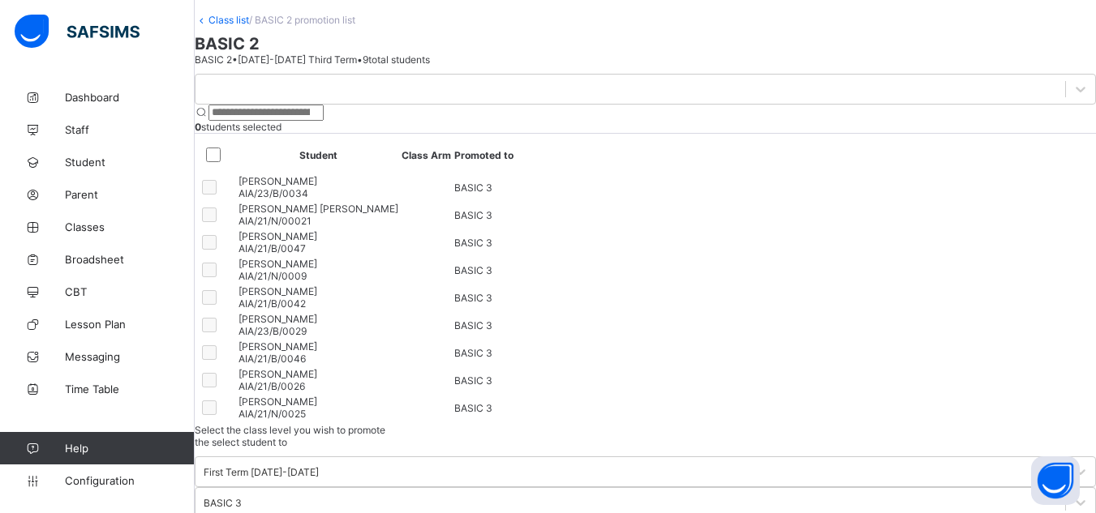
click at [243, 54] on span "BASIC 2" at bounding box center [645, 43] width 901 height 19
click at [240, 26] on link "Class list" at bounding box center [228, 20] width 41 height 12
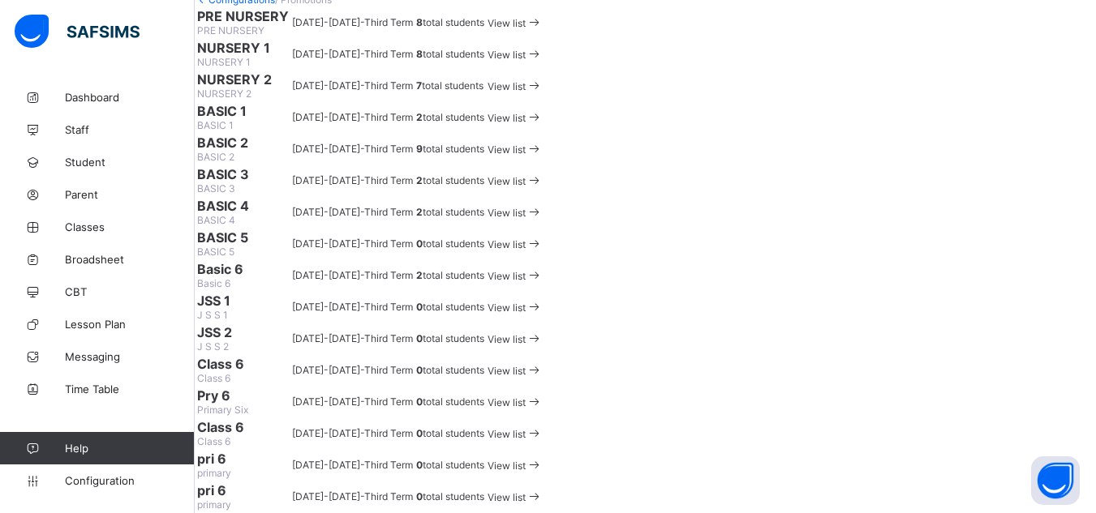
scroll to position [398, 0]
click at [526, 185] on span "View list" at bounding box center [506, 181] width 38 height 12
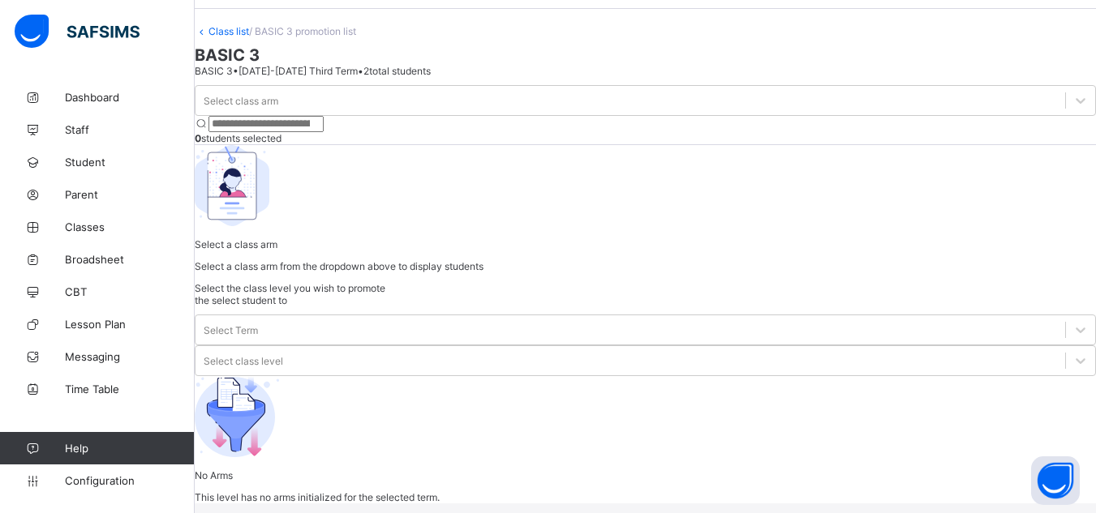
scroll to position [114, 0]
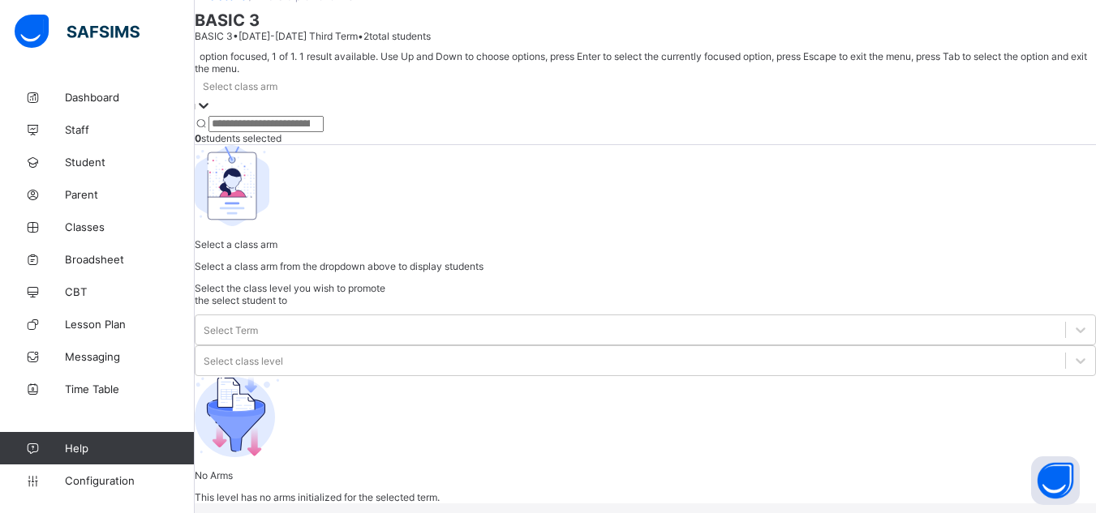
click at [297, 116] on div at bounding box center [645, 116] width 901 height 0
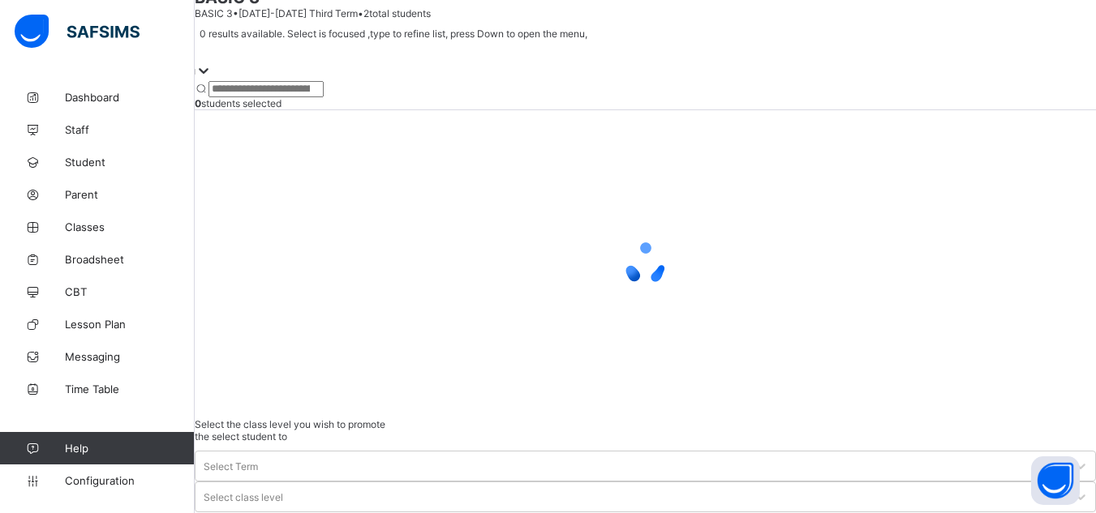
scroll to position [76, 0]
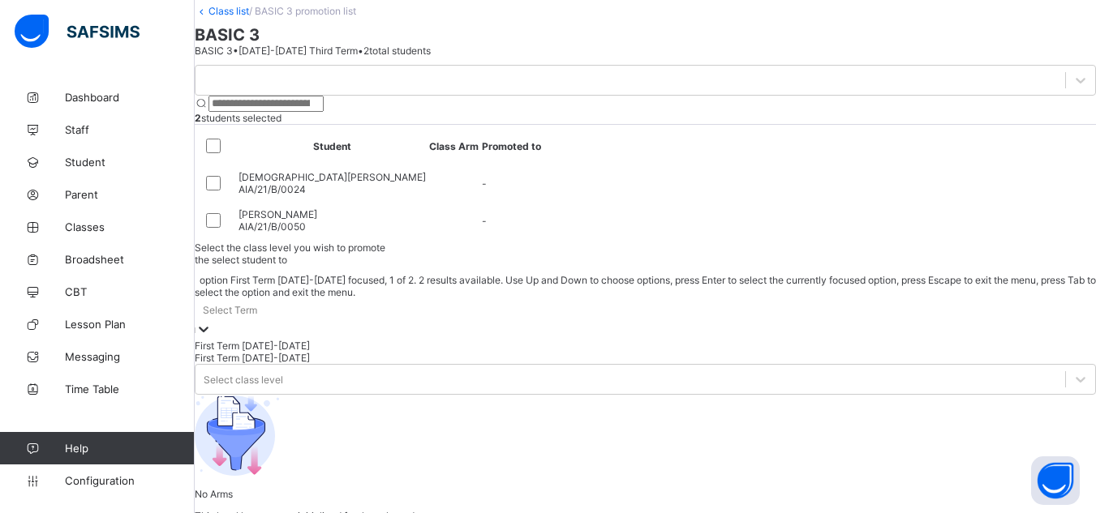
click at [788, 340] on div "First Term [DATE]-[DATE]" at bounding box center [645, 346] width 901 height 12
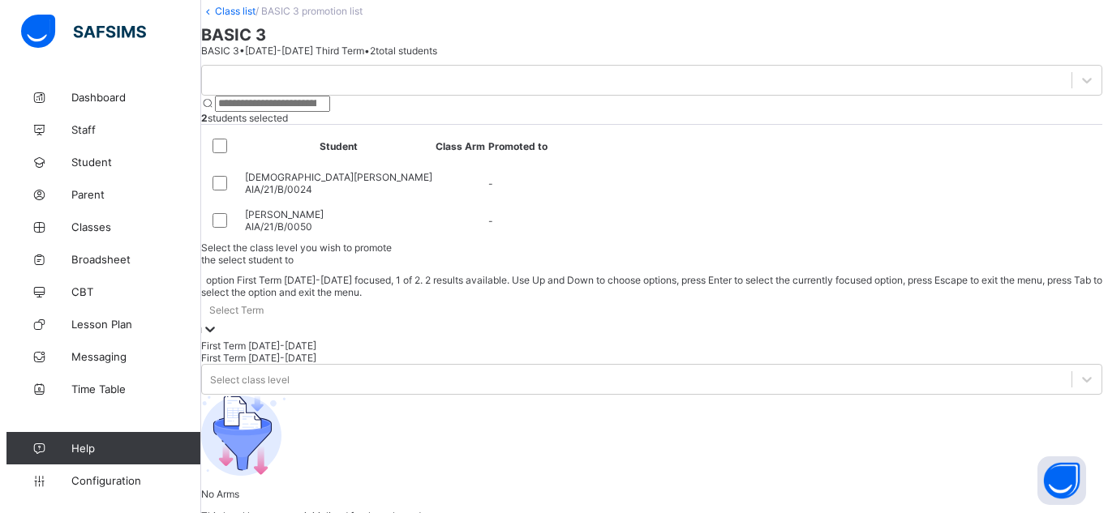
scroll to position [75, 0]
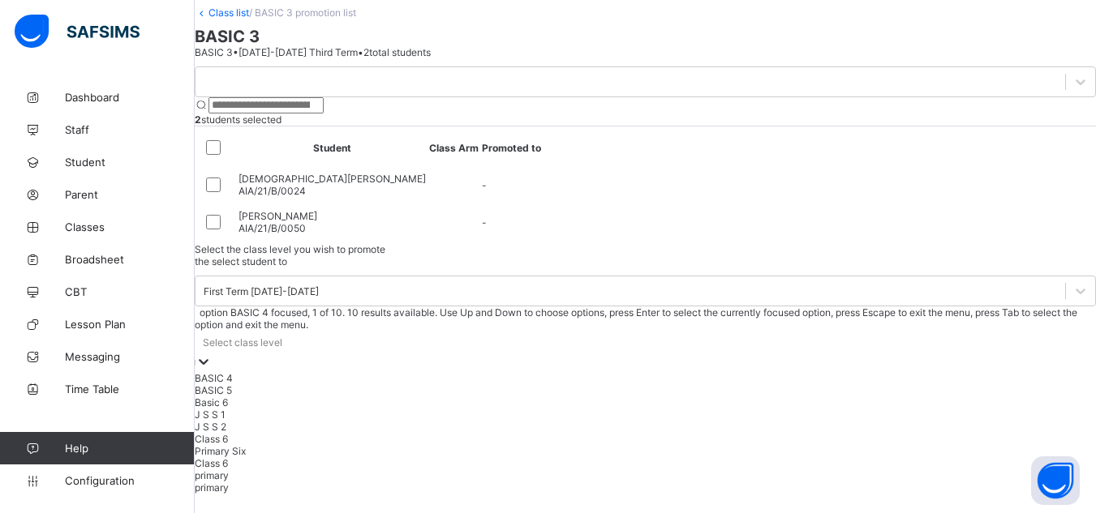
click at [1002, 372] on div "BASIC 4" at bounding box center [645, 378] width 901 height 12
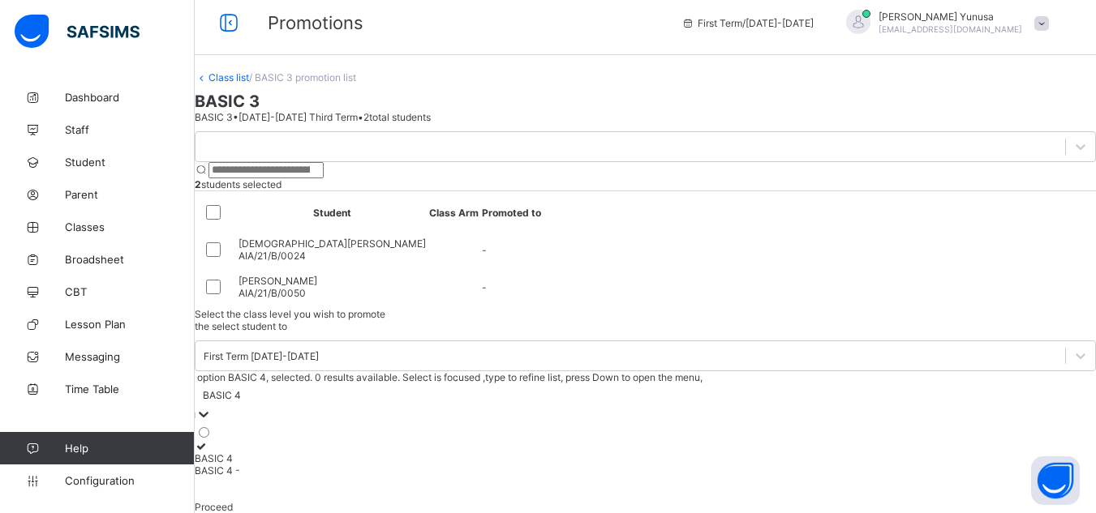
click at [828, 440] on div at bounding box center [645, 446] width 901 height 12
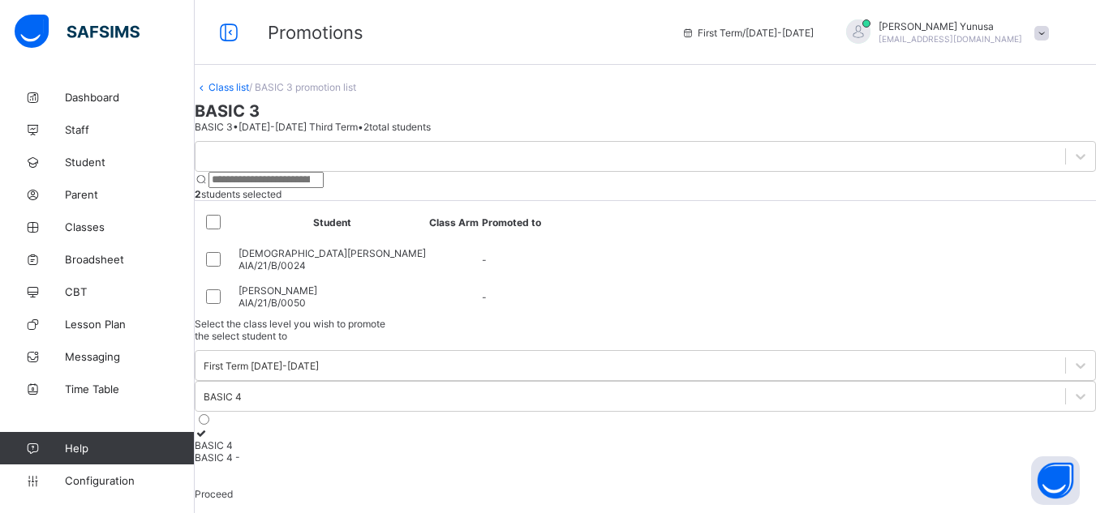
click at [233, 488] on span "Proceed" at bounding box center [214, 494] width 38 height 12
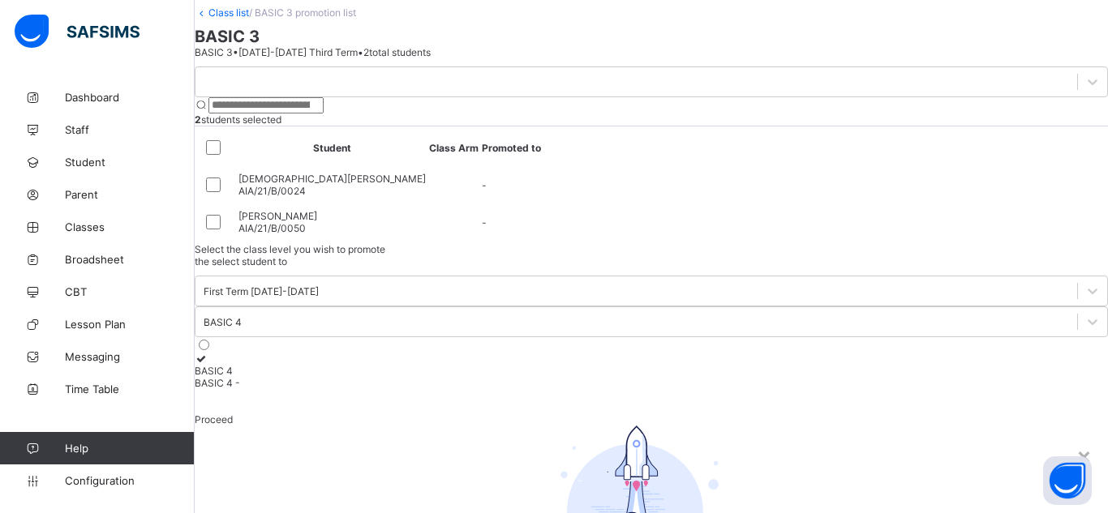
scroll to position [96, 0]
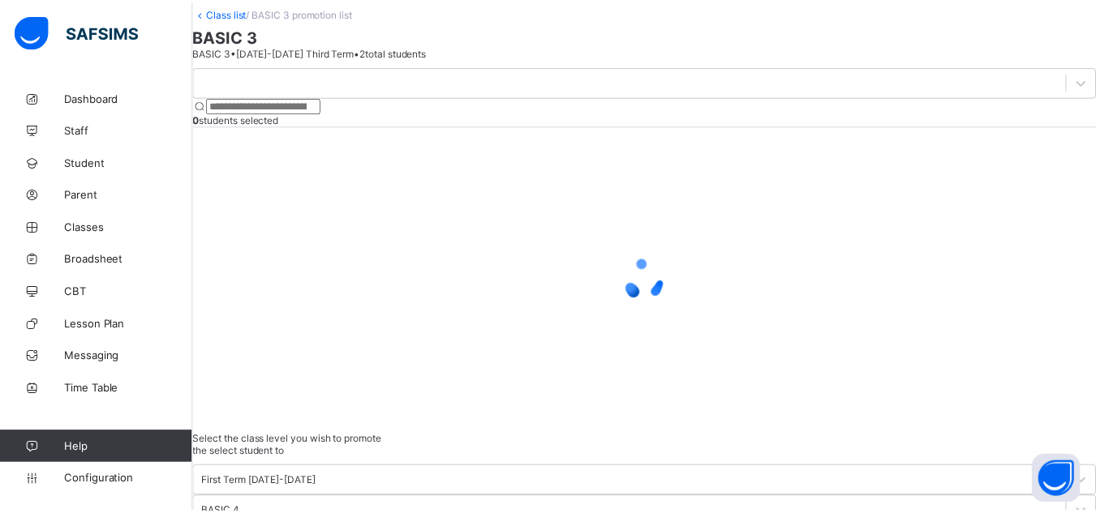
scroll to position [39, 0]
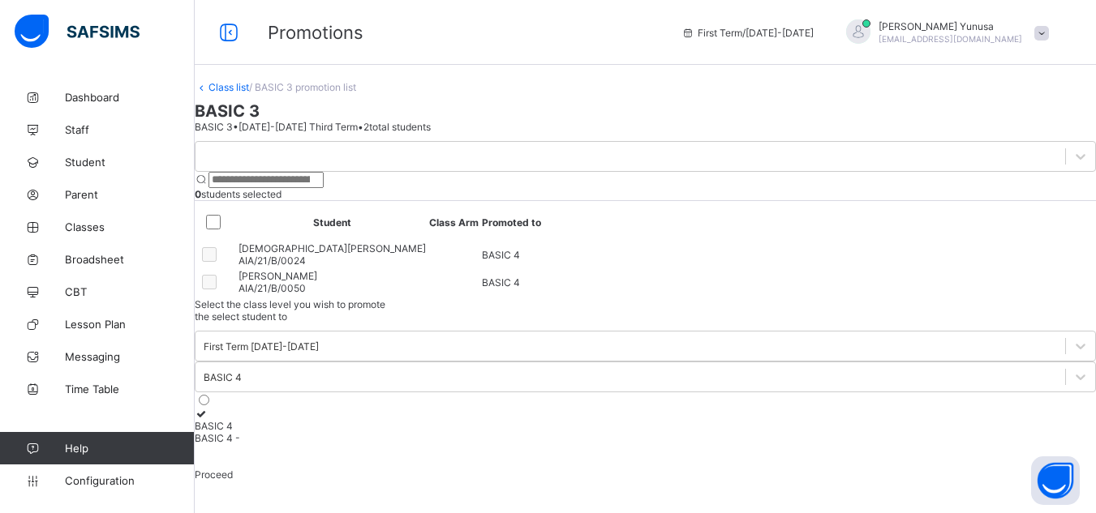
click at [238, 81] on link "Class list" at bounding box center [228, 87] width 41 height 12
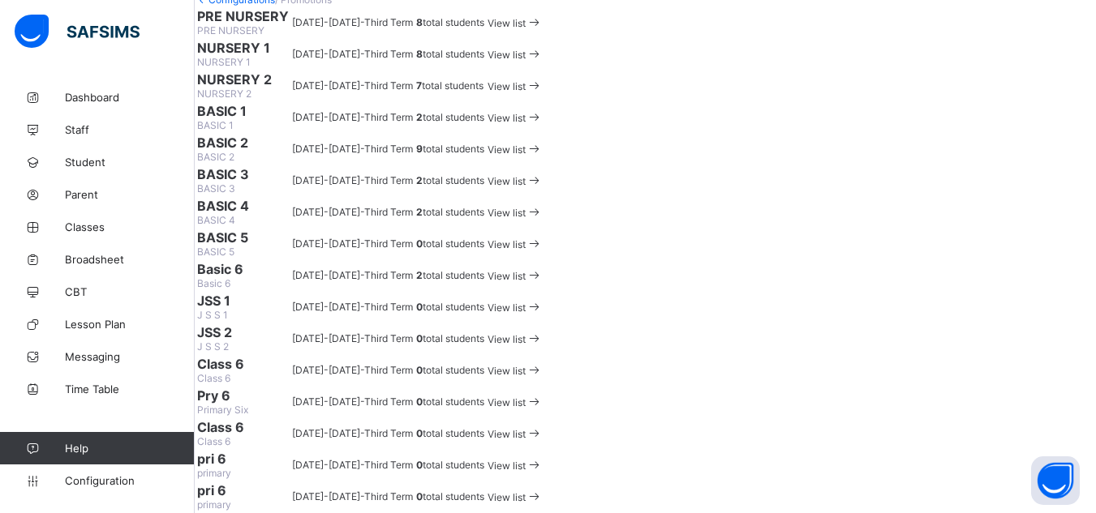
scroll to position [234, 0]
click at [526, 219] on span "View list" at bounding box center [506, 213] width 38 height 12
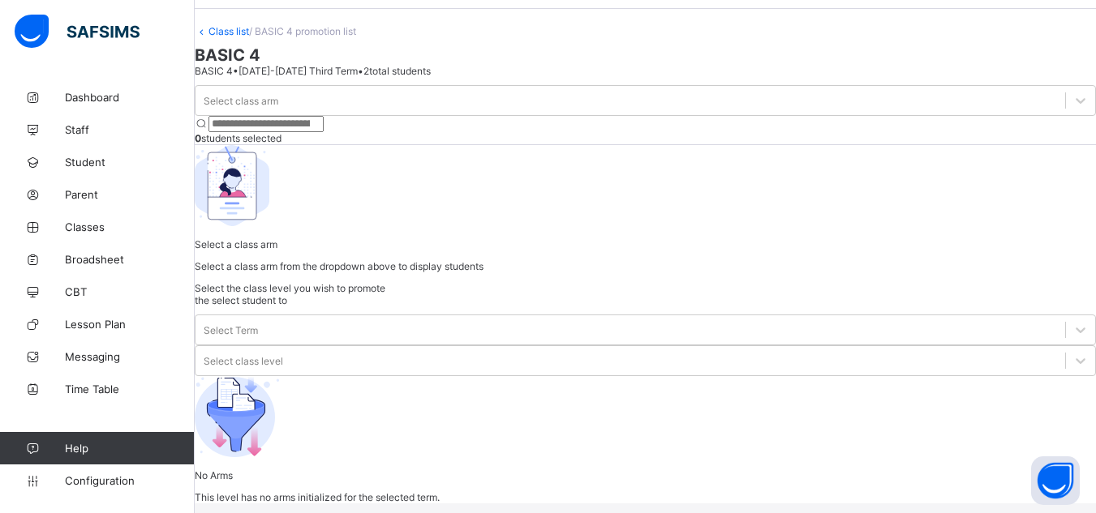
scroll to position [114, 0]
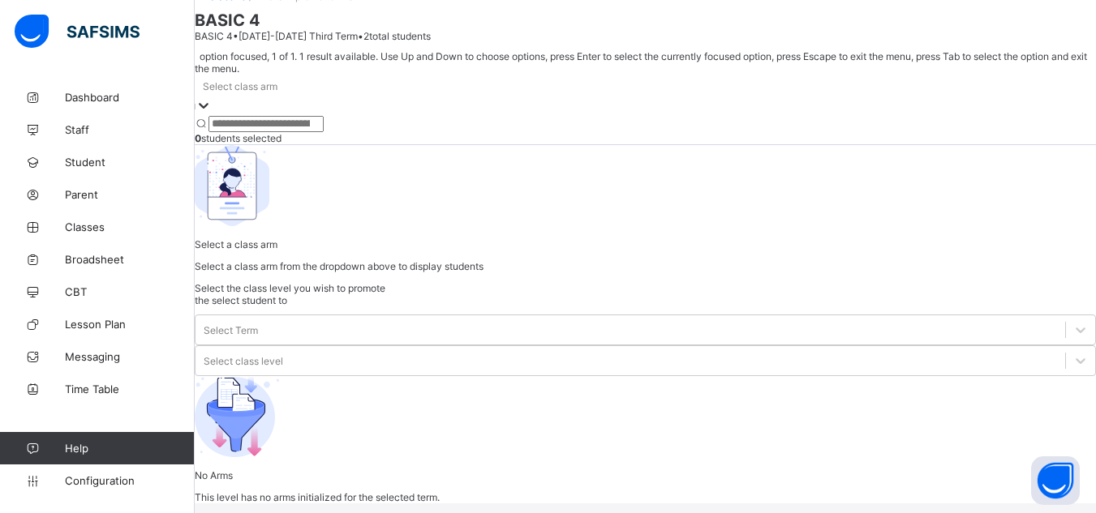
click at [322, 116] on div at bounding box center [645, 116] width 901 height 0
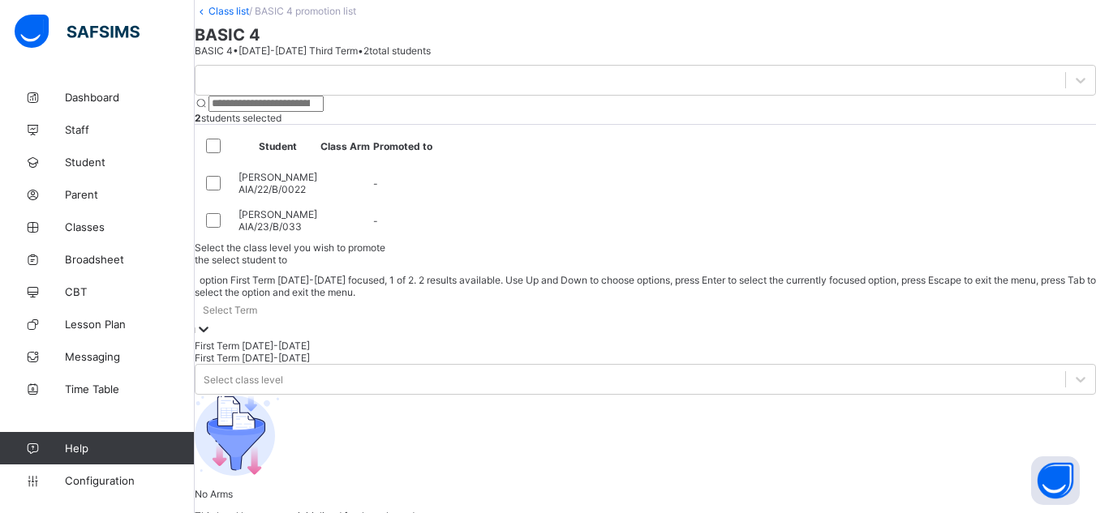
click at [831, 340] on div "First Term [DATE]-[DATE]" at bounding box center [645, 346] width 901 height 12
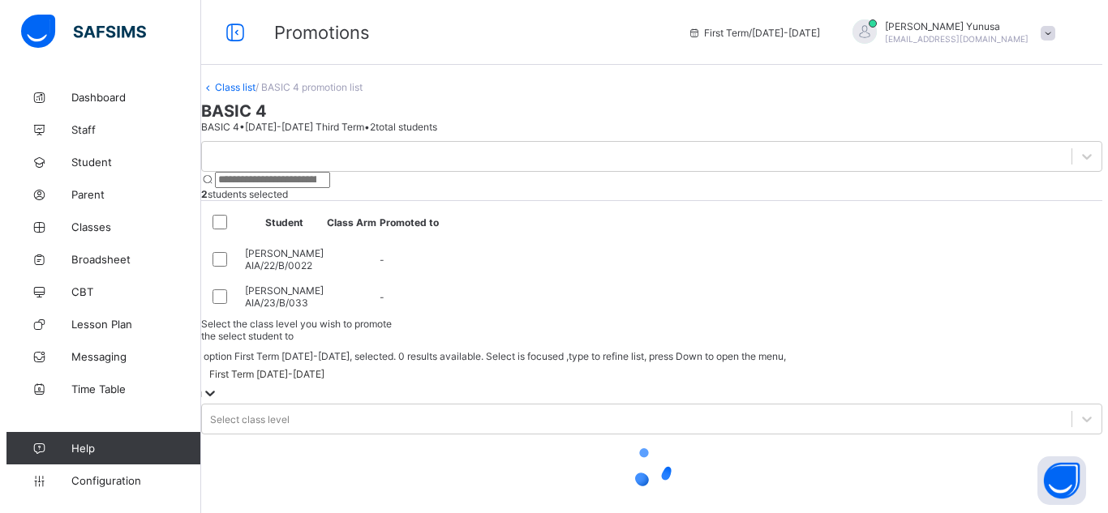
scroll to position [75, 0]
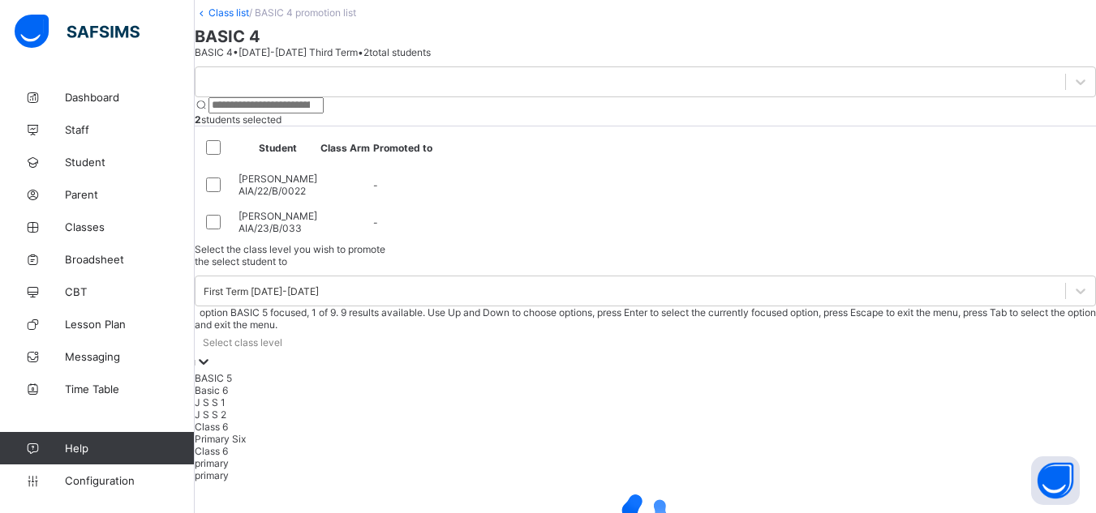
click at [1001, 372] on div "BASIC 5" at bounding box center [645, 378] width 901 height 12
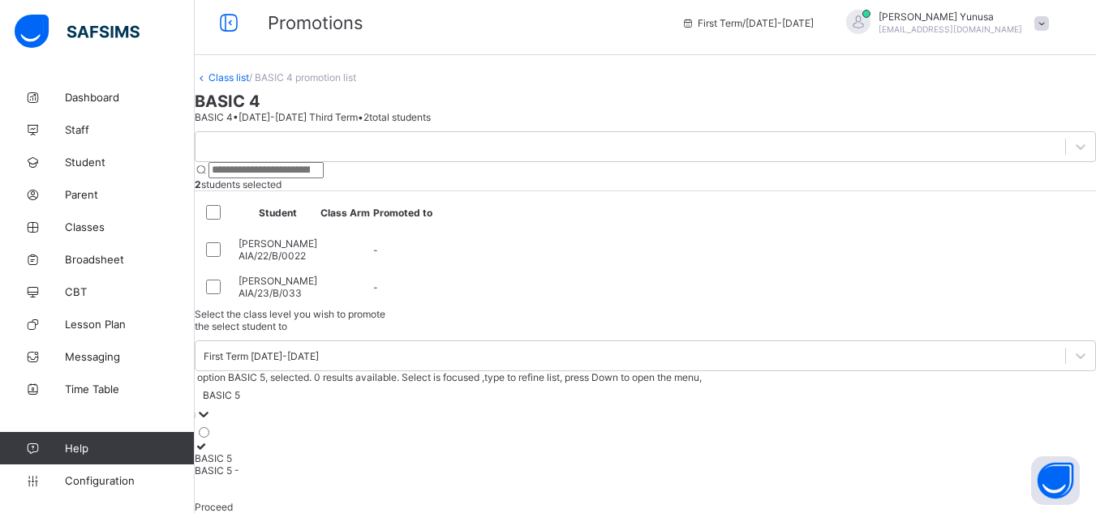
click at [208, 440] on icon at bounding box center [202, 446] width 14 height 12
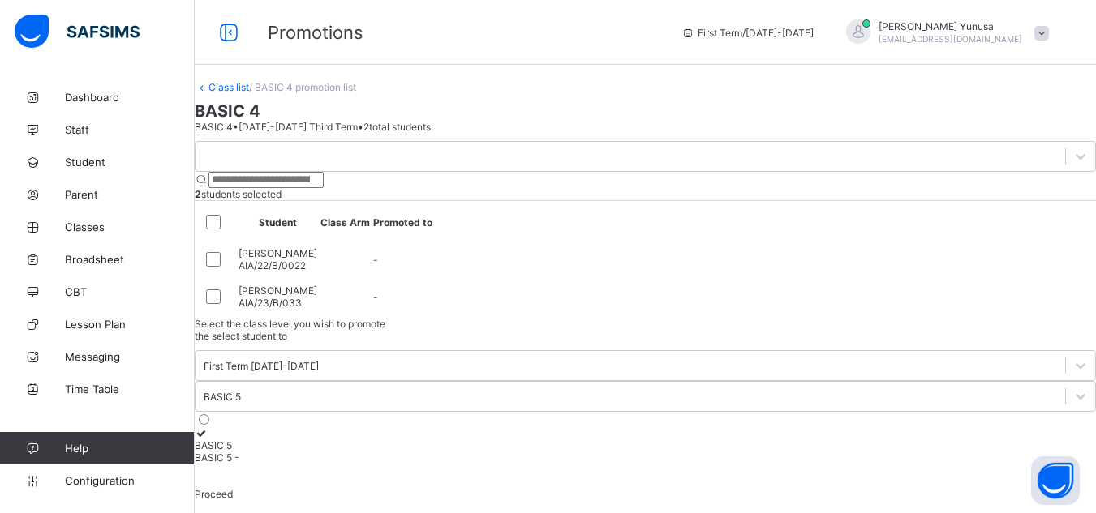
click at [233, 488] on span "Proceed" at bounding box center [214, 494] width 38 height 12
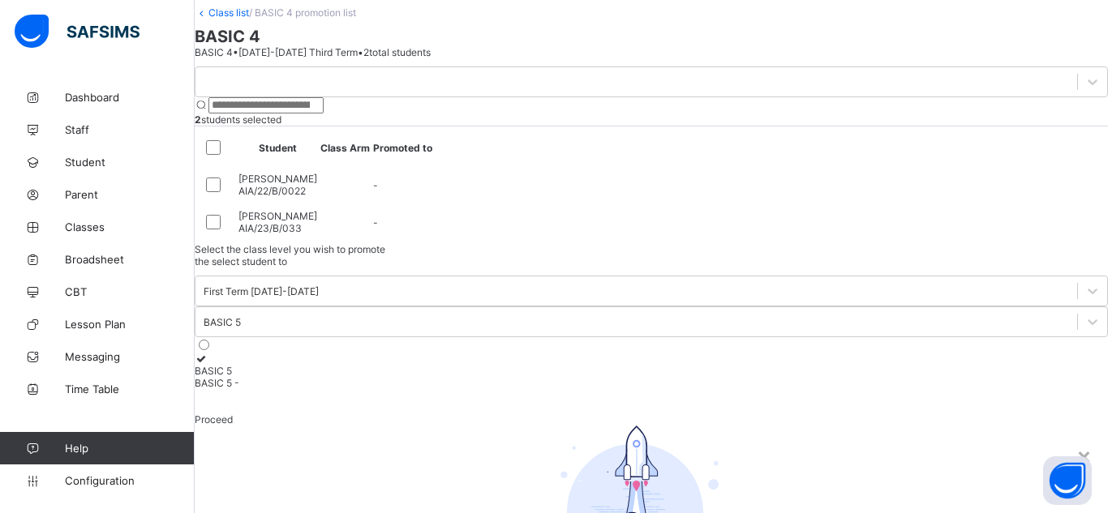
scroll to position [96, 0]
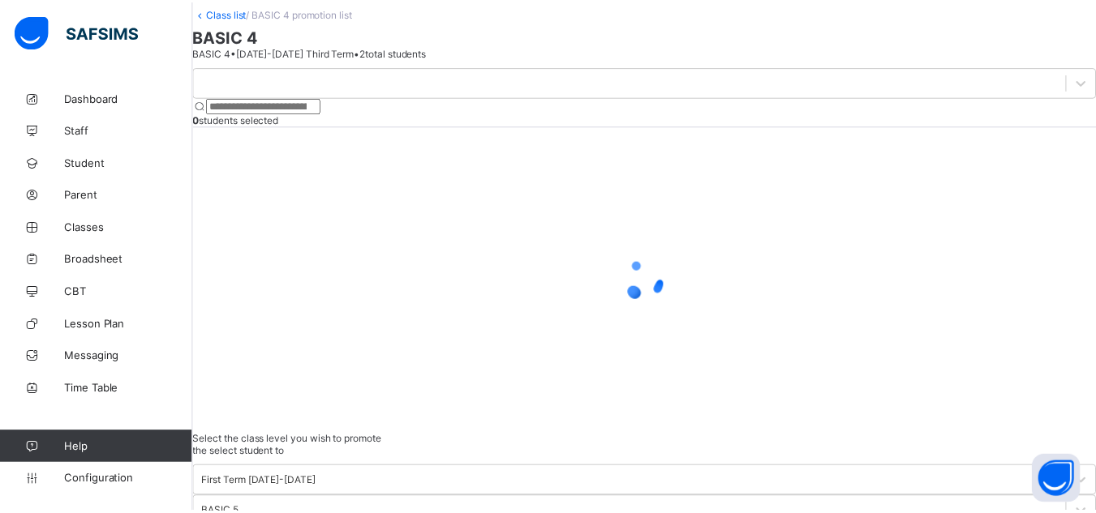
scroll to position [39, 0]
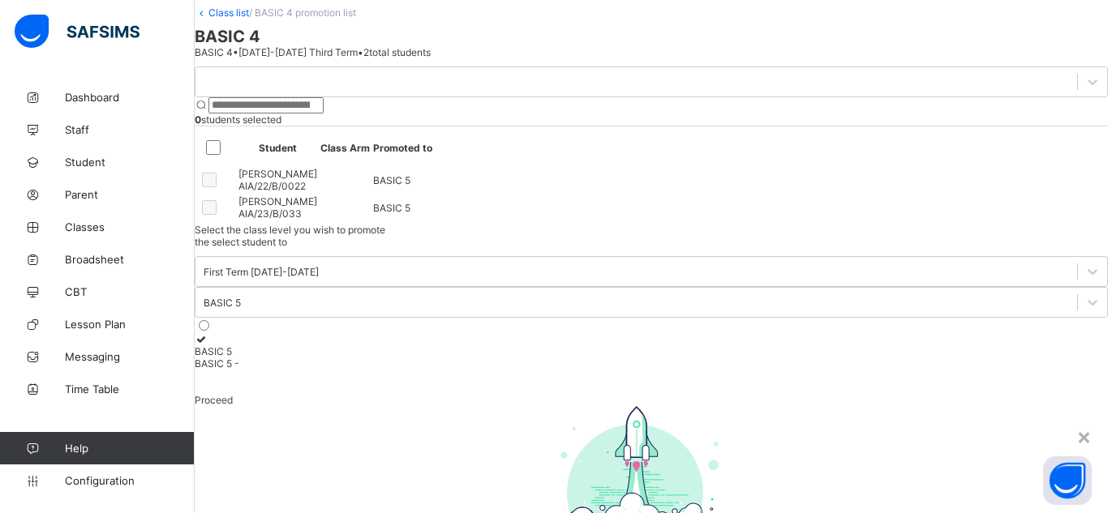
click at [1076, 423] on div "×" at bounding box center [1083, 437] width 15 height 28
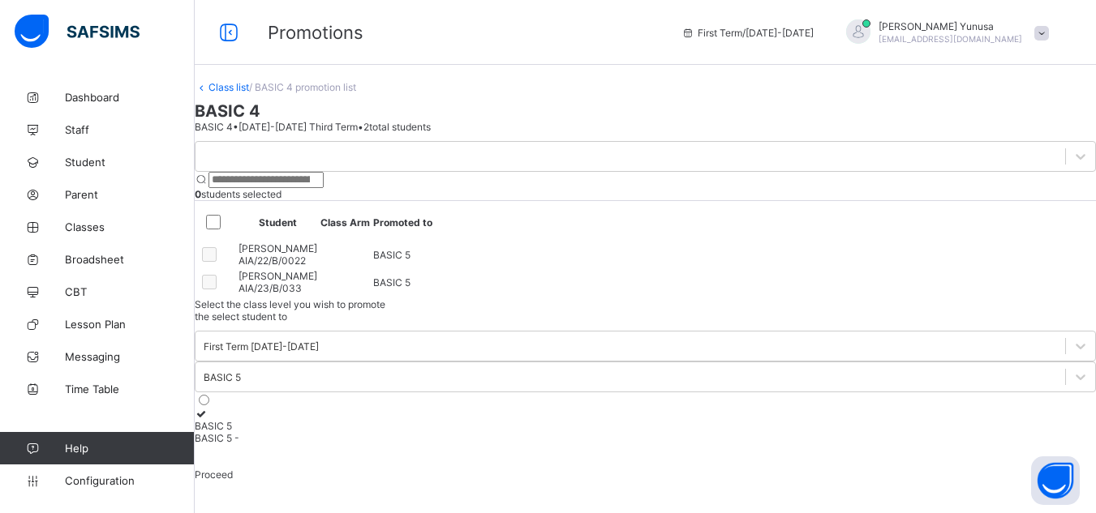
click at [242, 81] on link "Class list" at bounding box center [228, 87] width 41 height 12
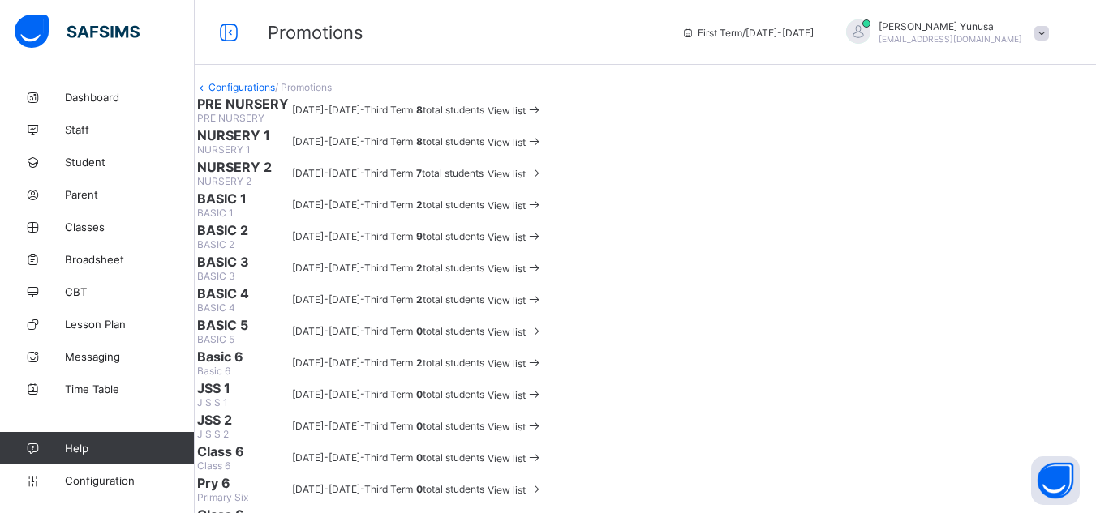
click at [526, 117] on span "View list" at bounding box center [506, 111] width 38 height 12
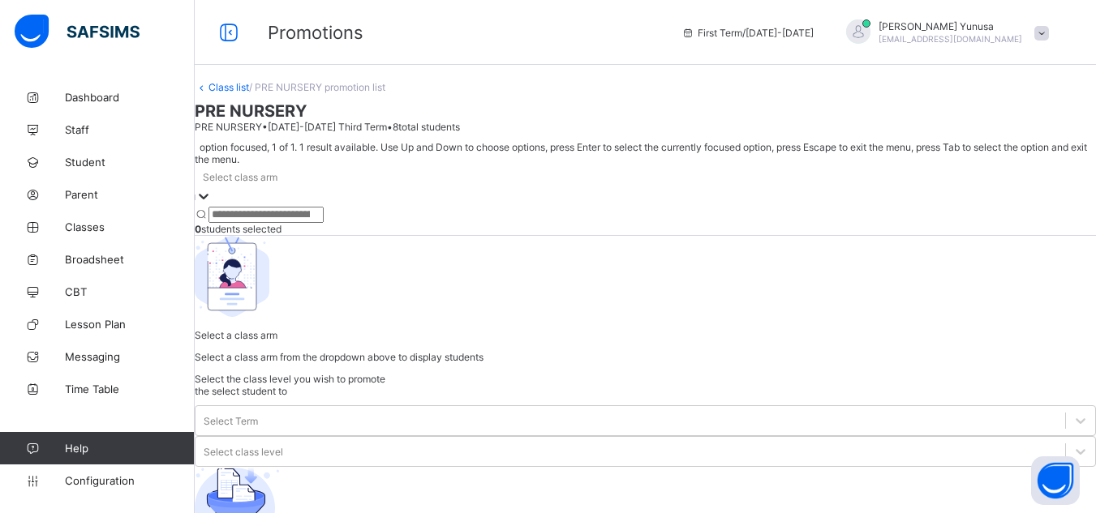
click at [336, 207] on div at bounding box center [645, 207] width 901 height 0
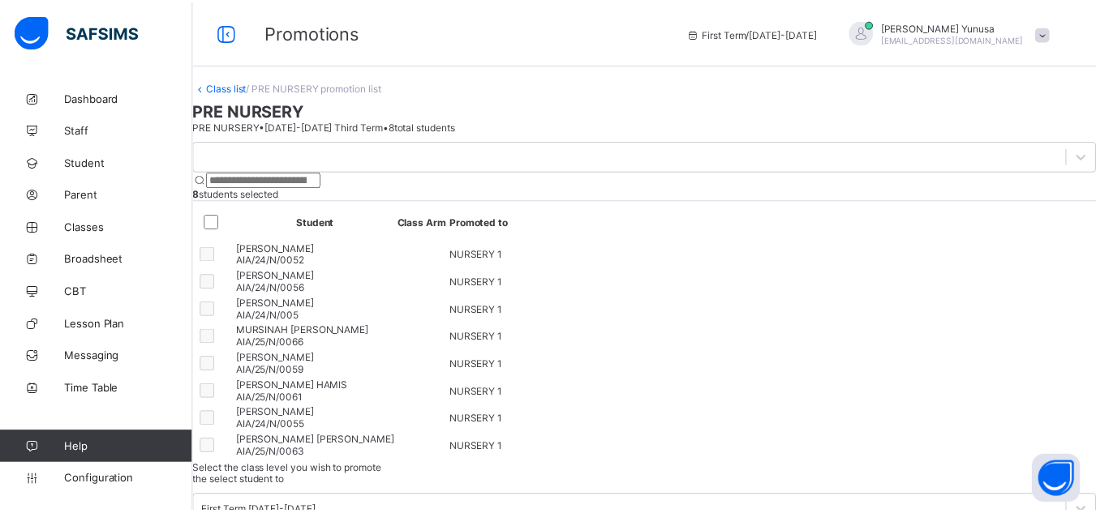
scroll to position [96, 0]
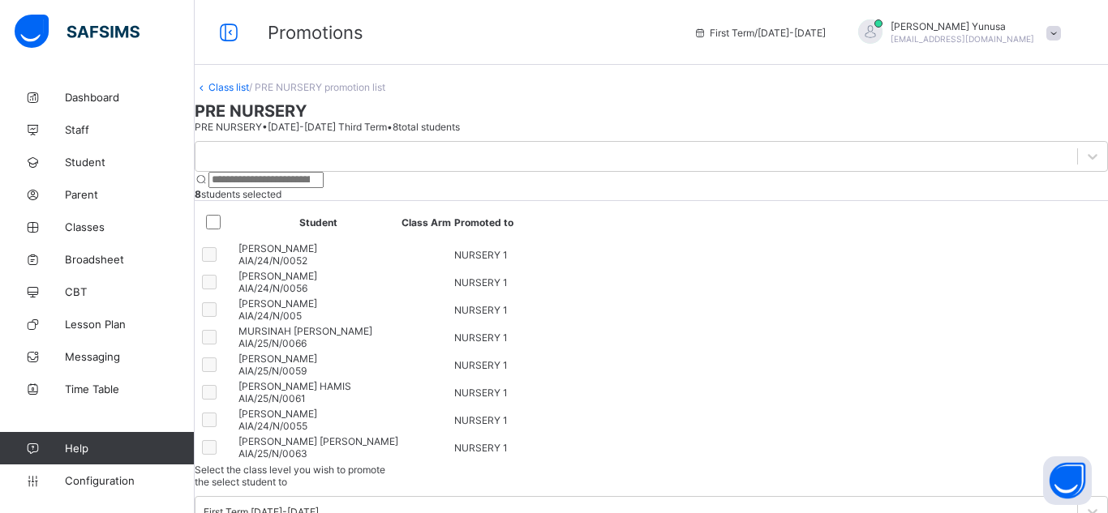
click at [228, 25] on icon at bounding box center [229, 33] width 28 height 24
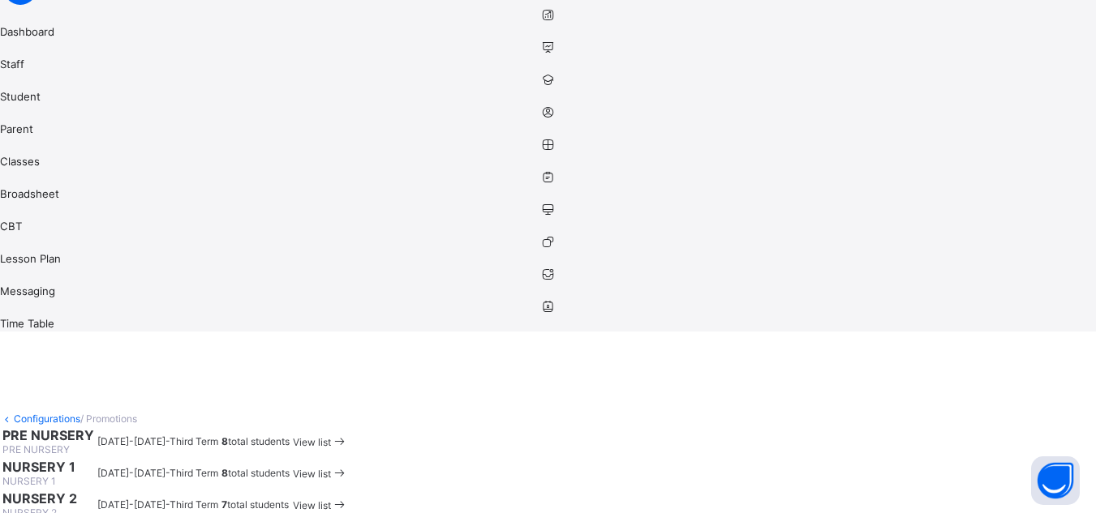
scroll to position [135, 0]
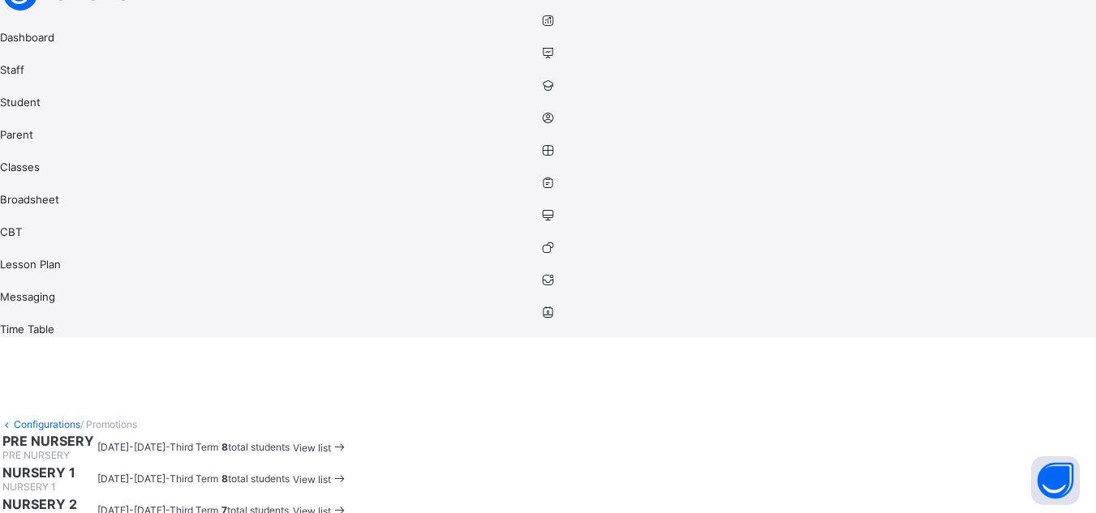
click at [30, 59] on icon at bounding box center [548, 53] width 1096 height 12
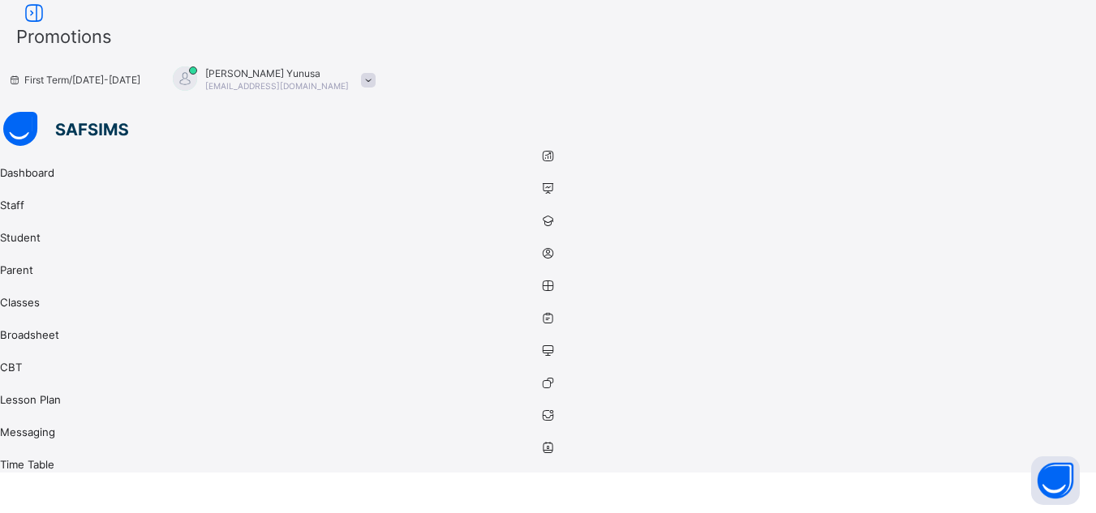
click at [24, 150] on icon at bounding box center [548, 156] width 1096 height 12
click at [31, 150] on icon at bounding box center [548, 156] width 1096 height 12
click at [48, 25] on icon at bounding box center [34, 14] width 28 height 24
click at [110, 166] on span "Dashboard" at bounding box center [548, 172] width 1096 height 13
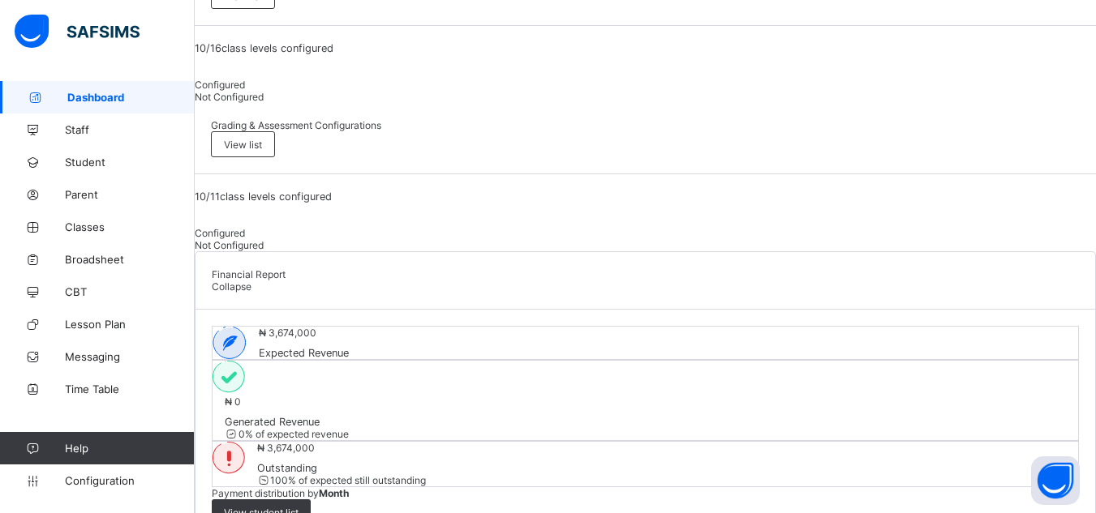
scroll to position [788, 0]
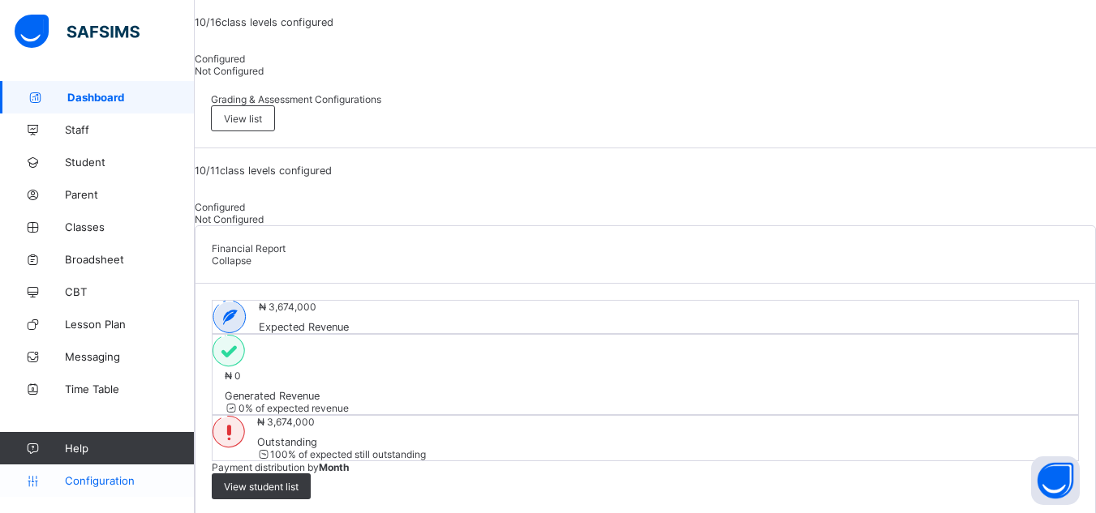
click at [78, 483] on span "Configuration" at bounding box center [129, 480] width 129 height 13
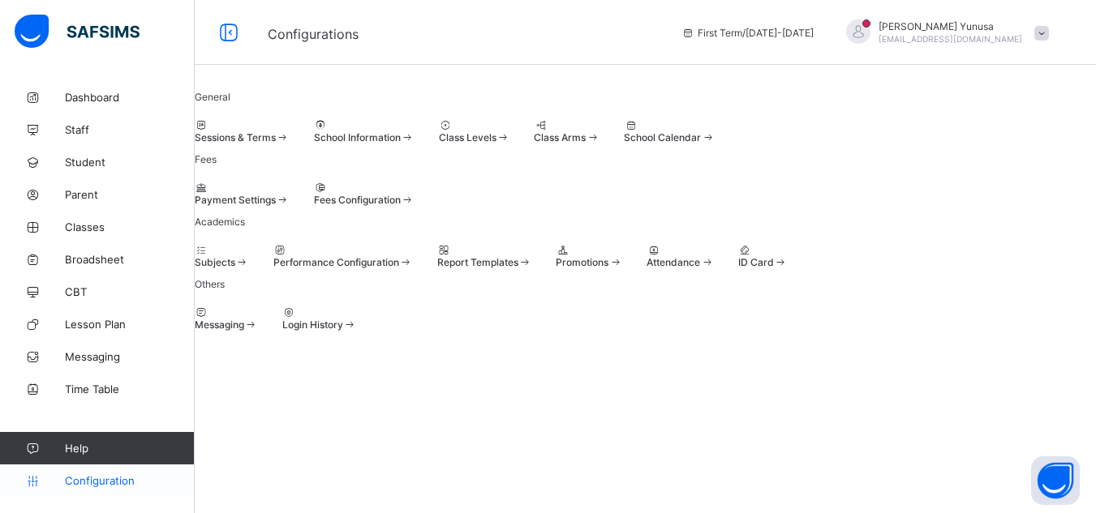
scroll to position [122, 0]
click at [290, 194] on div "Payment Settings" at bounding box center [242, 200] width 95 height 12
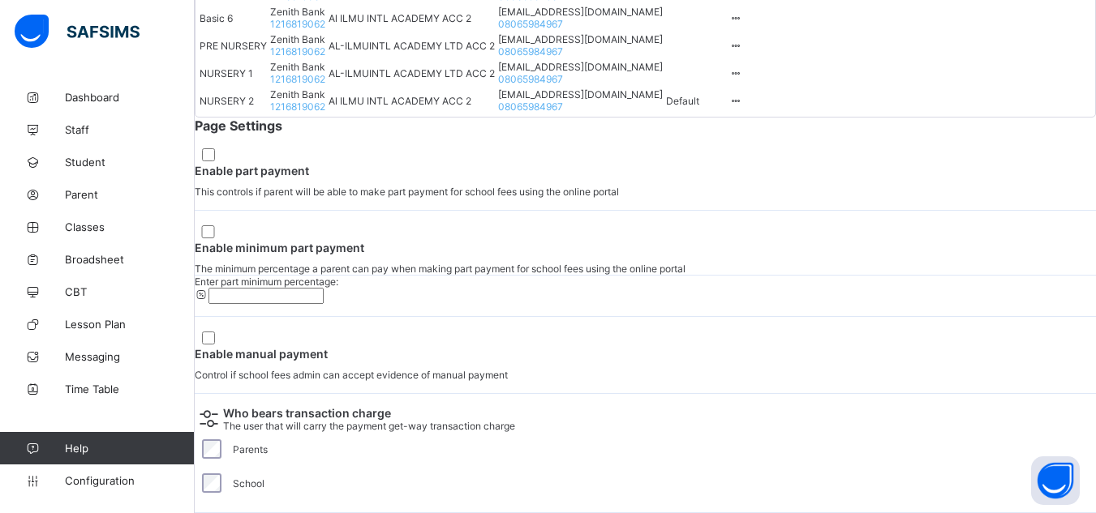
scroll to position [1042, 0]
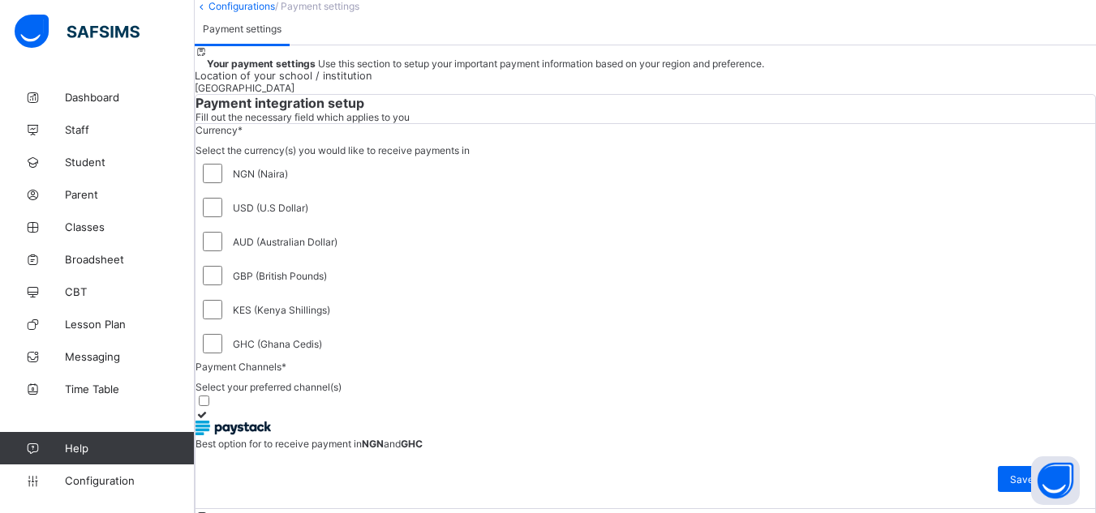
scroll to position [0, 0]
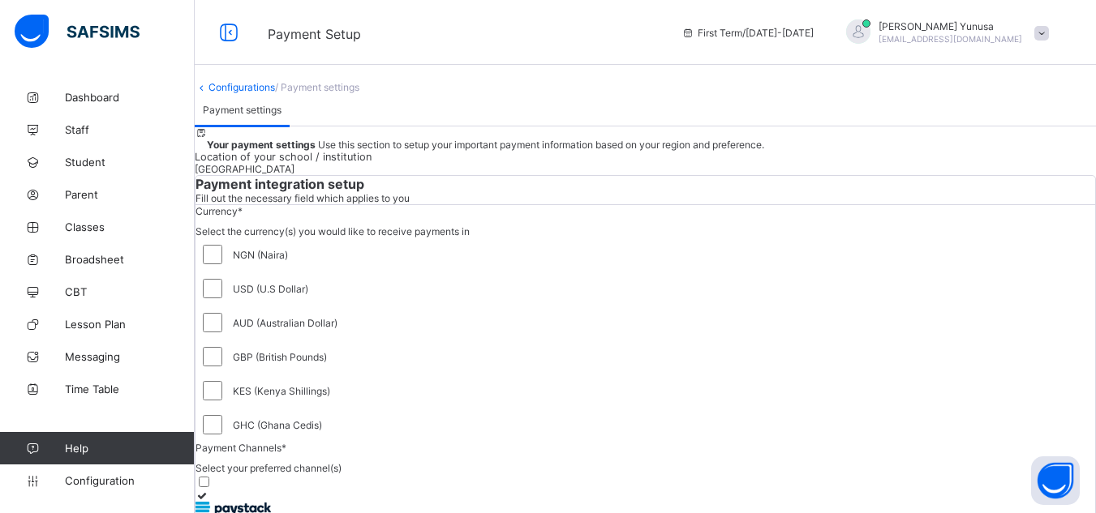
click at [359, 93] on span "/ Payment settings" at bounding box center [317, 87] width 84 height 12
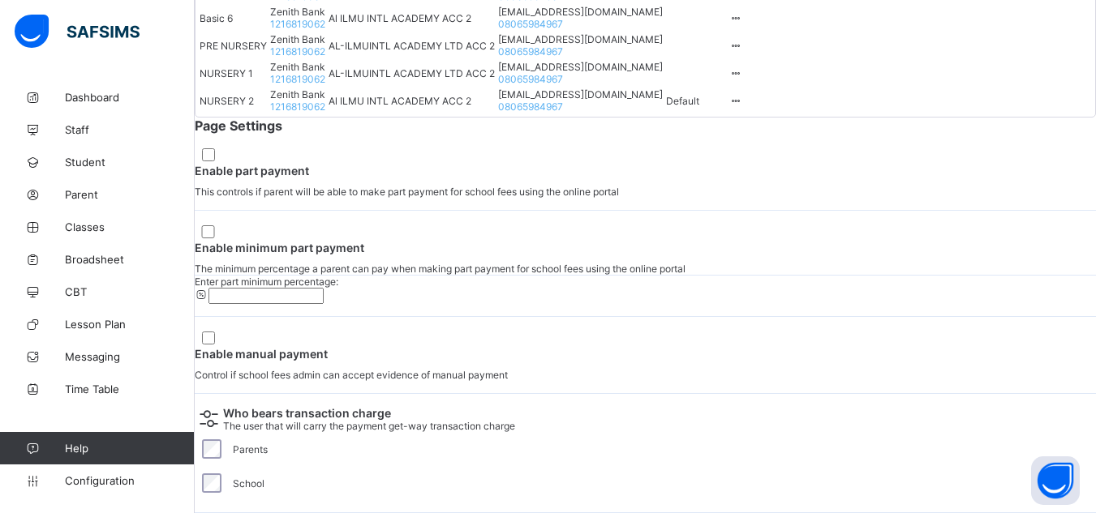
scroll to position [1057, 0]
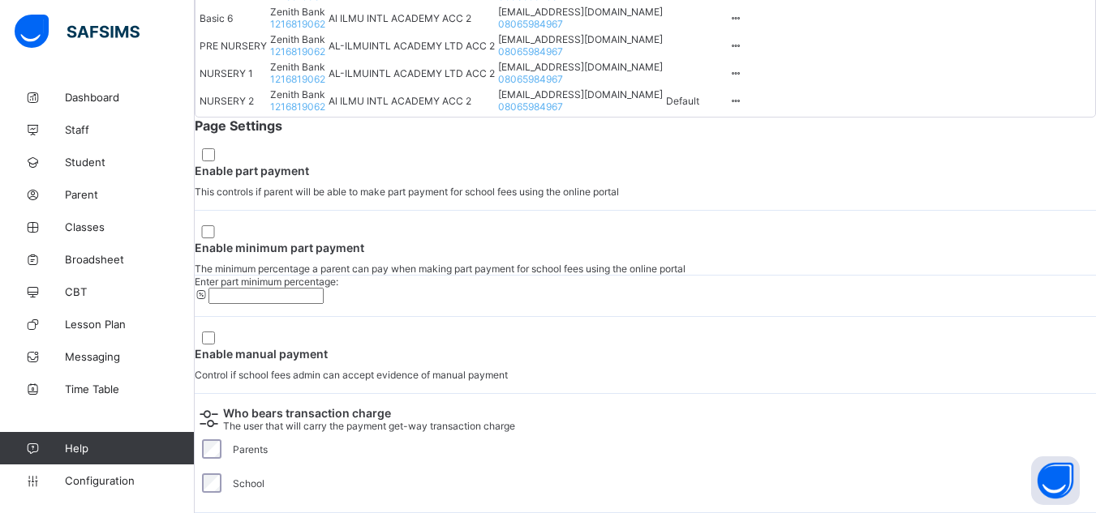
drag, startPoint x: 438, startPoint y: 192, endPoint x: 451, endPoint y: 193, distance: 13.0
click at [93, 491] on link "Configuration" at bounding box center [97, 481] width 194 height 32
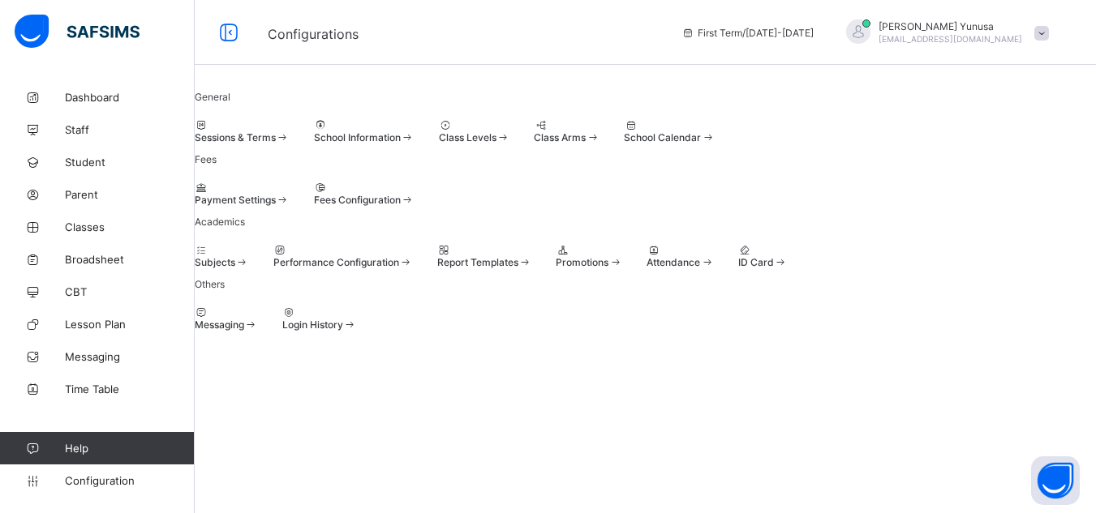
click at [414, 206] on div "Fees Configuration" at bounding box center [364, 194] width 101 height 24
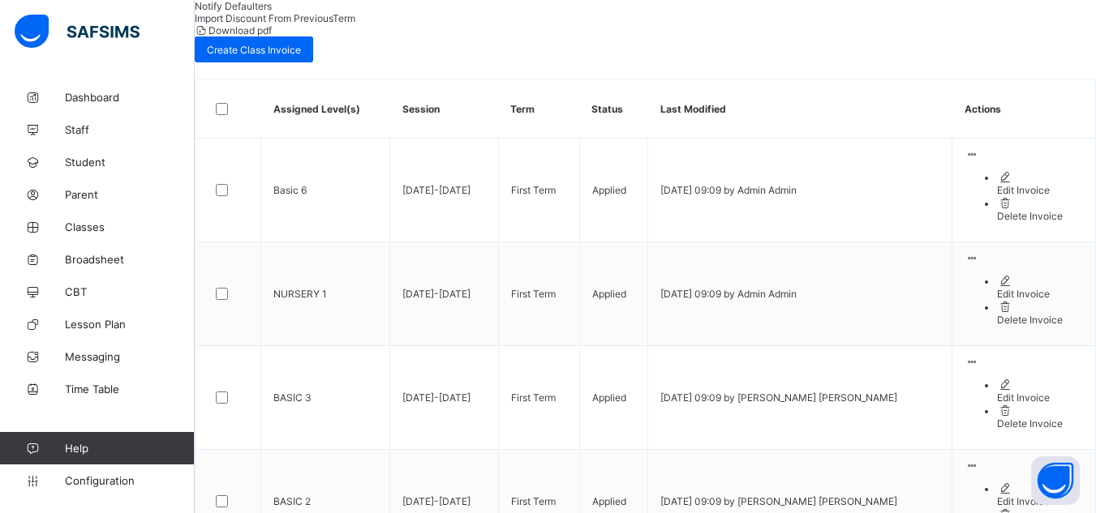
scroll to position [229, 0]
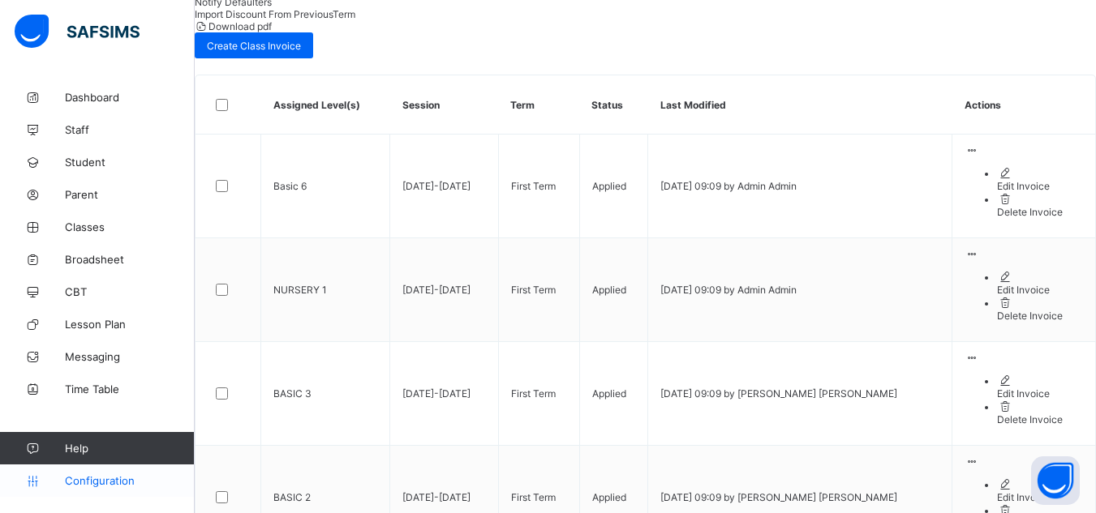
click at [105, 481] on span "Configuration" at bounding box center [129, 480] width 129 height 13
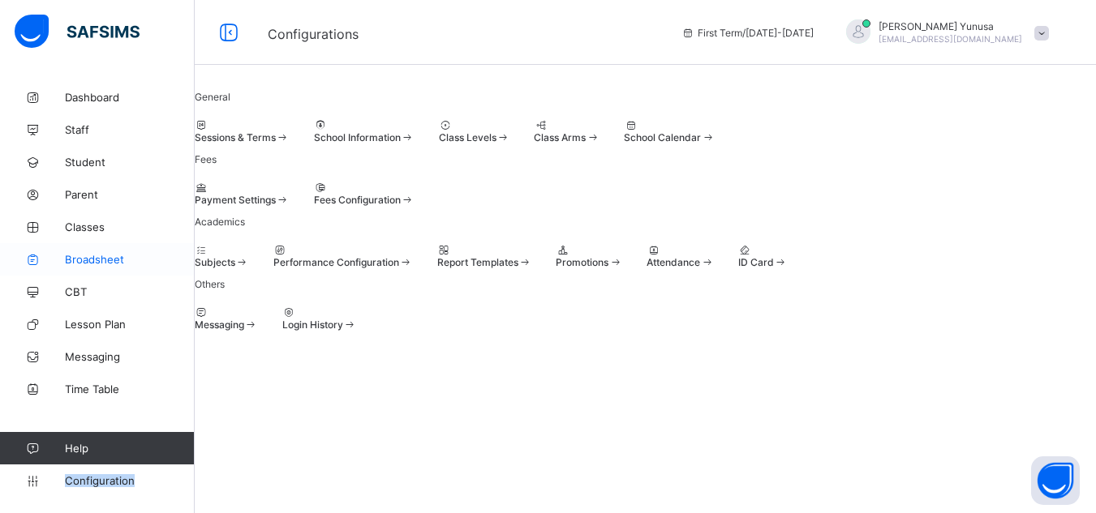
scroll to position [122, 0]
click at [122, 485] on span "Configuration" at bounding box center [129, 480] width 129 height 13
click at [414, 119] on div "School Information" at bounding box center [364, 131] width 101 height 24
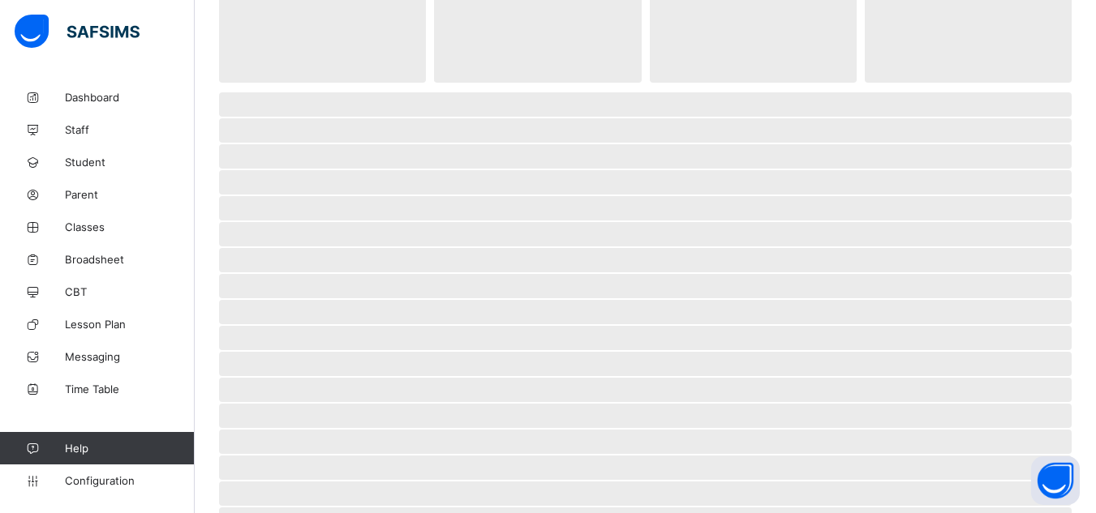
select select "**"
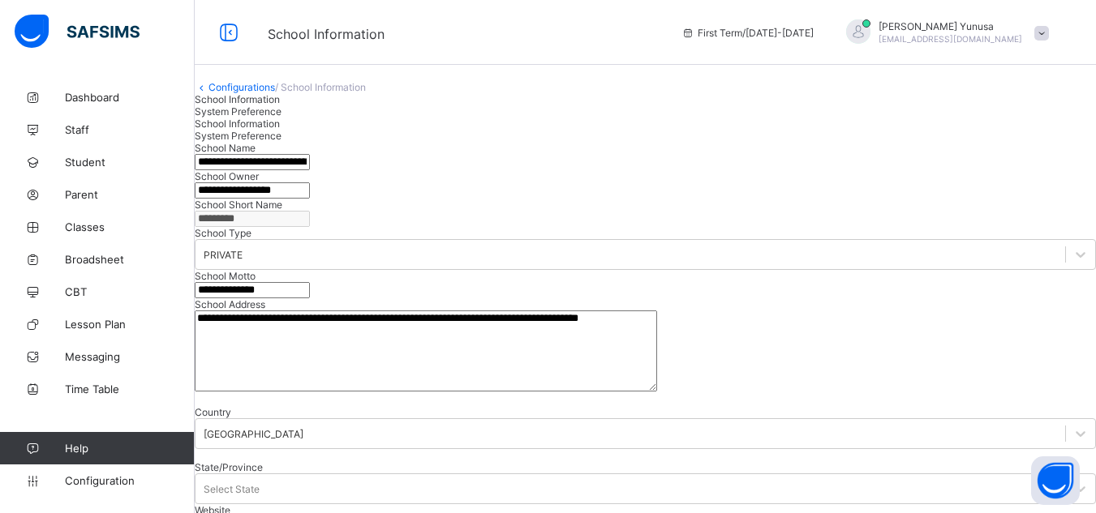
click at [366, 93] on span "/ School Information" at bounding box center [320, 87] width 91 height 12
click at [390, 118] on div "System Preference" at bounding box center [645, 111] width 901 height 12
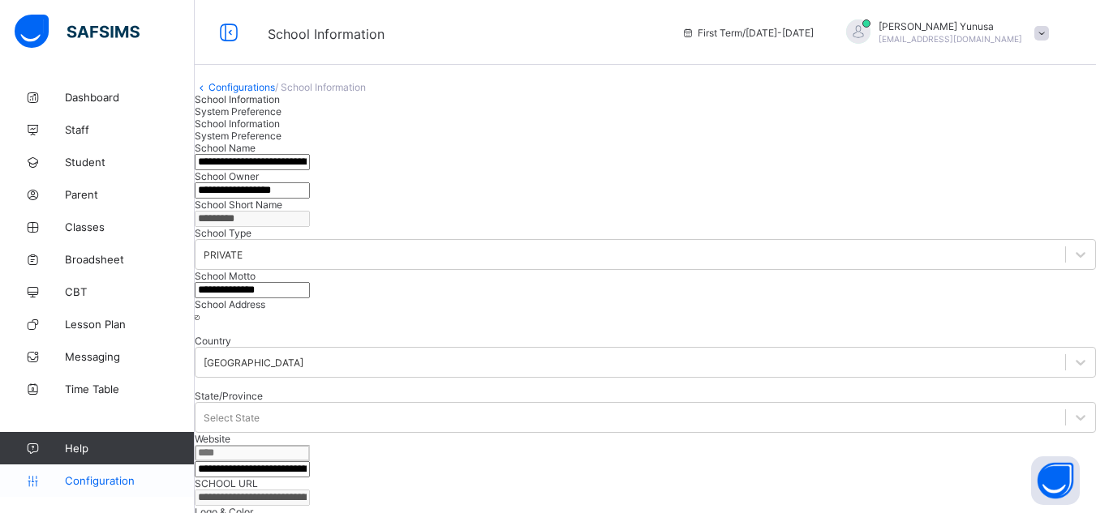
click at [133, 488] on link "Configuration" at bounding box center [97, 481] width 194 height 32
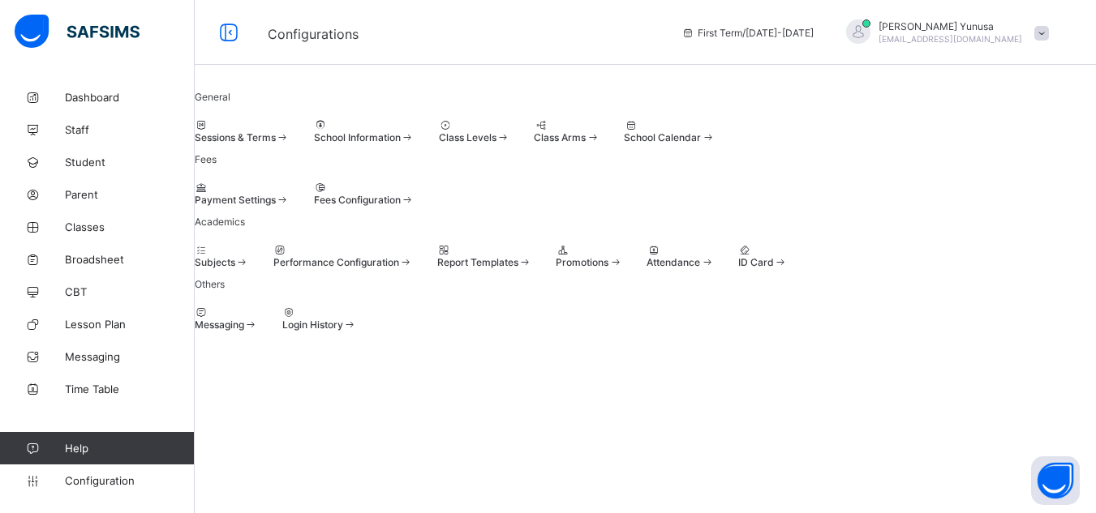
click at [414, 206] on div "Fees Configuration" at bounding box center [364, 194] width 101 height 24
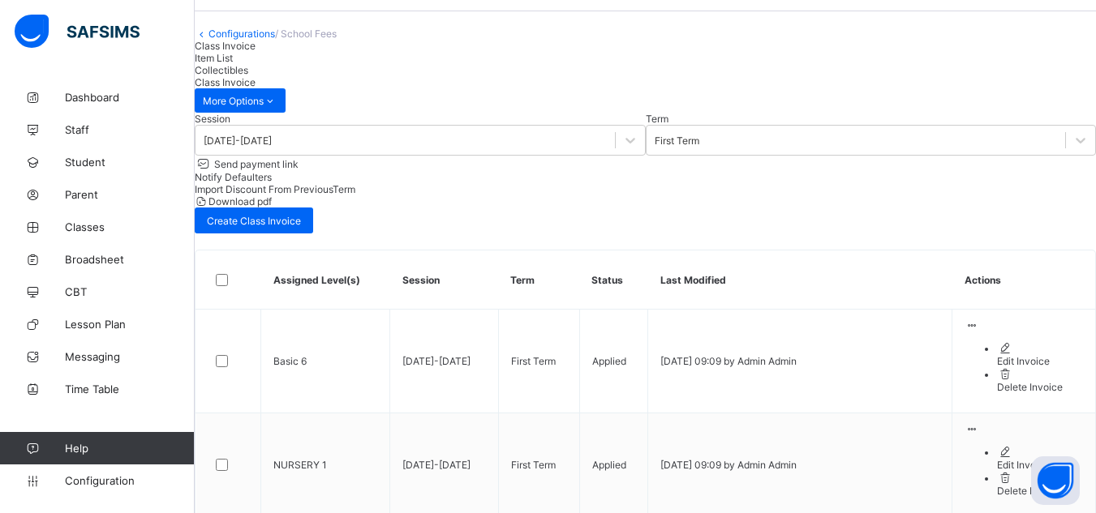
scroll to position [62, 0]
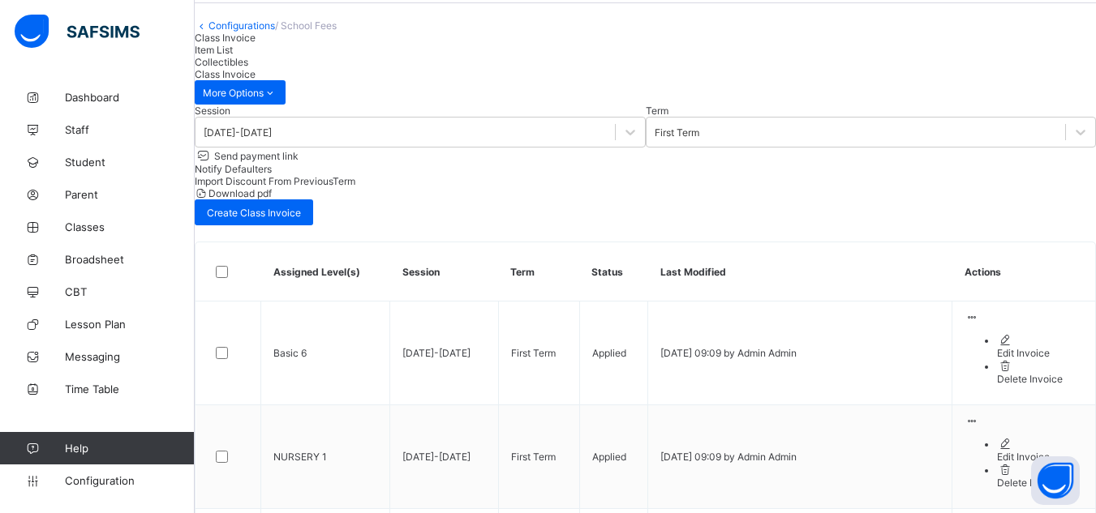
click at [328, 56] on div "Item List" at bounding box center [645, 50] width 901 height 12
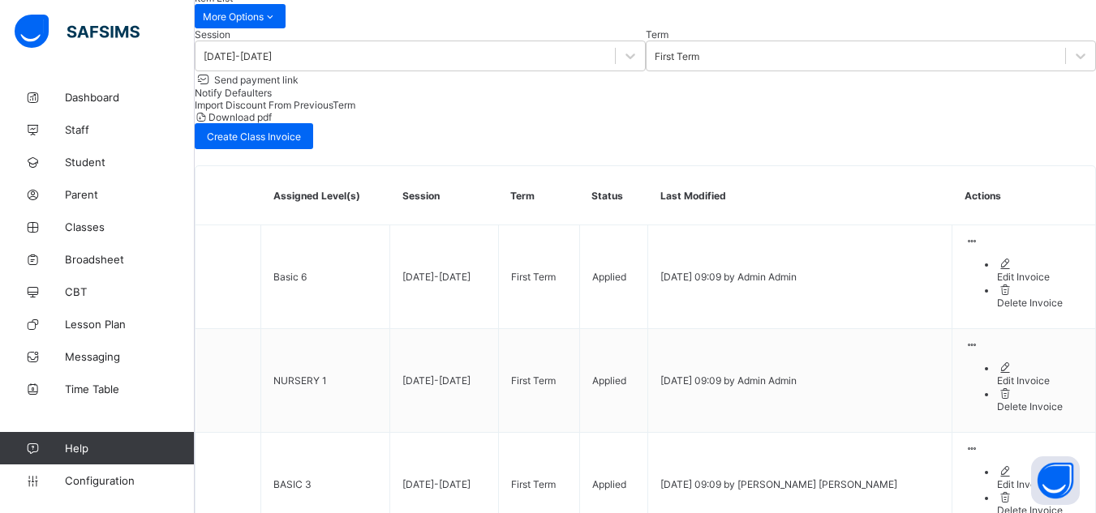
scroll to position [140, 0]
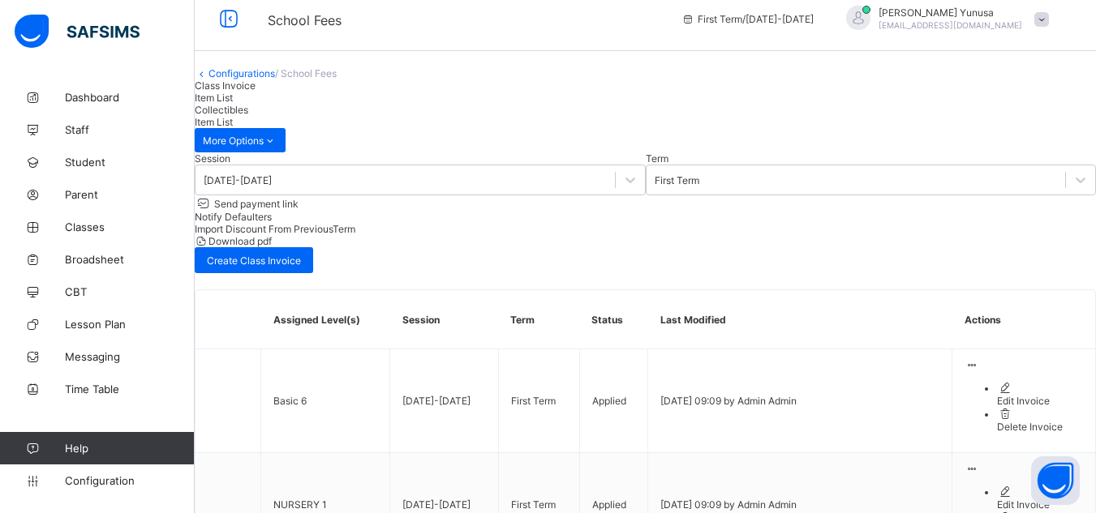
scroll to position [0, 0]
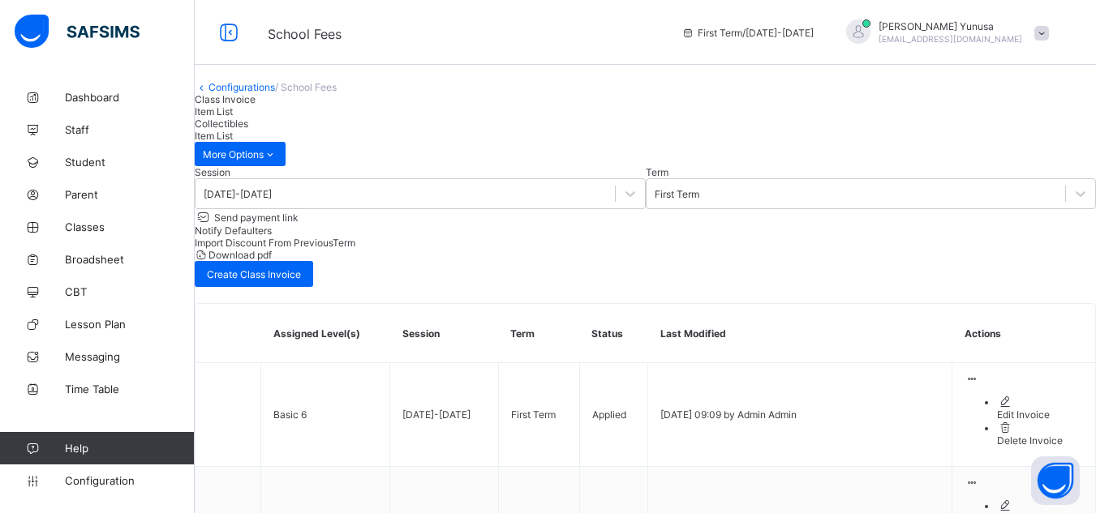
drag, startPoint x: 678, startPoint y: 331, endPoint x: 437, endPoint y: 264, distance: 250.1
click at [133, 100] on span "Dashboard" at bounding box center [130, 97] width 130 height 13
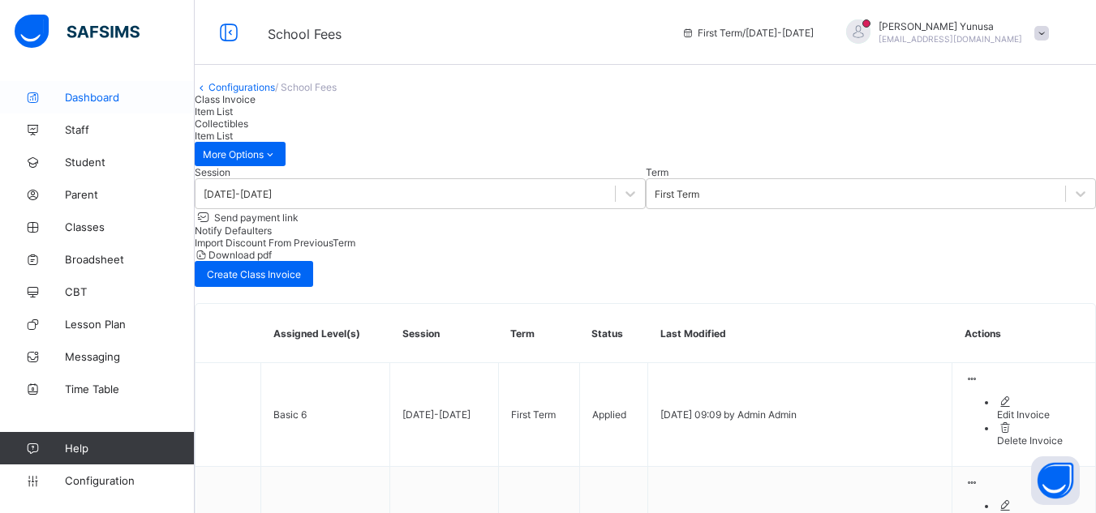
click at [133, 100] on span "Dashboard" at bounding box center [130, 97] width 130 height 13
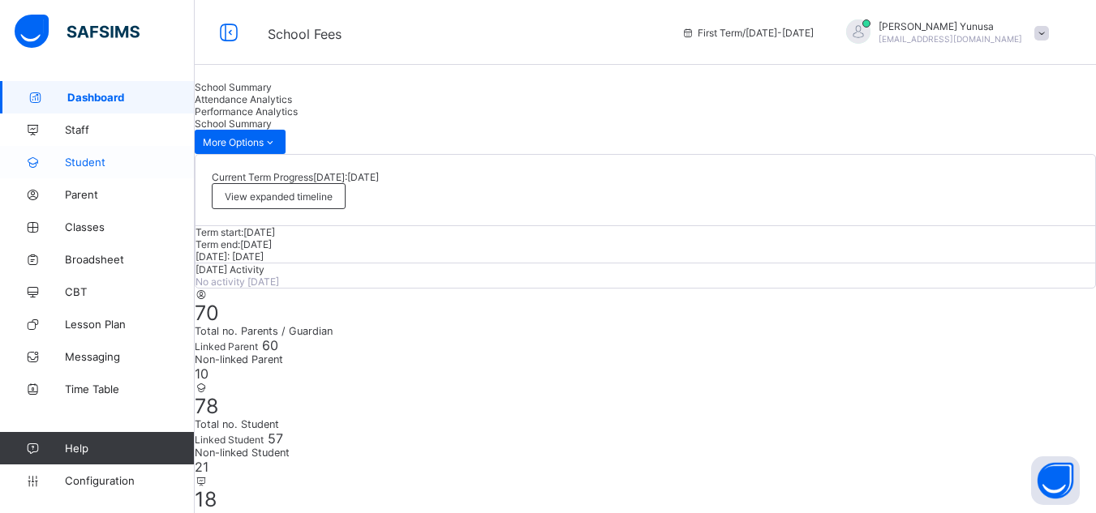
click at [99, 162] on span "Student" at bounding box center [130, 162] width 130 height 13
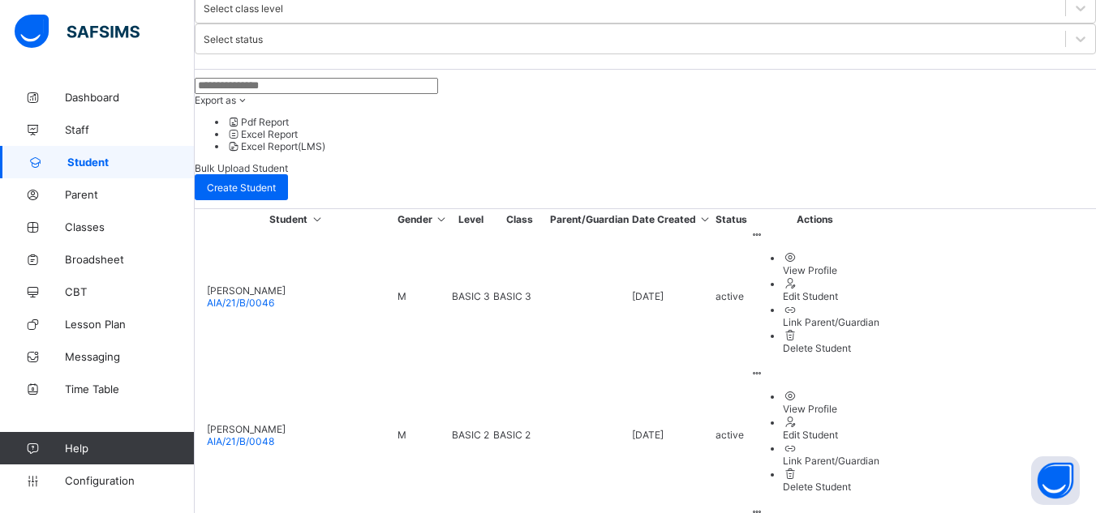
scroll to position [519, 0]
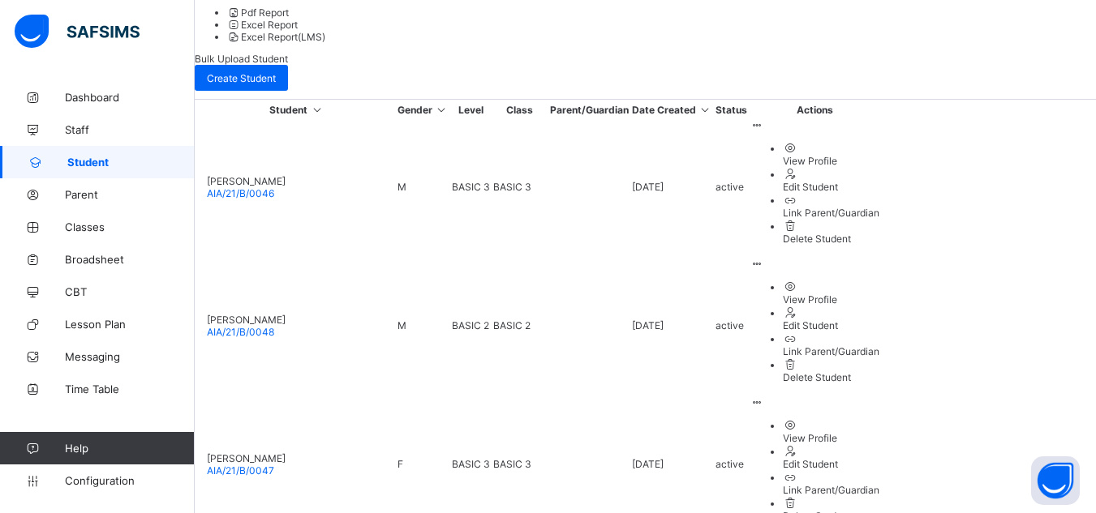
scroll to position [530, 0]
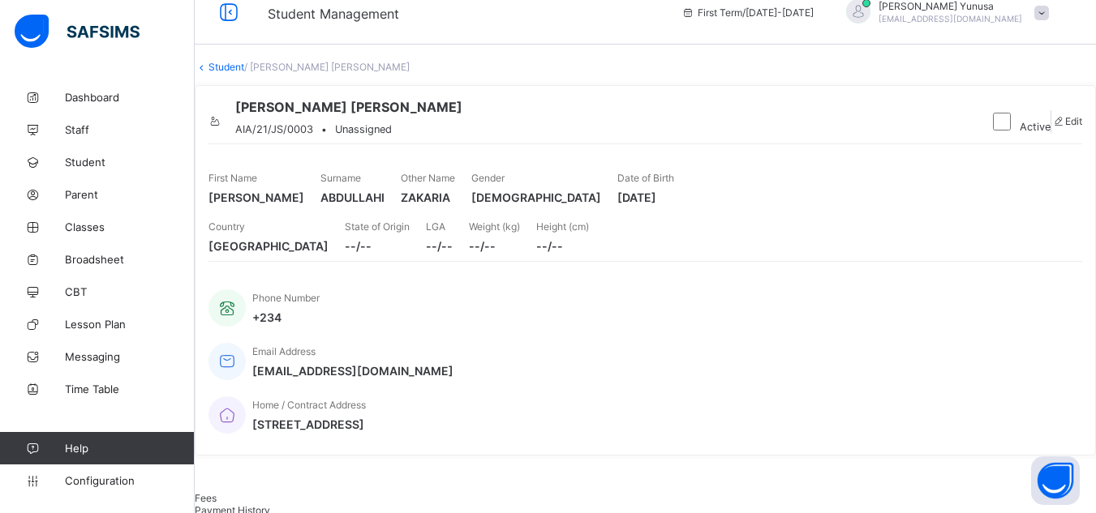
scroll to position [11, 0]
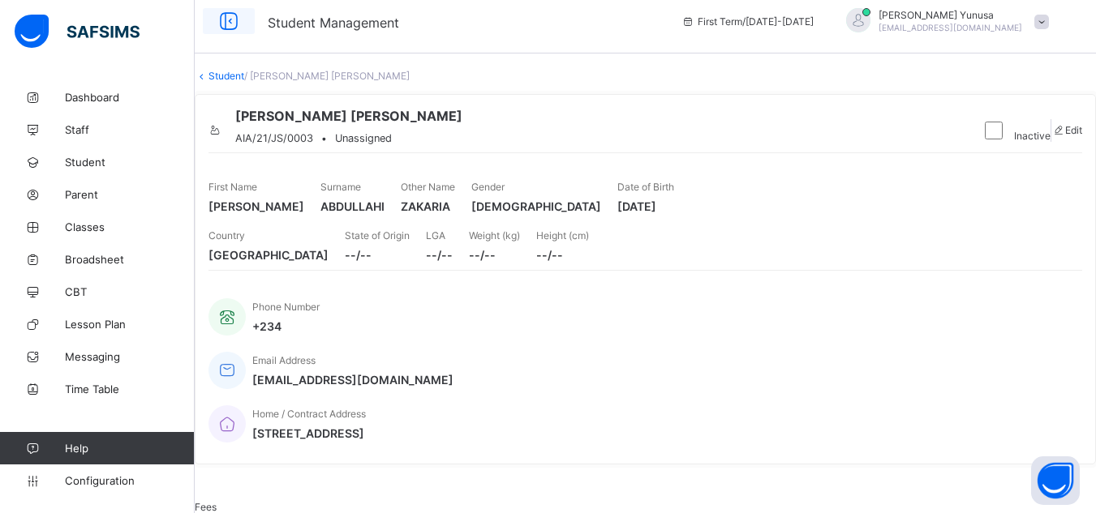
click at [227, 19] on icon at bounding box center [229, 22] width 28 height 24
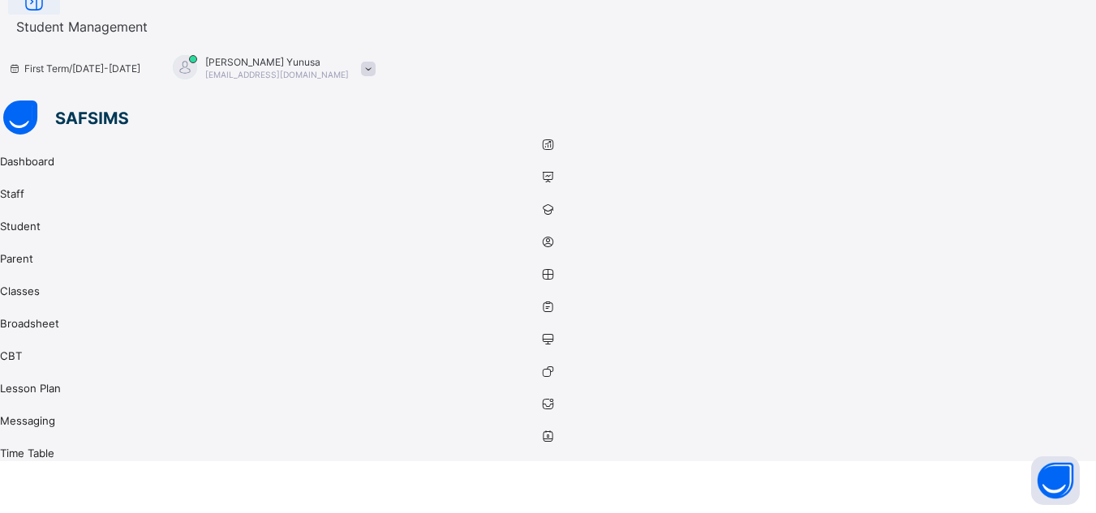
click at [48, 14] on icon at bounding box center [34, 2] width 28 height 24
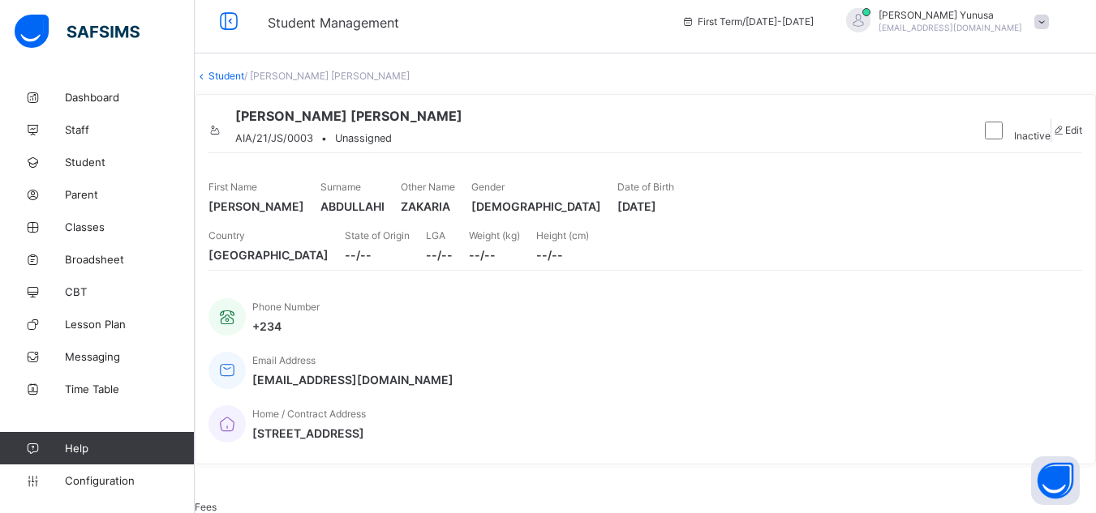
click at [281, 27] on span "Student Management" at bounding box center [333, 23] width 131 height 16
click at [241, 82] on link "Student" at bounding box center [226, 76] width 36 height 12
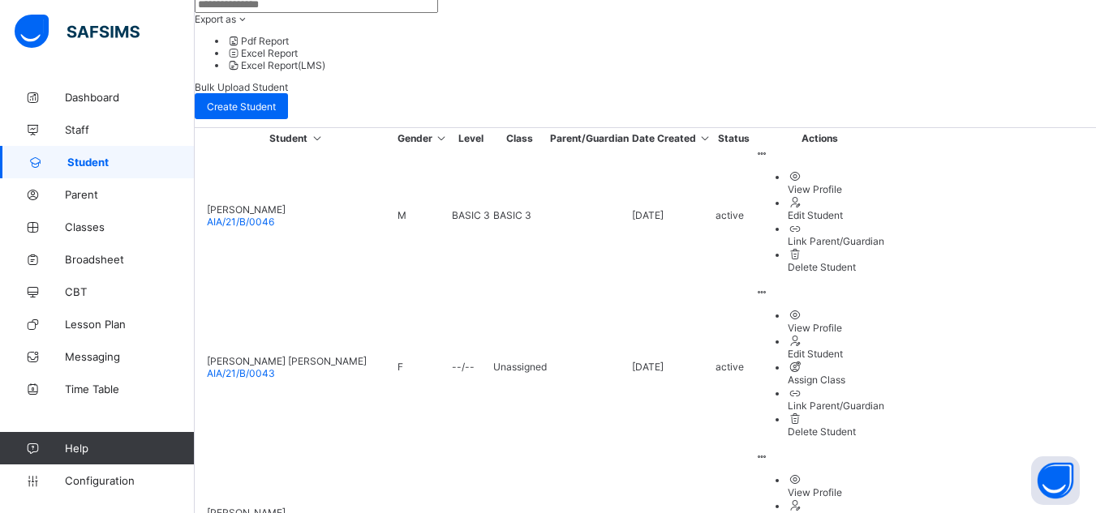
scroll to position [512, 0]
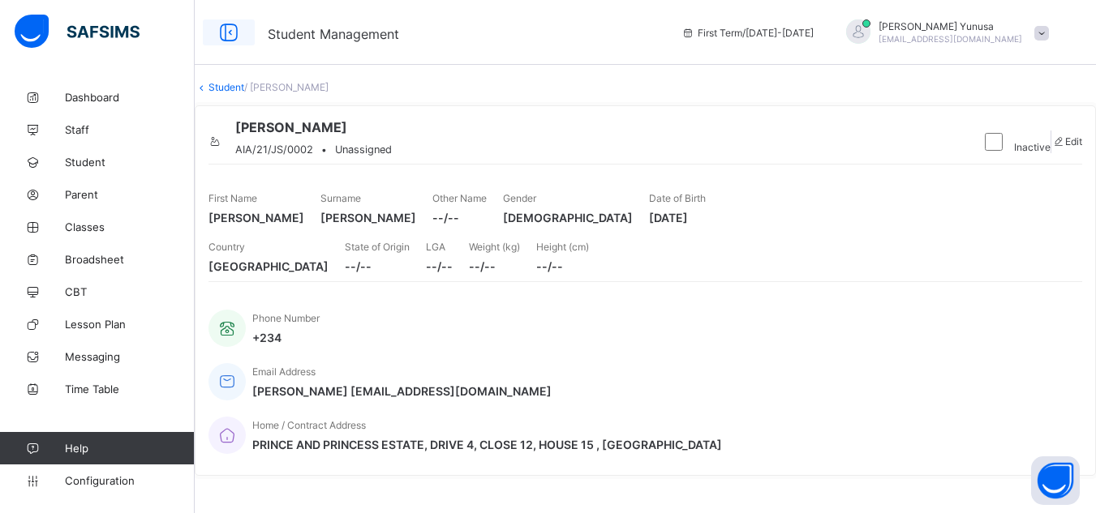
click at [215, 30] on icon at bounding box center [229, 33] width 28 height 24
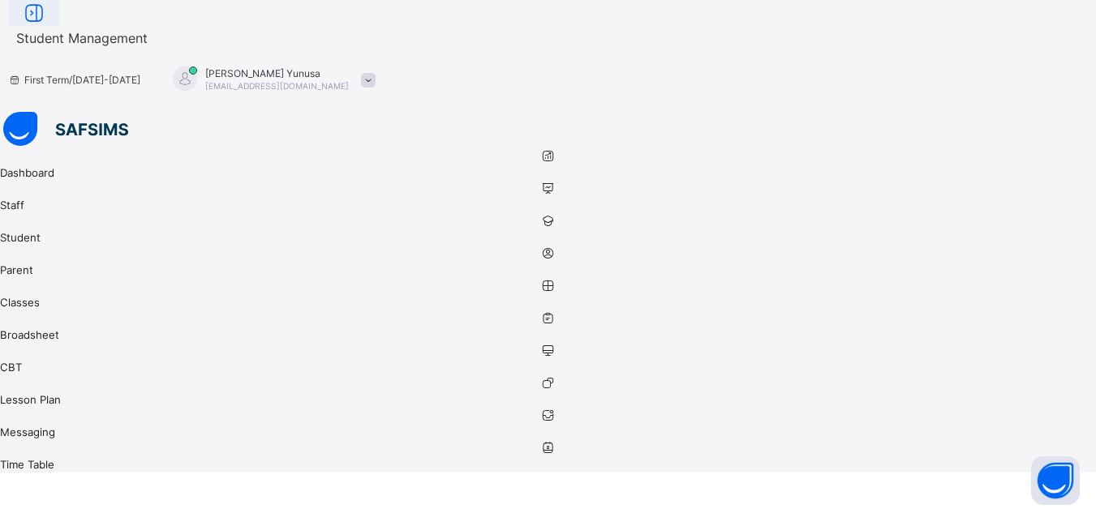
click at [48, 25] on icon at bounding box center [34, 14] width 28 height 24
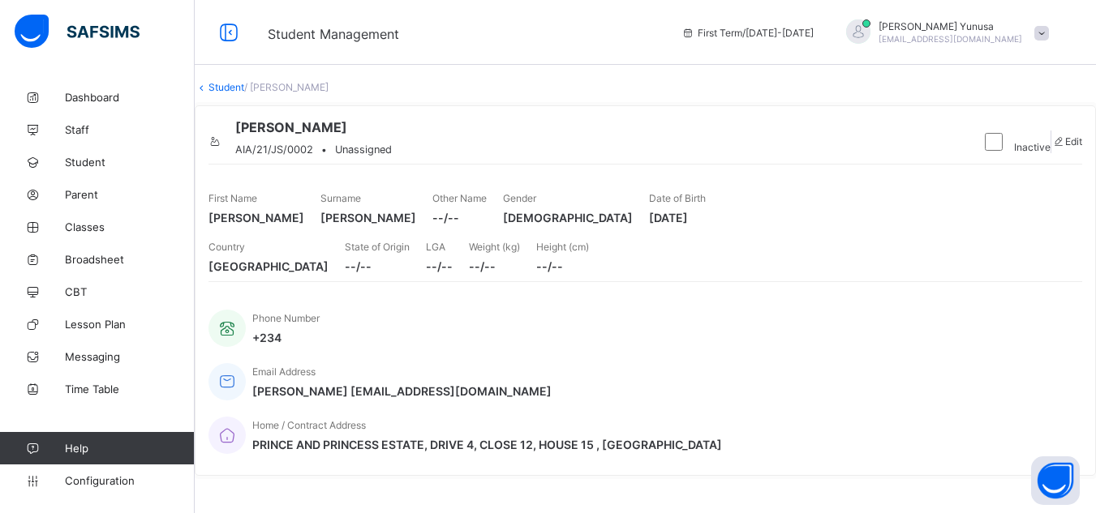
click at [269, 48] on div "Student Management First Term / [DATE]-[DATE] [PERSON_NAME] Yunusa [EMAIL_ADDRE…" at bounding box center [548, 32] width 1096 height 65
click at [265, 27] on div "Student Management" at bounding box center [462, 32] width 422 height 21
click at [227, 29] on icon at bounding box center [229, 33] width 28 height 24
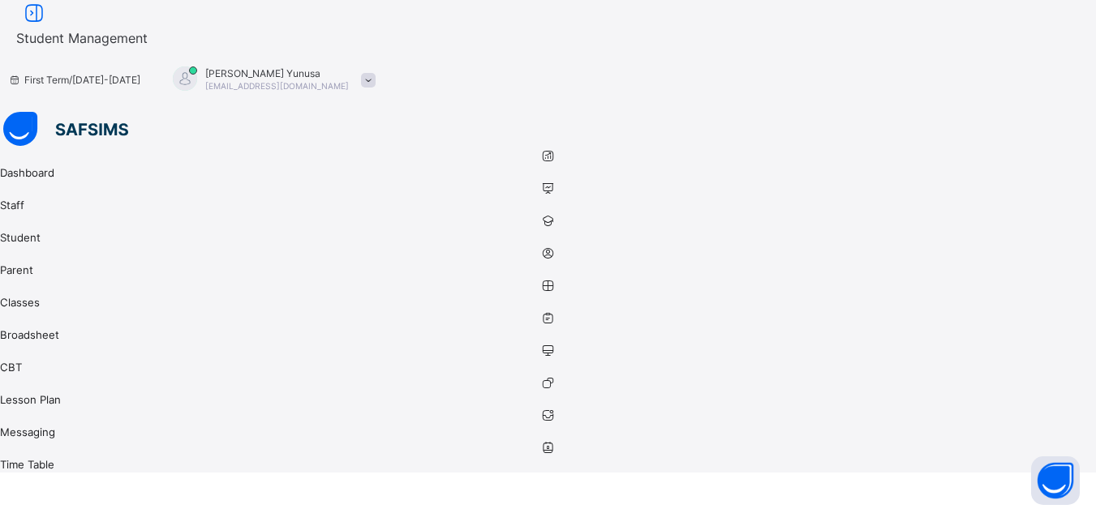
click at [148, 41] on span "Student Management" at bounding box center [81, 38] width 131 height 16
click at [48, 25] on icon at bounding box center [34, 14] width 28 height 24
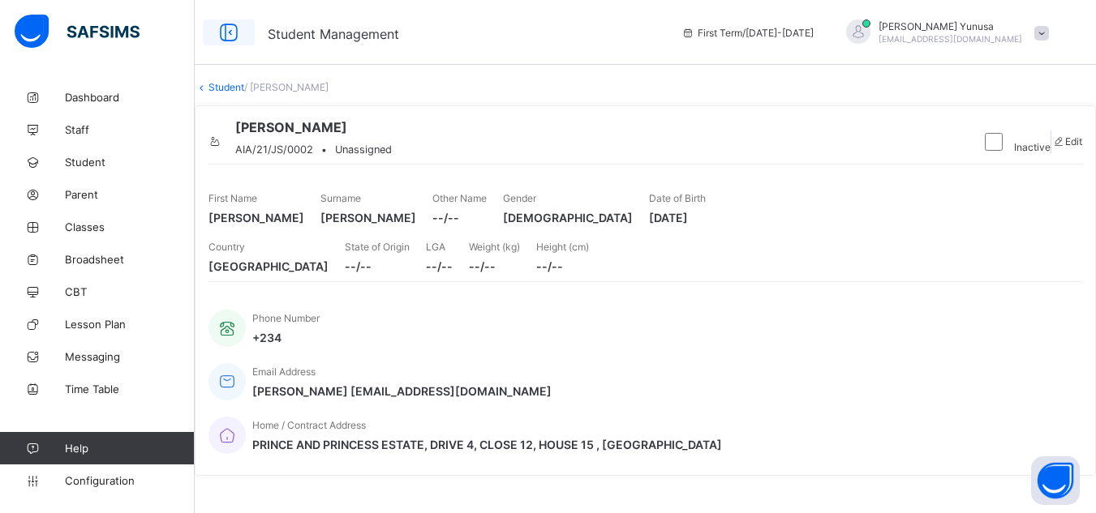
click at [221, 43] on icon at bounding box center [229, 33] width 28 height 24
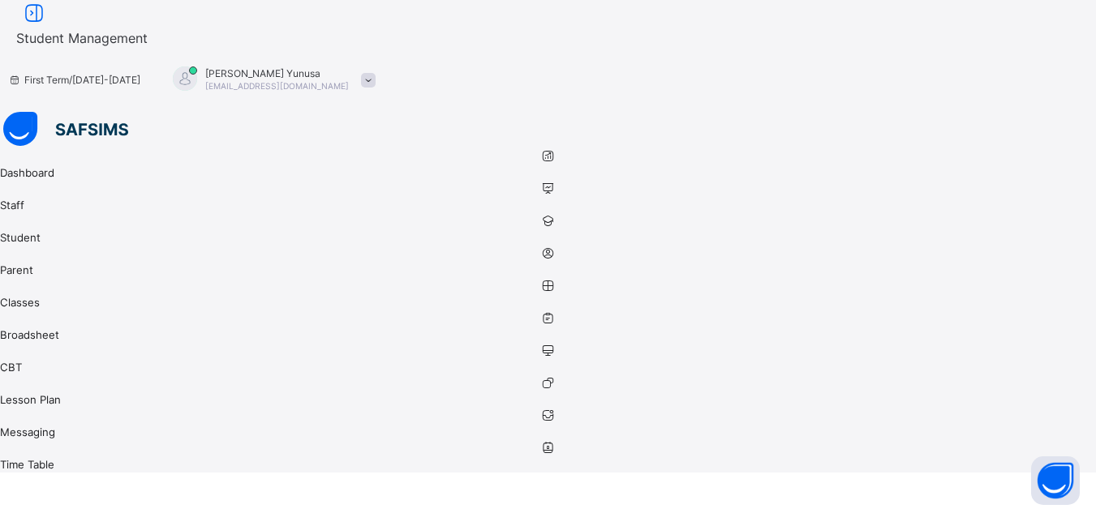
click at [148, 37] on span "Student Management" at bounding box center [81, 38] width 131 height 16
click at [148, 35] on span "Student Management" at bounding box center [81, 38] width 131 height 16
click at [31, 247] on icon at bounding box center [548, 253] width 1096 height 12
click at [34, 215] on icon at bounding box center [548, 221] width 1096 height 12
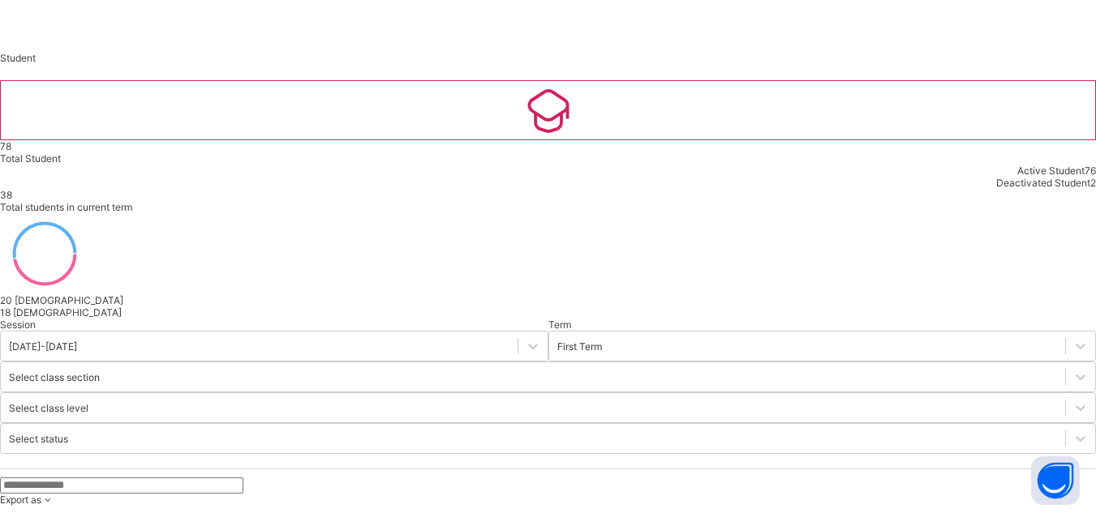
scroll to position [519, 0]
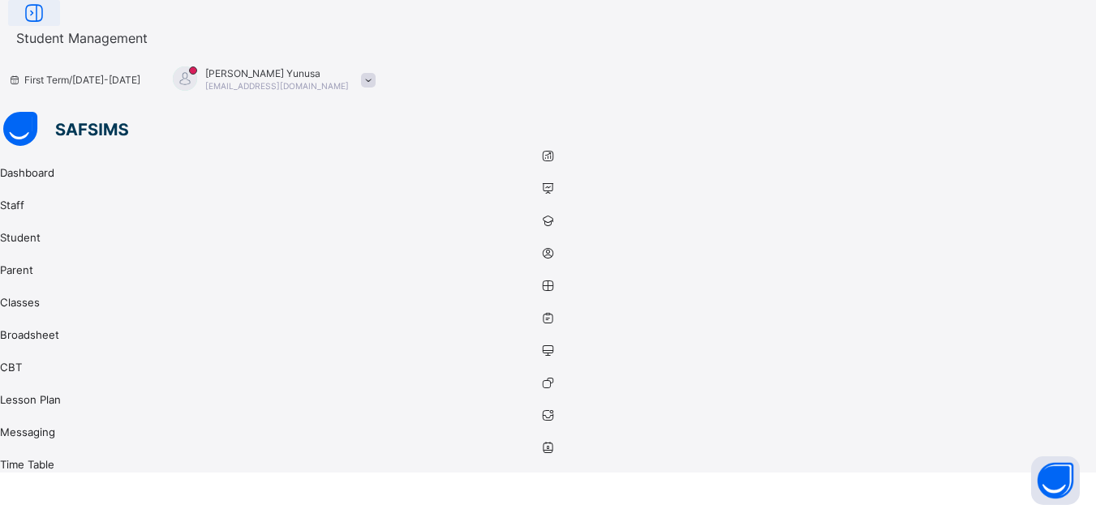
click at [60, 26] on div at bounding box center [34, 13] width 52 height 26
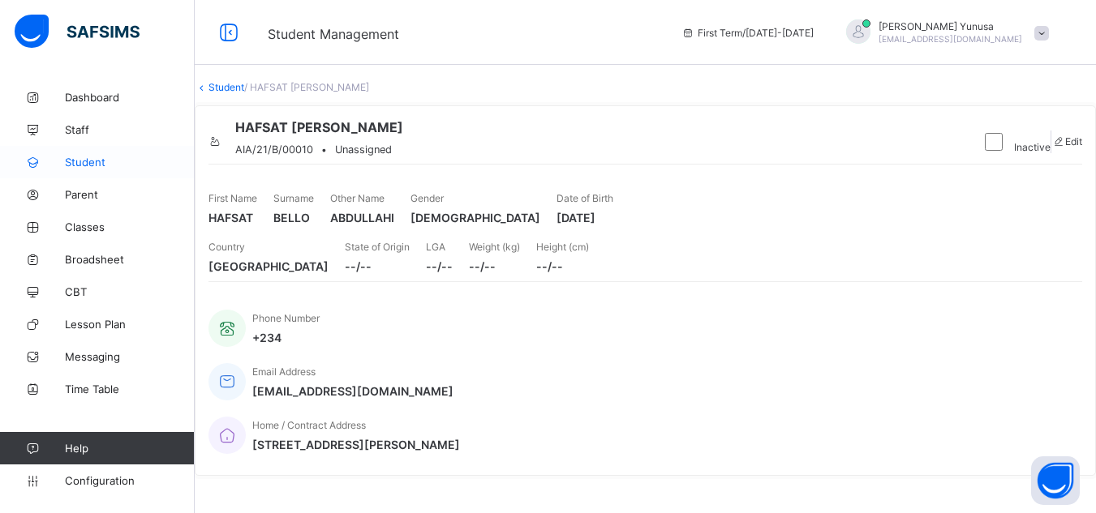
click at [80, 161] on span "Student" at bounding box center [130, 162] width 130 height 13
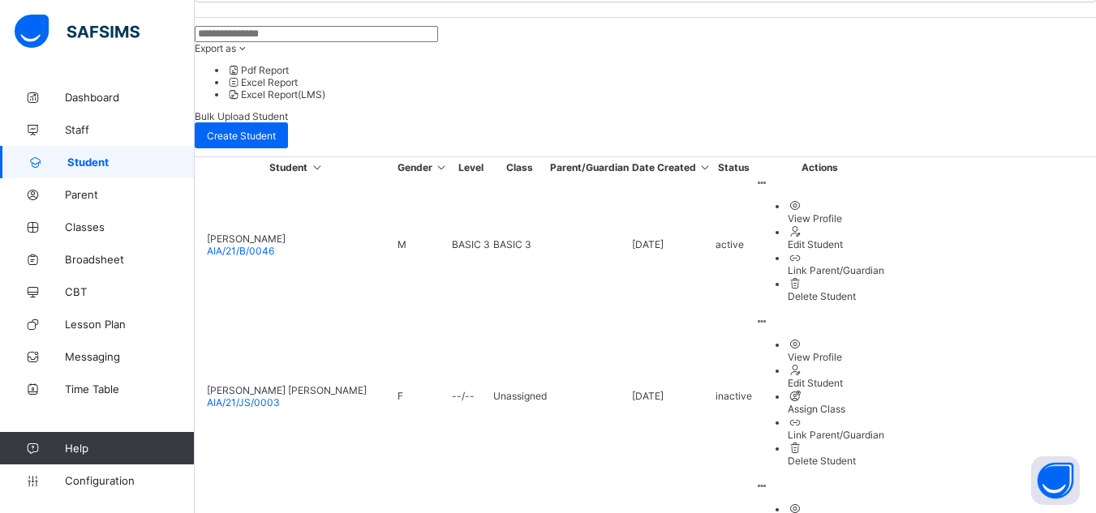
scroll to position [519, 0]
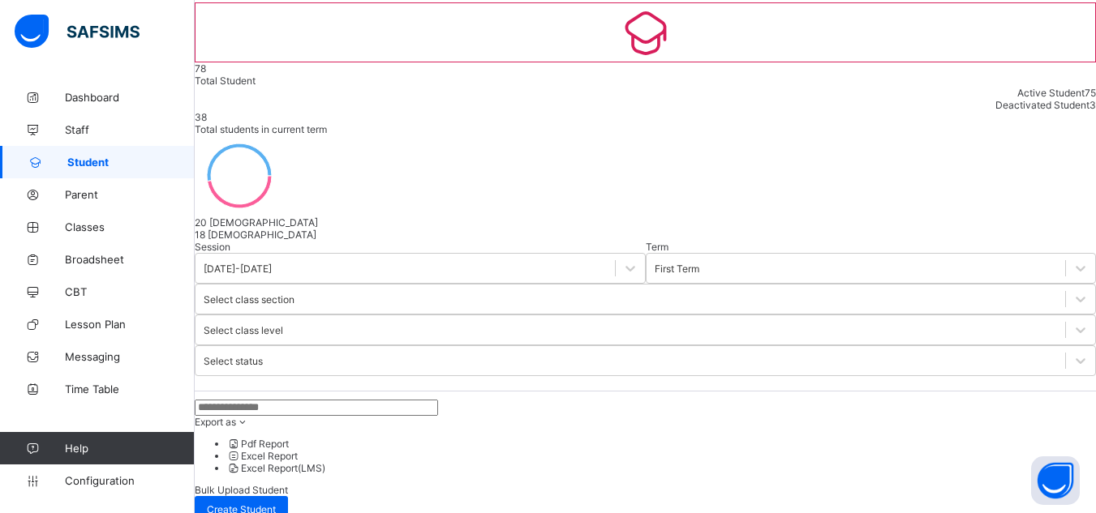
scroll to position [205, 0]
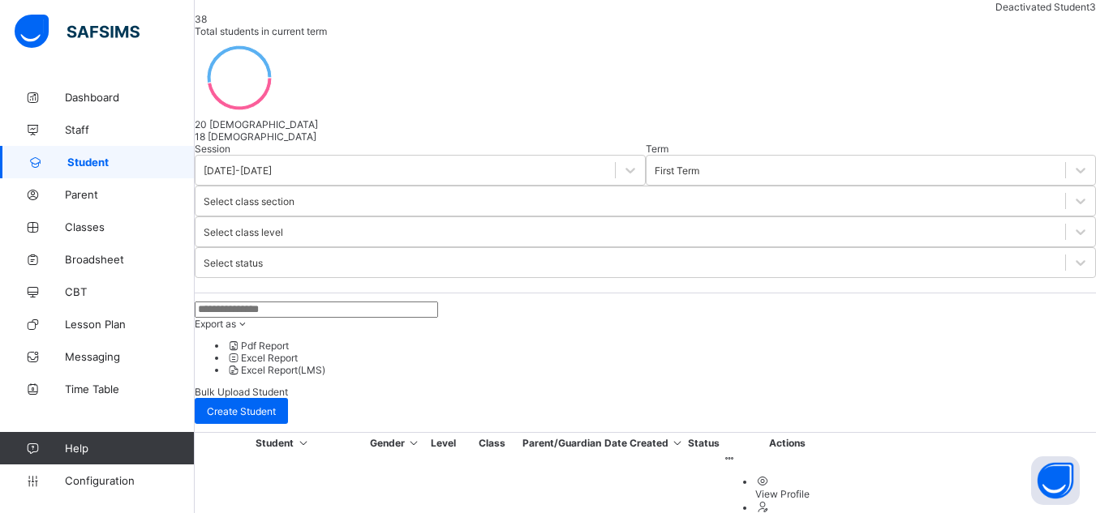
click at [736, 453] on icon at bounding box center [730, 459] width 14 height 12
click at [852, 488] on div "View Profile" at bounding box center [803, 494] width 97 height 12
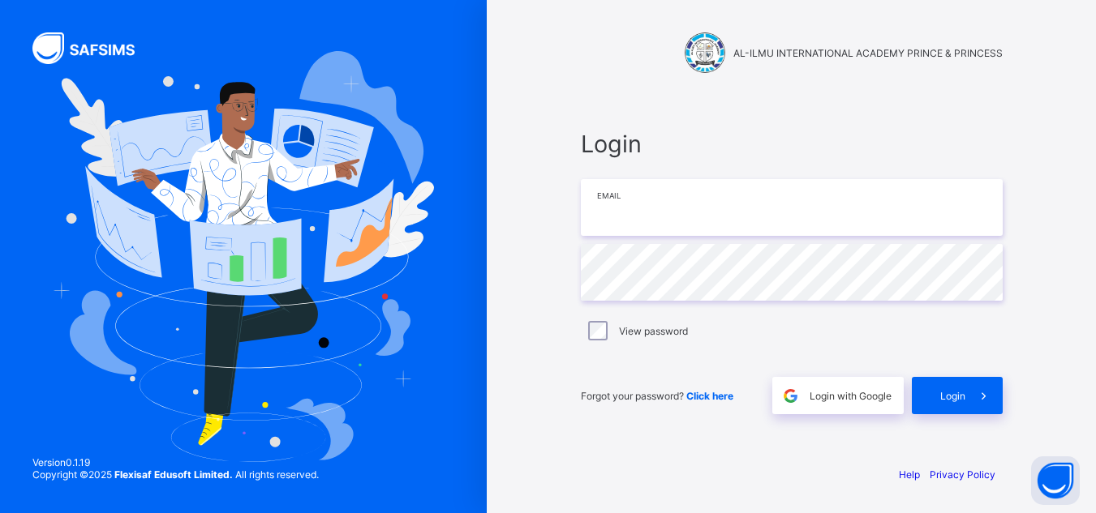
type input "**********"
